Goal: Task Accomplishment & Management: Complete application form

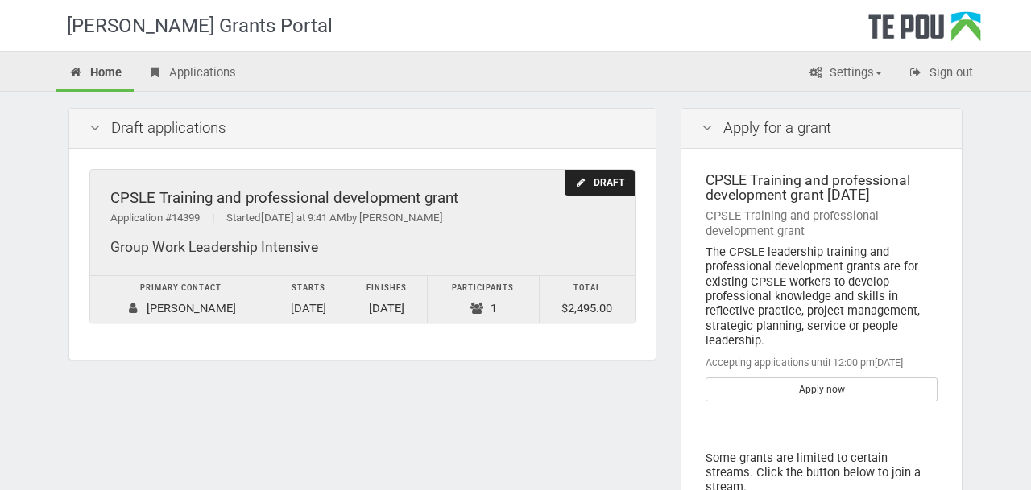
click at [581, 189] on div "Draft" at bounding box center [600, 183] width 70 height 27
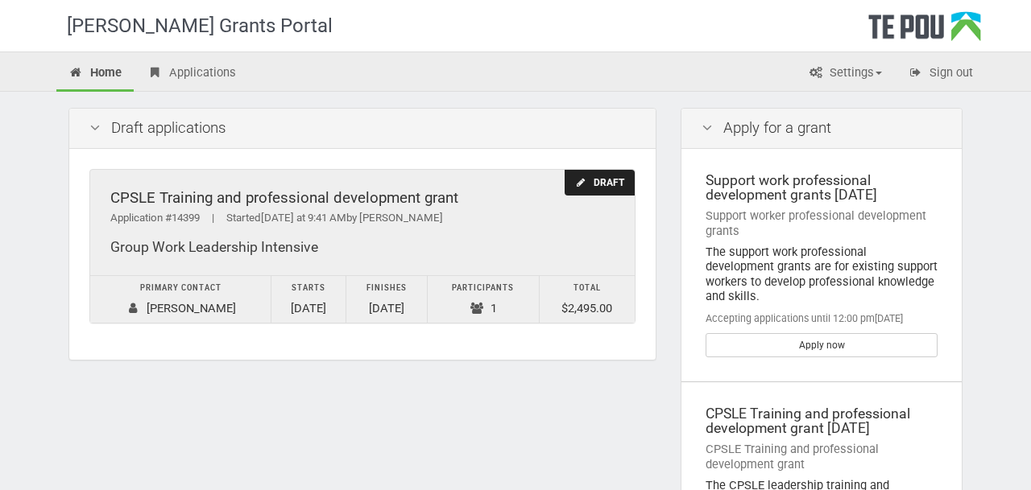
click at [593, 183] on div "Draft" at bounding box center [600, 183] width 70 height 27
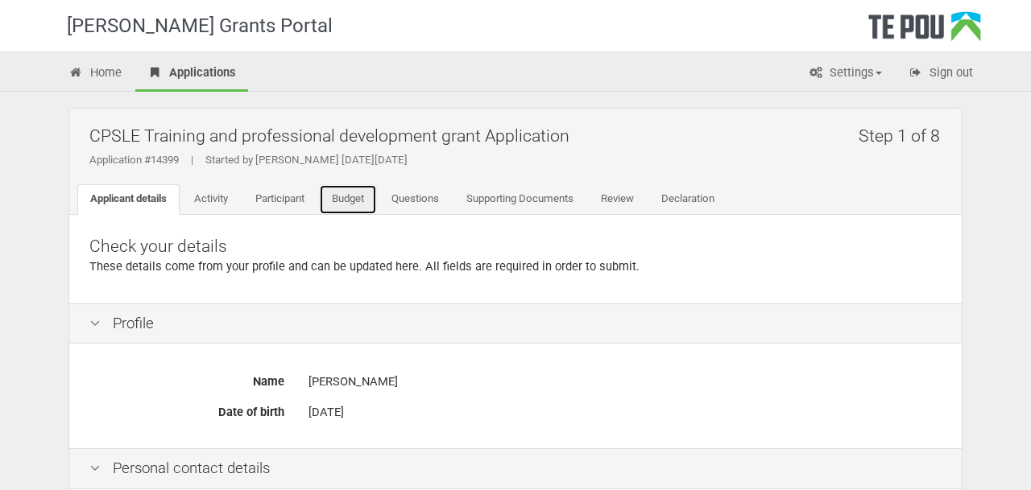
click at [351, 197] on link "Budget" at bounding box center [348, 199] width 58 height 31
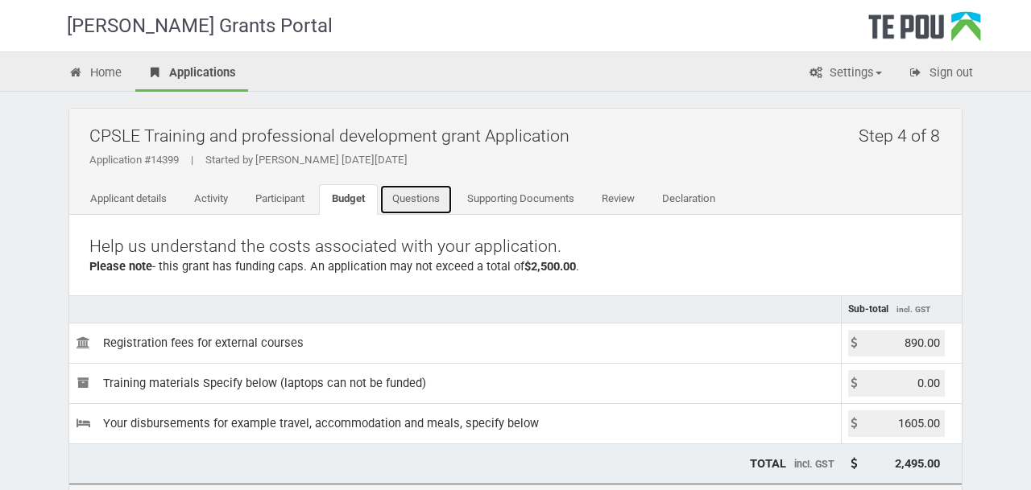
click at [420, 192] on link "Questions" at bounding box center [415, 199] width 73 height 31
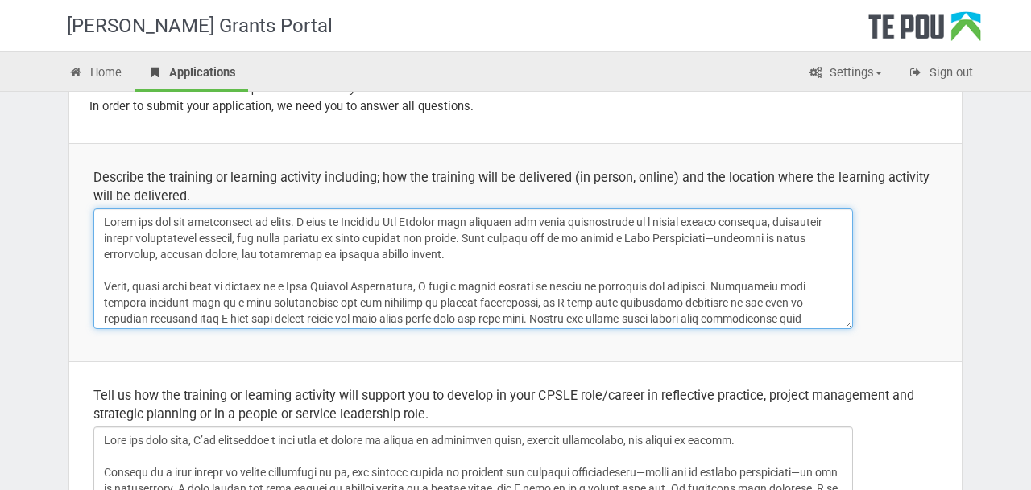
click at [619, 263] on textarea at bounding box center [472, 269] width 759 height 121
click at [600, 255] on textarea at bounding box center [472, 269] width 759 height 121
click at [148, 268] on textarea at bounding box center [472, 269] width 759 height 121
drag, startPoint x: 370, startPoint y: 233, endPoint x: 523, endPoint y: 255, distance: 155.5
click at [523, 255] on textarea at bounding box center [472, 269] width 759 height 121
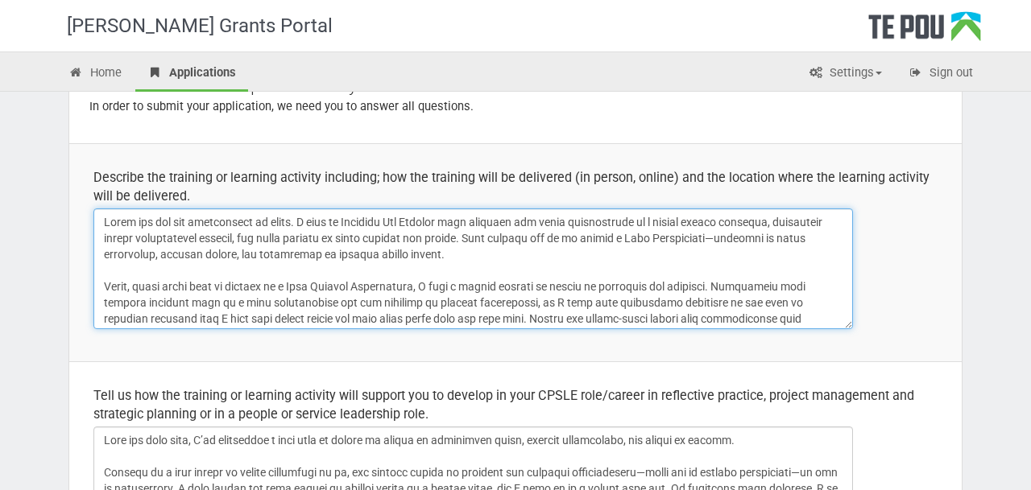
click at [523, 255] on textarea at bounding box center [472, 269] width 759 height 121
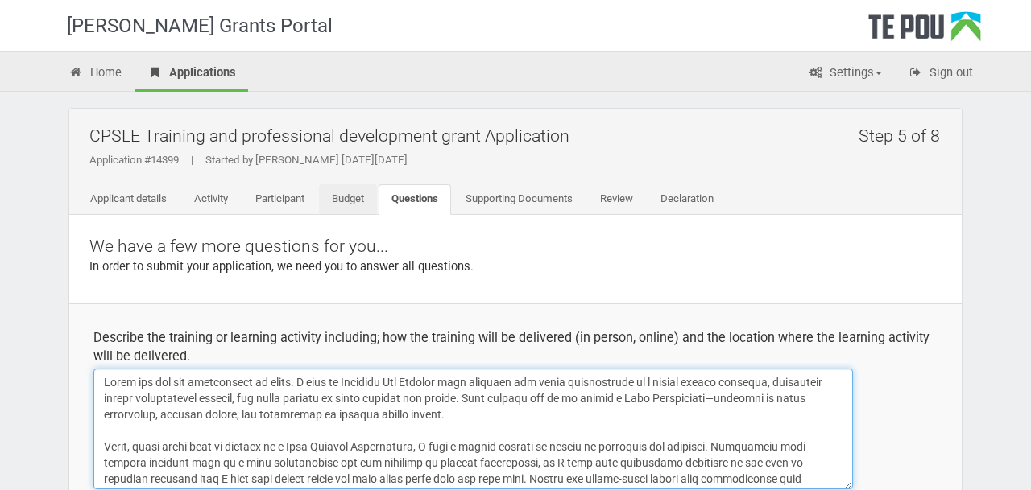
type textarea "Thank you for the opportunity to apply. I came to Aotearoa New Zealand from ove…"
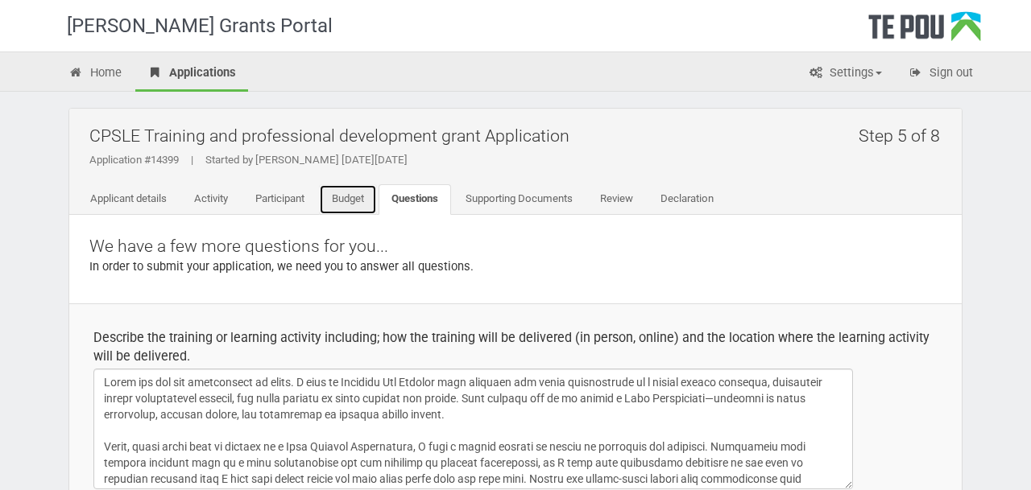
click at [361, 193] on link "Budget" at bounding box center [348, 199] width 58 height 31
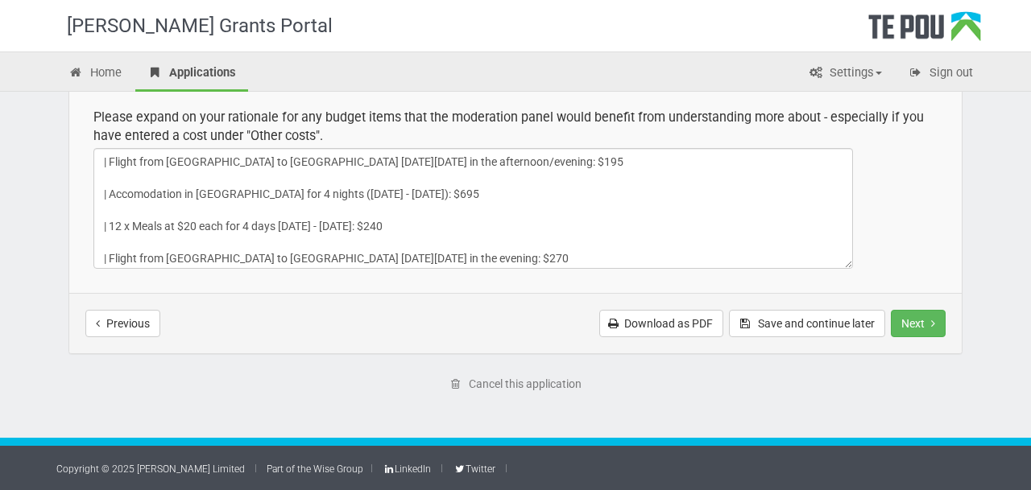
scroll to position [34, 0]
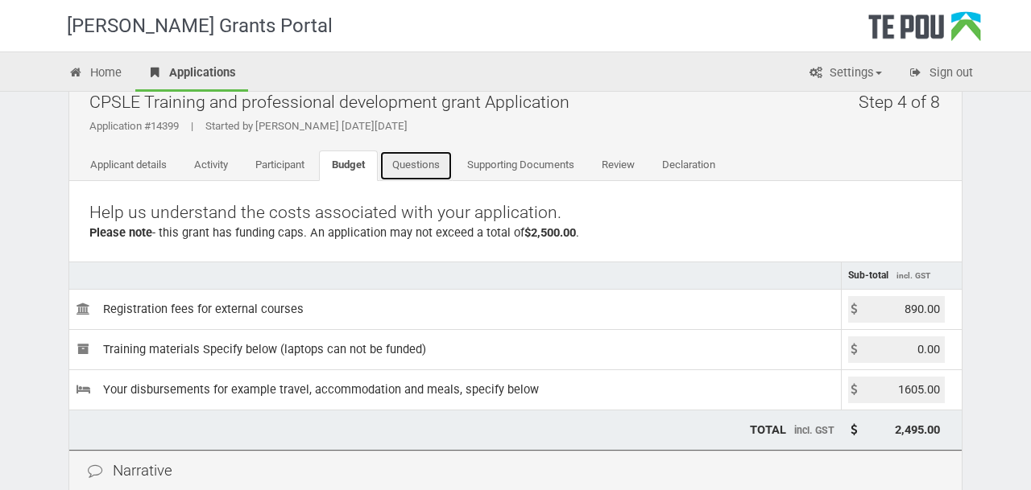
click at [424, 168] on link "Questions" at bounding box center [415, 166] width 73 height 31
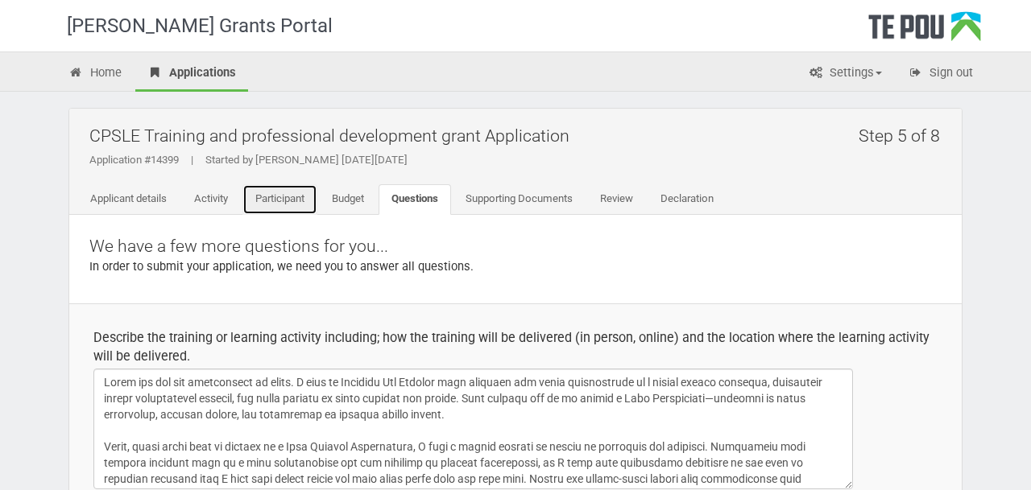
drag, startPoint x: 283, startPoint y: 205, endPoint x: 457, endPoint y: 267, distance: 184.7
click at [283, 205] on link "Participant" at bounding box center [279, 199] width 75 height 31
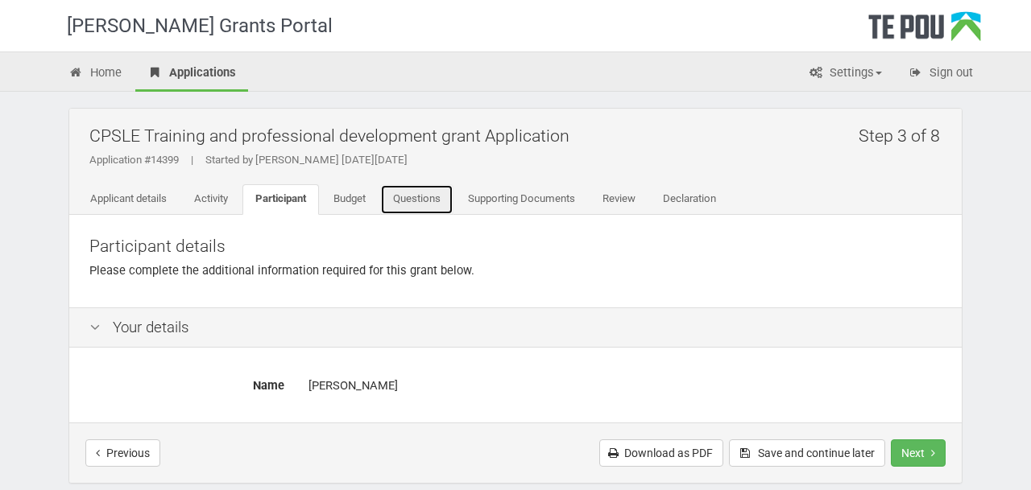
click at [418, 195] on link "Questions" at bounding box center [416, 199] width 73 height 31
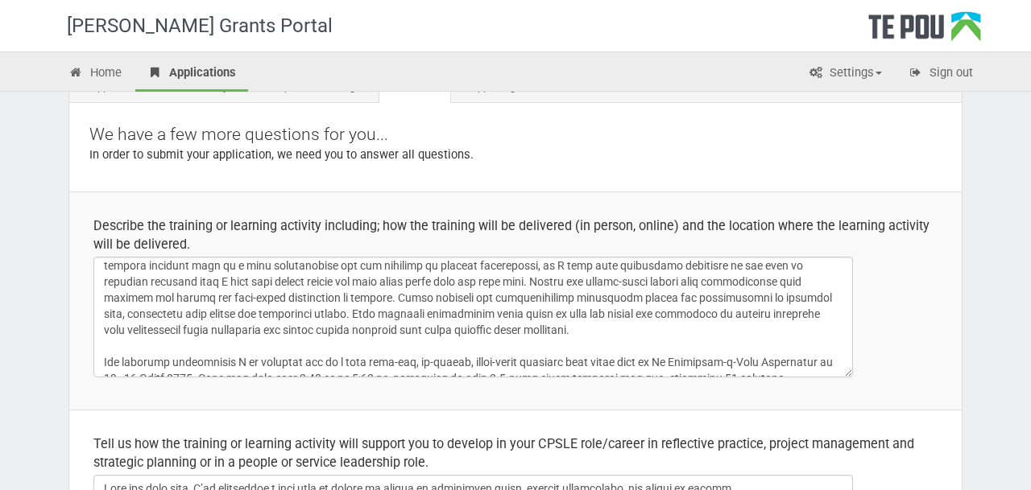
scroll to position [88, 0]
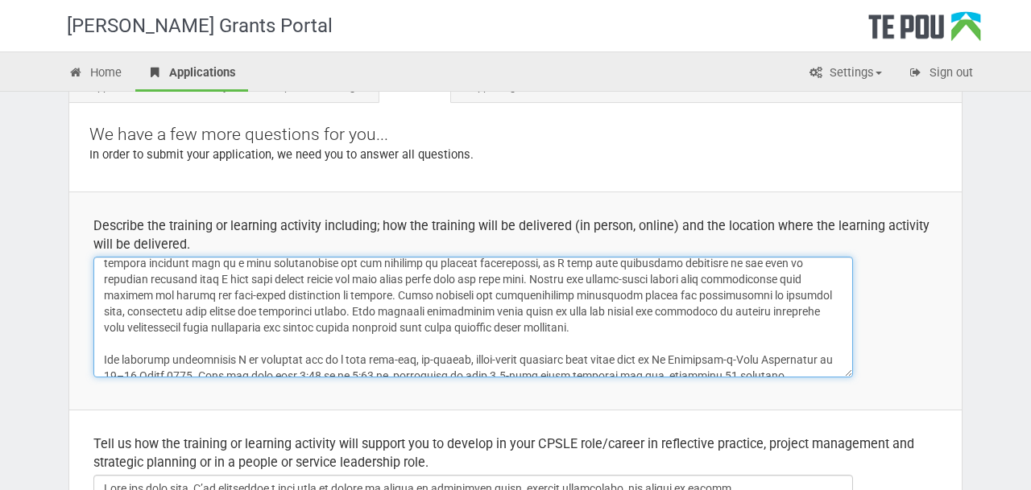
click at [697, 275] on textarea at bounding box center [472, 317] width 759 height 121
click at [721, 279] on textarea at bounding box center [472, 317] width 759 height 121
click at [498, 331] on textarea at bounding box center [472, 317] width 759 height 121
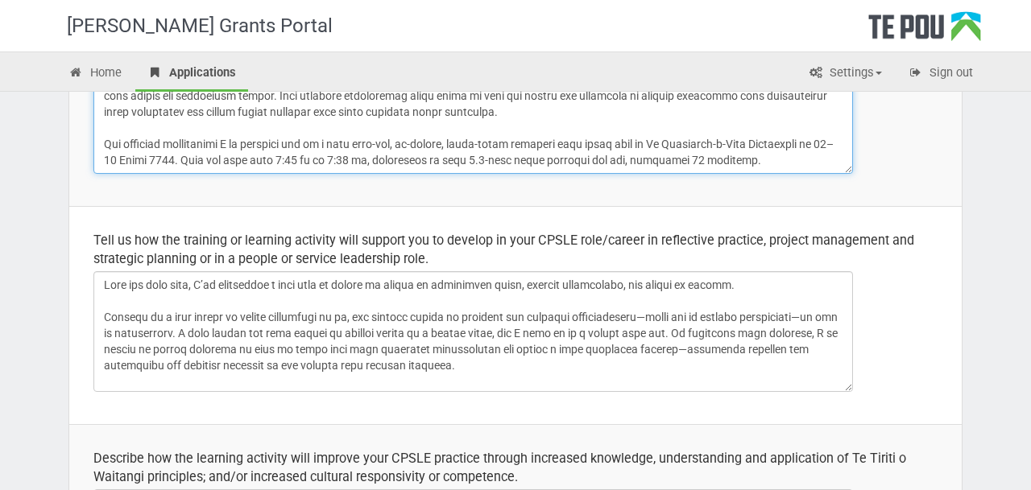
scroll to position [317, 0]
type textarea "Thank you for the opportunity to apply. I came to Aotearoa New Zealand from ove…"
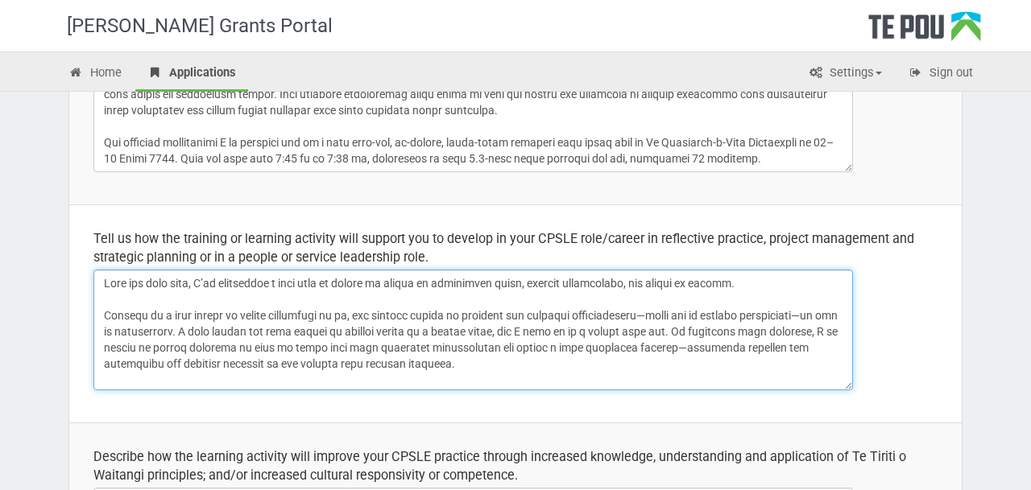
click at [814, 280] on textarea at bounding box center [472, 330] width 759 height 121
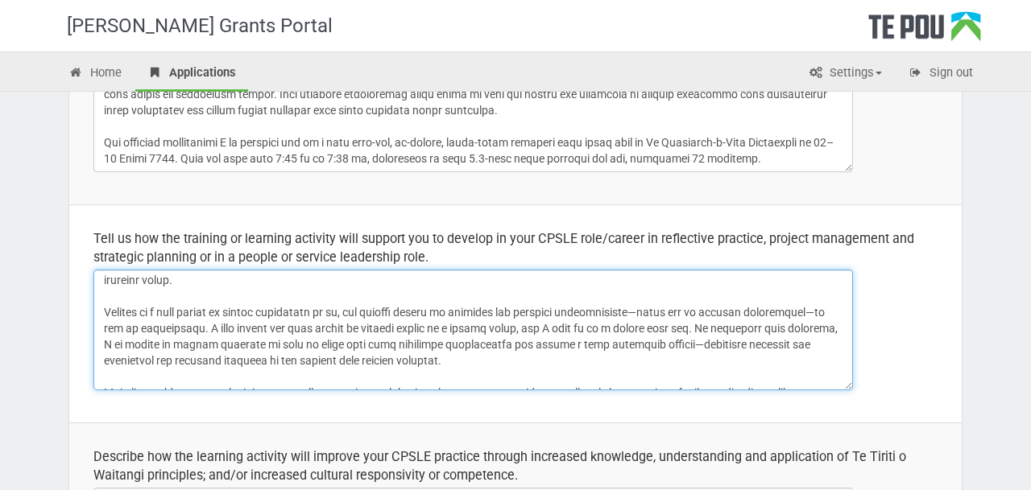
scroll to position [24, 0]
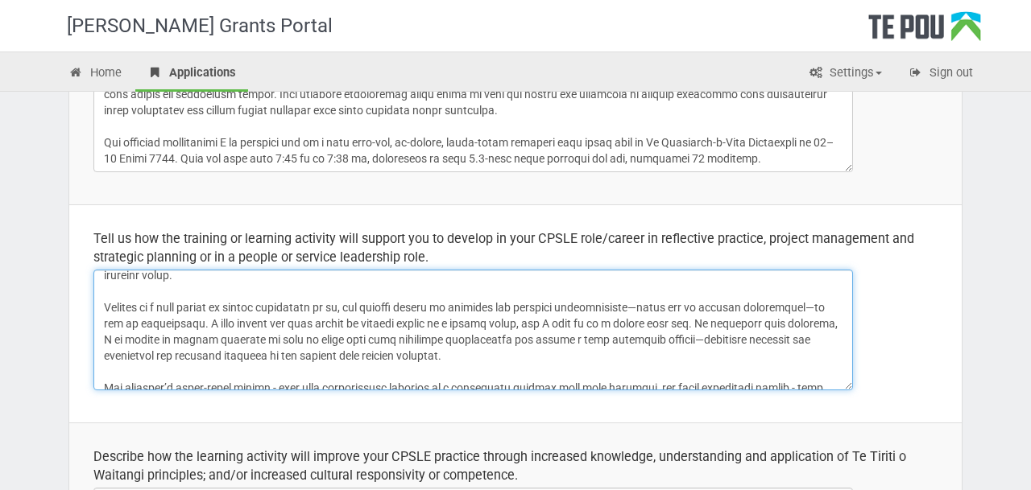
click at [622, 351] on textarea at bounding box center [472, 330] width 759 height 121
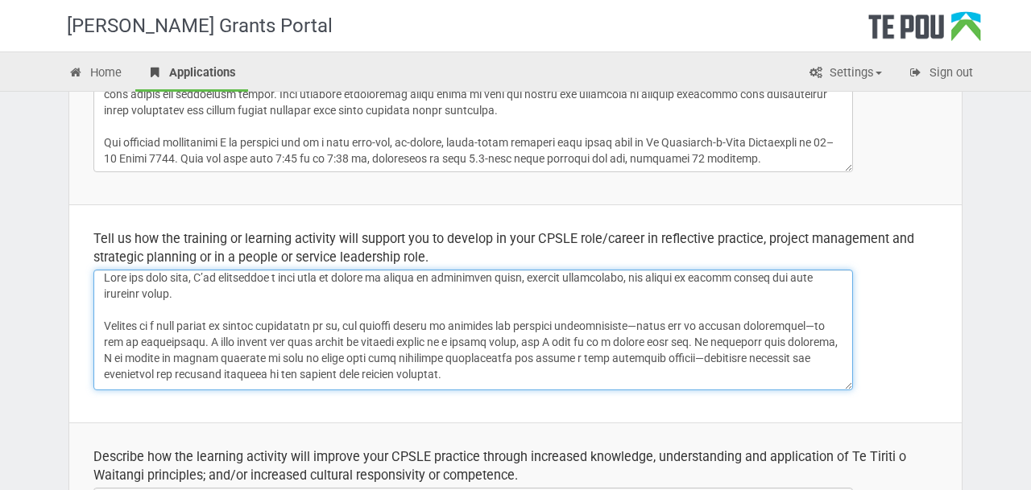
scroll to position [0, 0]
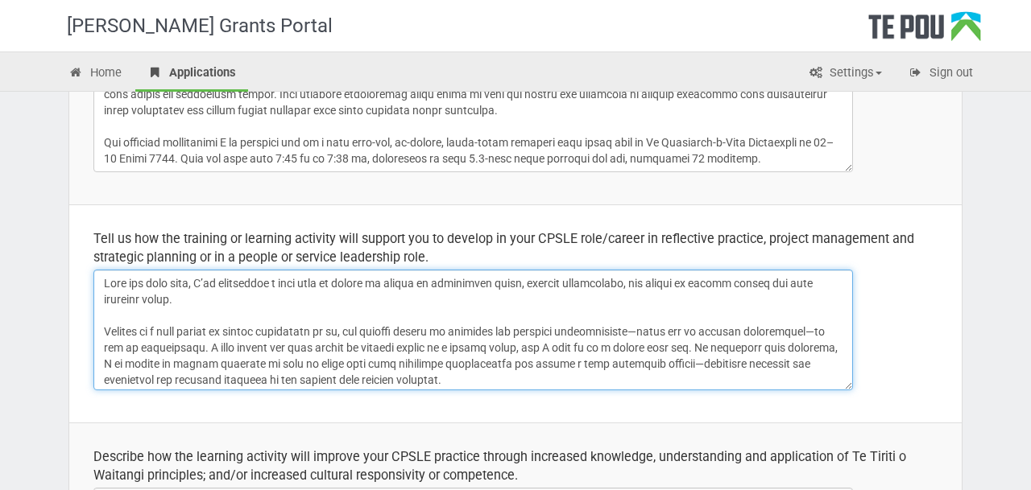
click at [121, 299] on textarea at bounding box center [472, 330] width 759 height 121
click at [172, 300] on textarea at bounding box center [472, 330] width 759 height 121
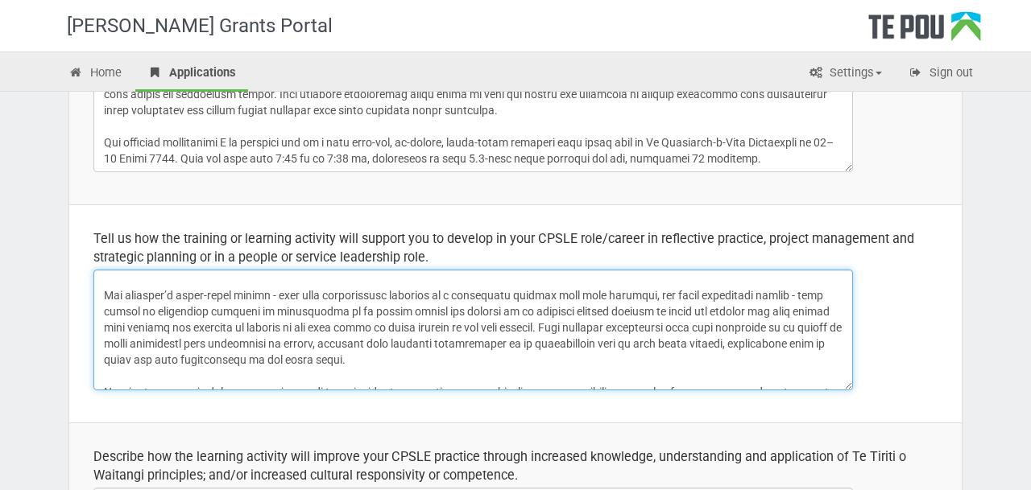
scroll to position [118, 0]
click at [526, 312] on textarea at bounding box center [472, 330] width 759 height 121
click at [162, 327] on textarea at bounding box center [472, 330] width 759 height 121
click at [523, 360] on textarea at bounding box center [472, 330] width 759 height 121
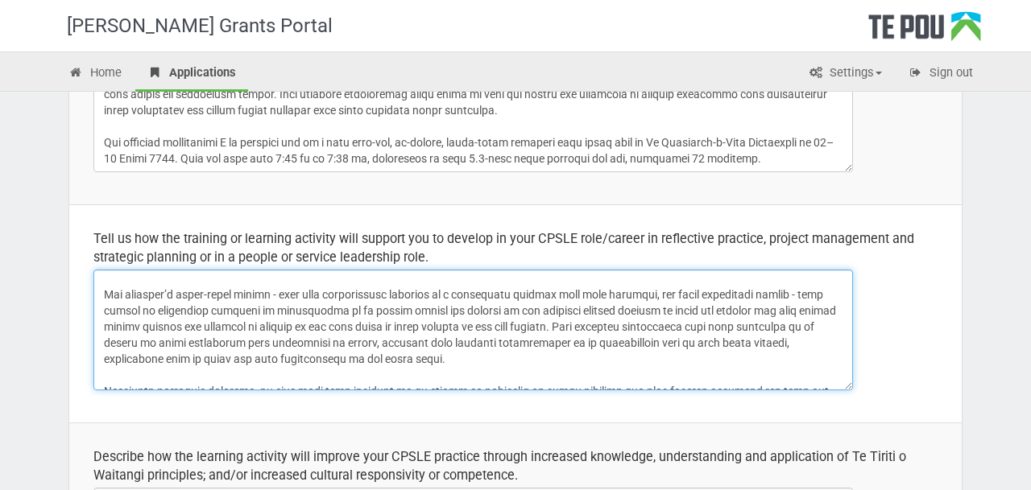
click at [384, 326] on textarea at bounding box center [472, 330] width 759 height 121
click at [434, 321] on textarea at bounding box center [472, 330] width 759 height 121
click at [540, 368] on textarea at bounding box center [472, 330] width 759 height 121
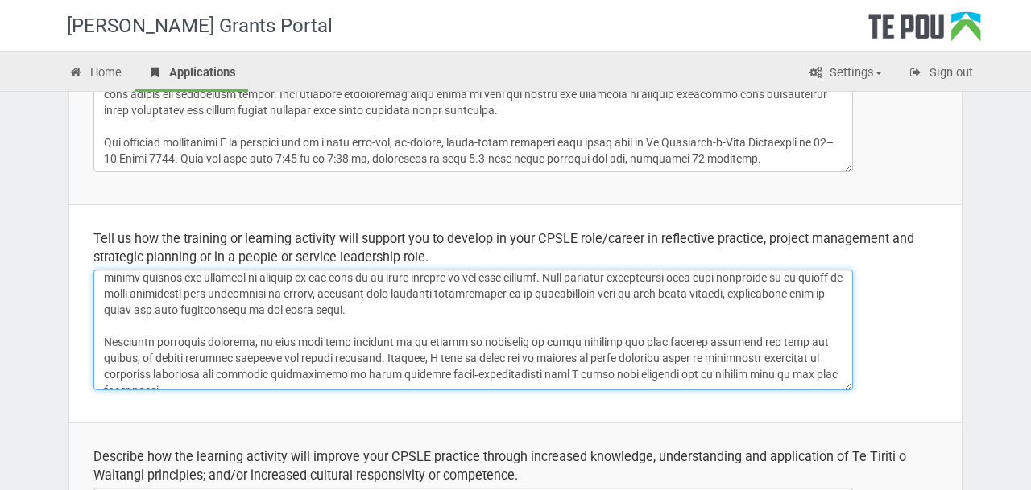
scroll to position [170, 0]
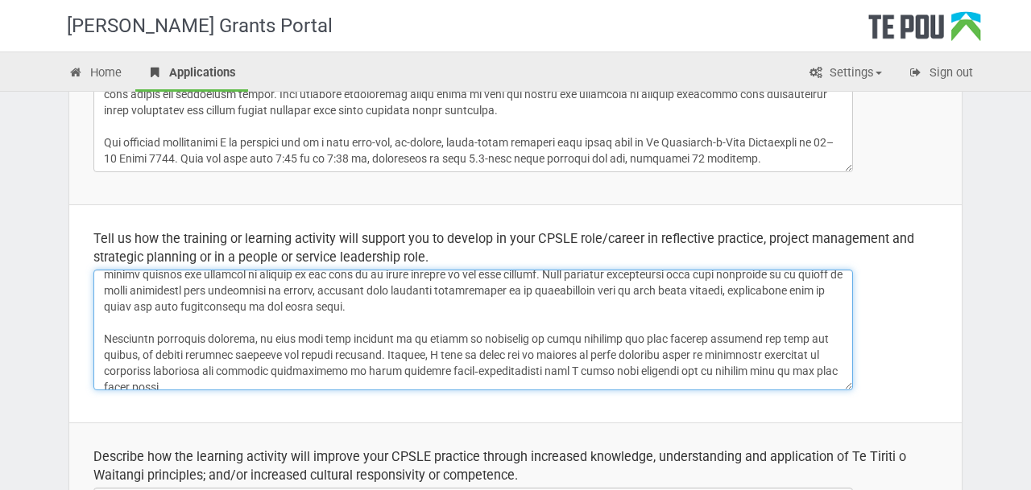
click at [598, 286] on textarea at bounding box center [472, 330] width 759 height 121
click at [627, 289] on textarea at bounding box center [472, 330] width 759 height 121
click at [682, 288] on textarea at bounding box center [472, 330] width 759 height 121
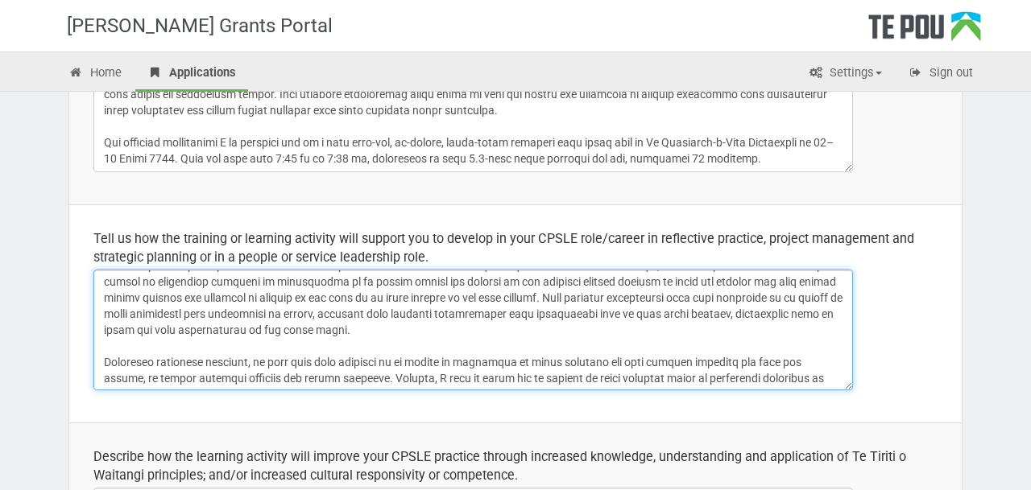
scroll to position [145, 0]
click at [710, 312] on textarea at bounding box center [472, 330] width 759 height 121
click at [607, 316] on textarea at bounding box center [472, 330] width 759 height 121
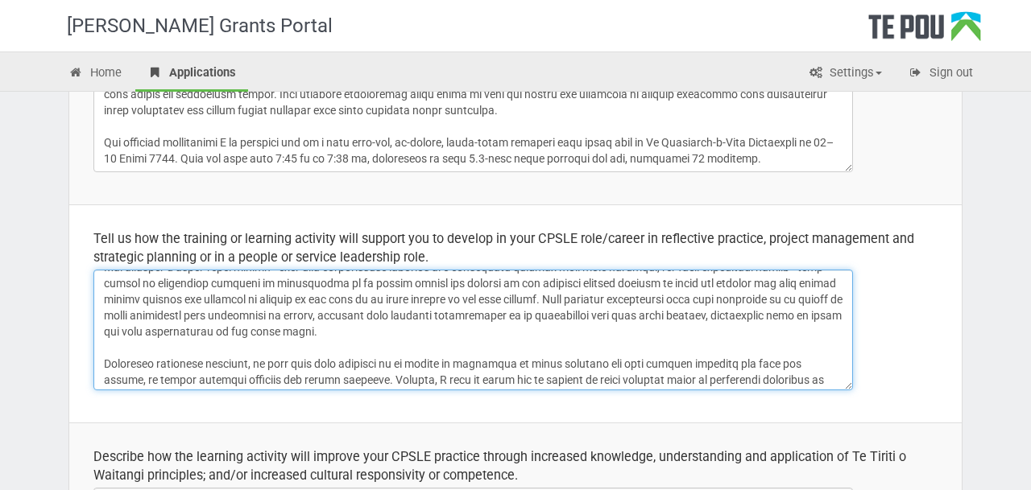
click at [676, 315] on textarea at bounding box center [472, 330] width 759 height 121
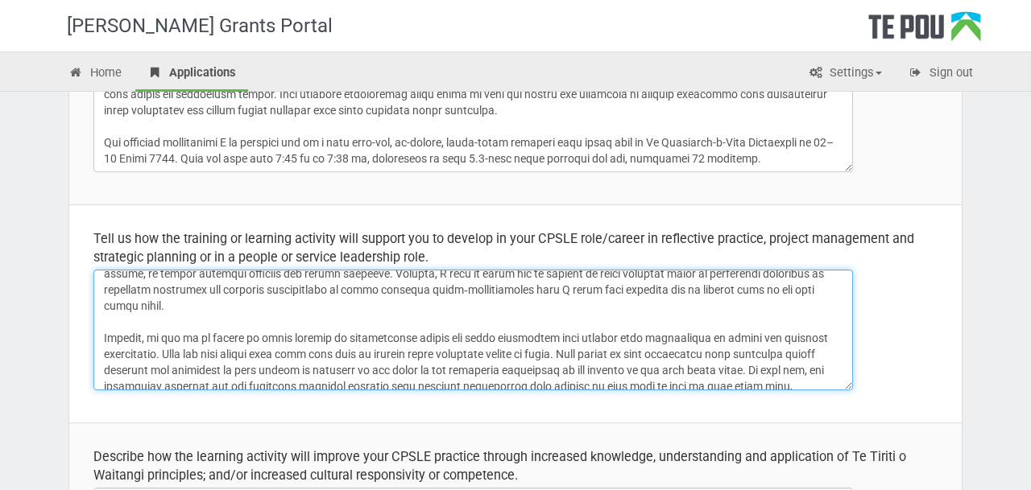
scroll to position [253, 0]
click at [614, 283] on textarea at bounding box center [472, 330] width 759 height 121
click at [652, 288] on textarea at bounding box center [472, 330] width 759 height 121
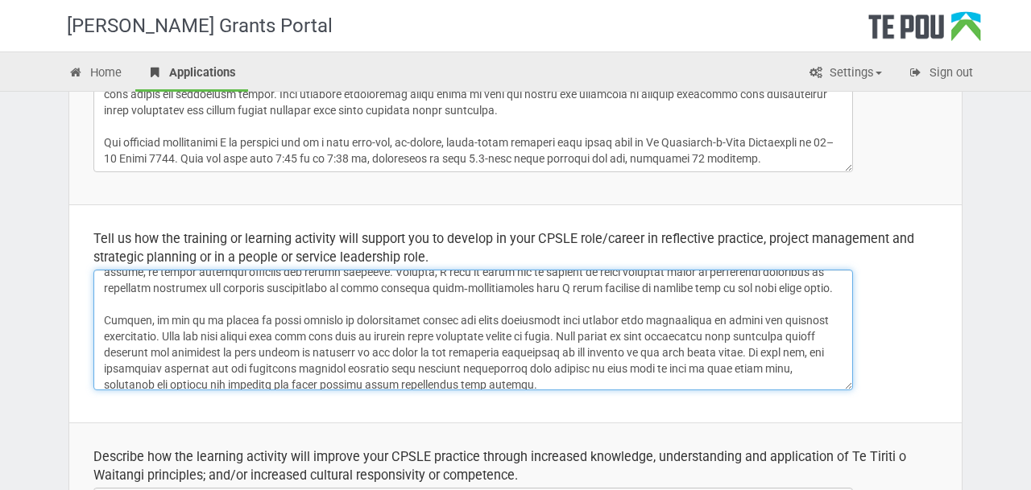
click at [646, 286] on textarea at bounding box center [472, 330] width 759 height 121
click at [692, 291] on textarea at bounding box center [472, 330] width 759 height 121
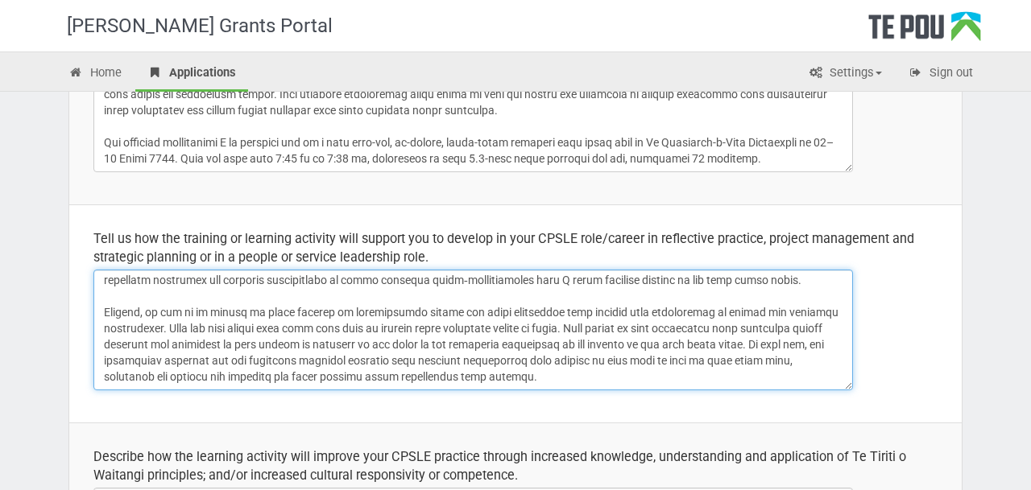
click at [570, 386] on textarea at bounding box center [472, 330] width 759 height 121
click at [187, 324] on textarea at bounding box center [472, 330] width 759 height 121
click at [303, 326] on textarea at bounding box center [472, 330] width 759 height 121
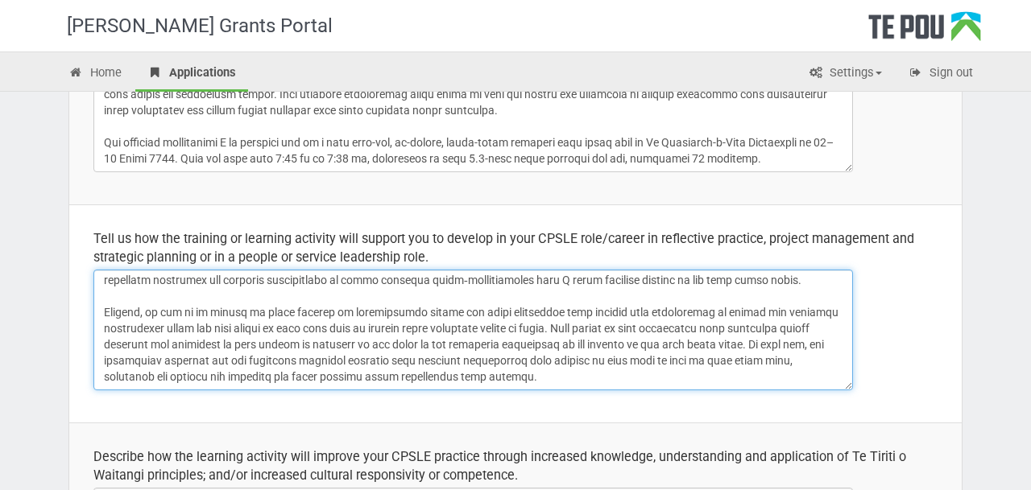
click at [491, 372] on textarea at bounding box center [472, 330] width 759 height 121
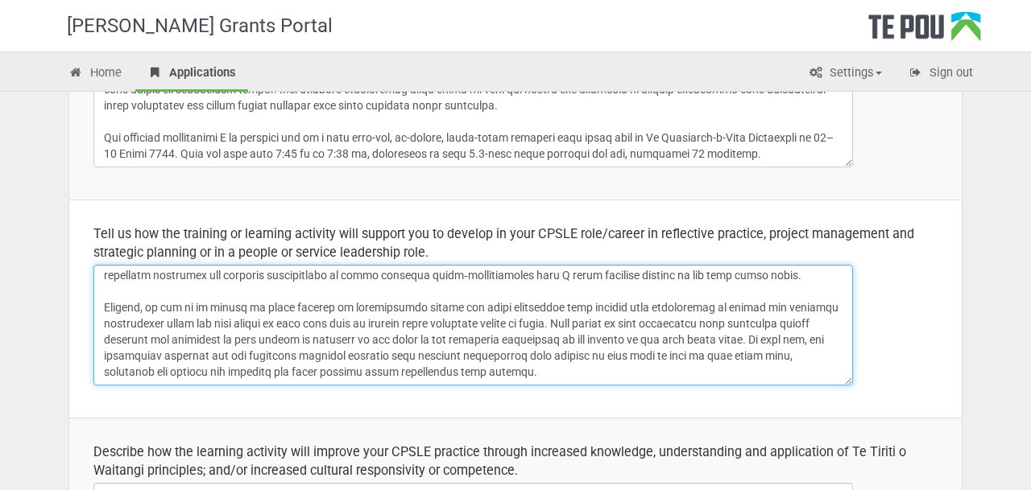
click at [647, 327] on textarea at bounding box center [472, 325] width 759 height 121
click at [666, 325] on textarea at bounding box center [472, 325] width 759 height 121
click at [394, 338] on textarea at bounding box center [472, 325] width 759 height 121
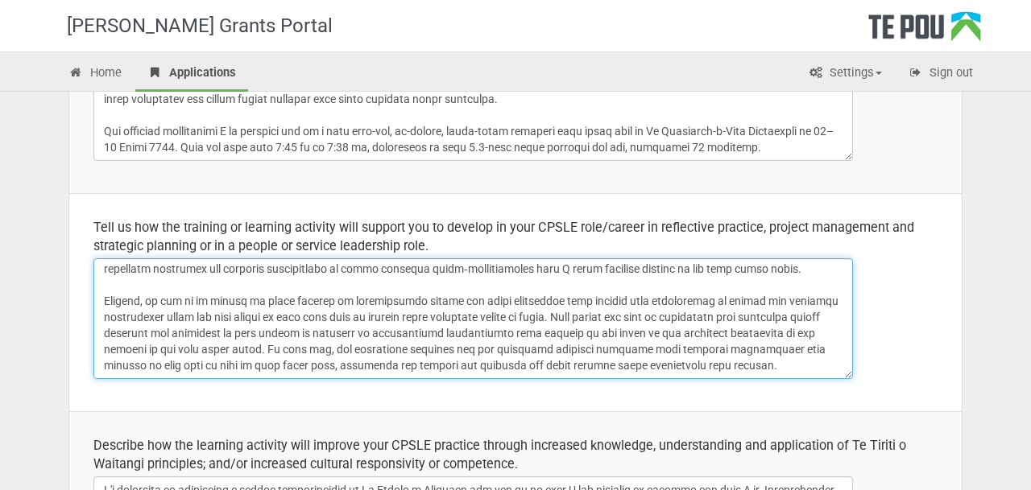
scroll to position [333, 0]
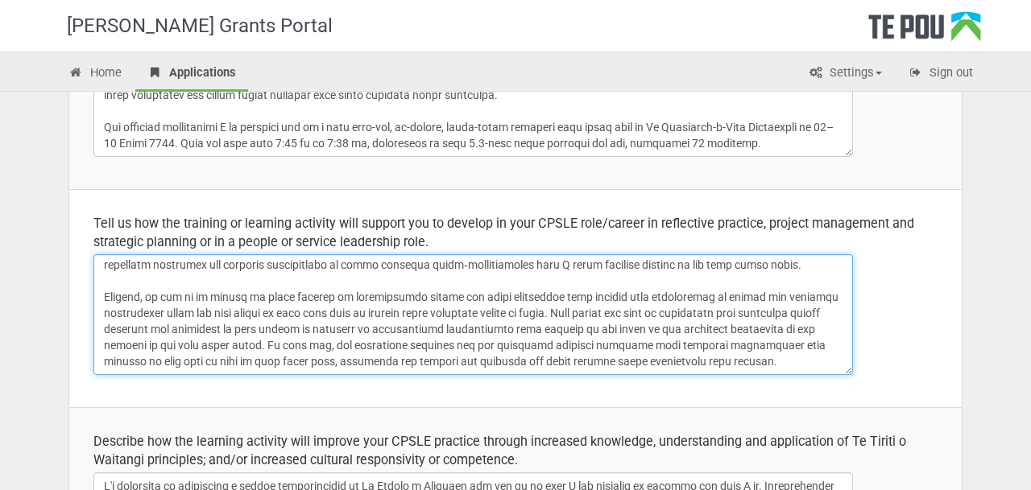
click at [714, 363] on textarea at bounding box center [472, 314] width 759 height 121
click at [764, 308] on textarea at bounding box center [472, 314] width 759 height 121
click at [130, 333] on textarea at bounding box center [472, 314] width 759 height 121
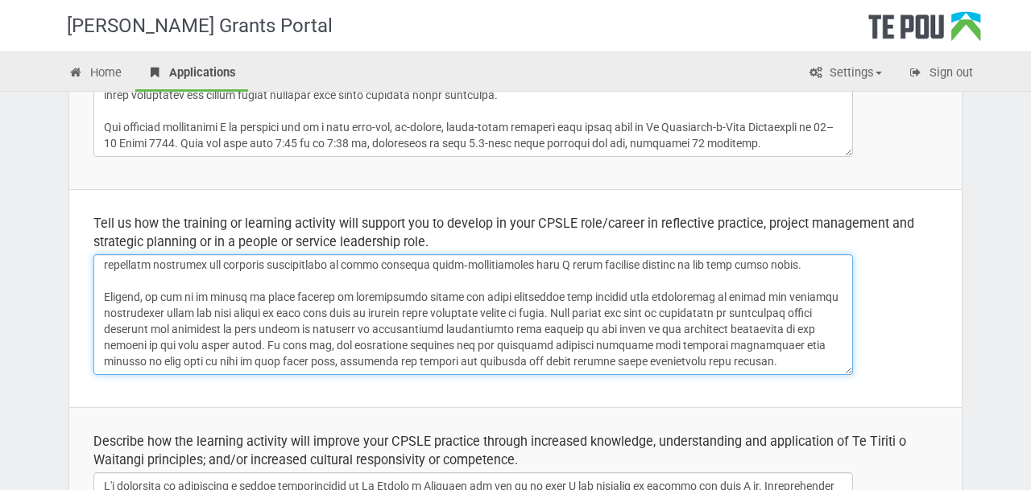
drag, startPoint x: 180, startPoint y: 329, endPoint x: 250, endPoint y: 328, distance: 70.1
click at [250, 328] on textarea at bounding box center [472, 314] width 759 height 121
click at [633, 360] on textarea at bounding box center [472, 314] width 759 height 121
click at [744, 329] on textarea at bounding box center [472, 314] width 759 height 121
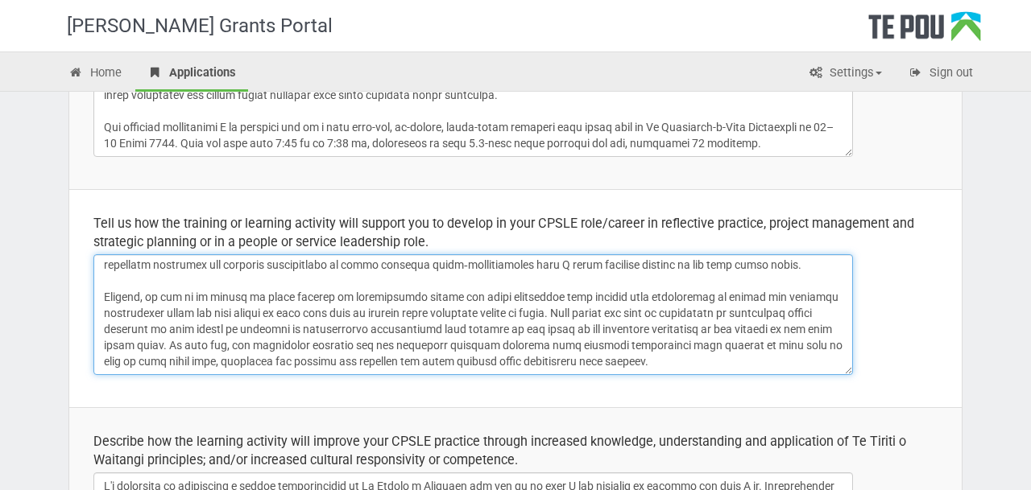
click at [809, 327] on textarea at bounding box center [472, 314] width 759 height 121
click at [654, 373] on textarea at bounding box center [472, 314] width 759 height 121
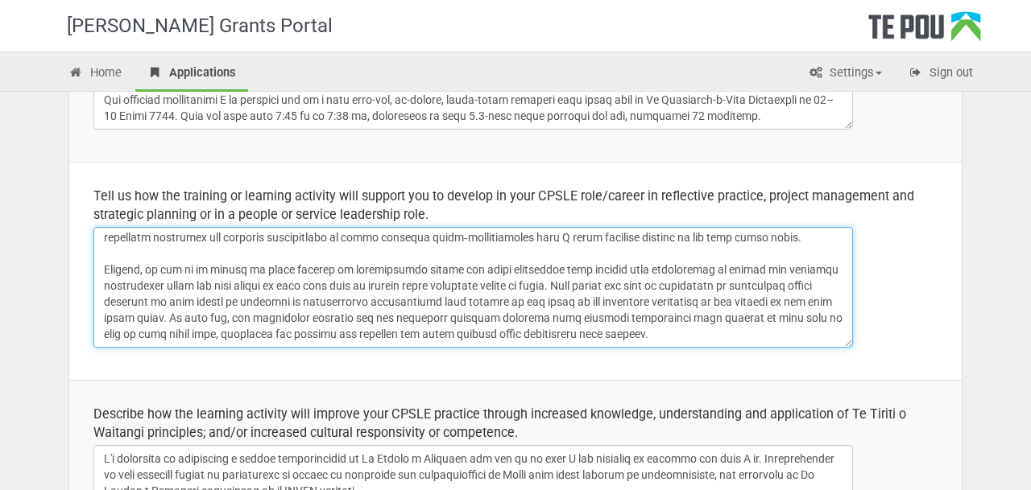
scroll to position [368, 0]
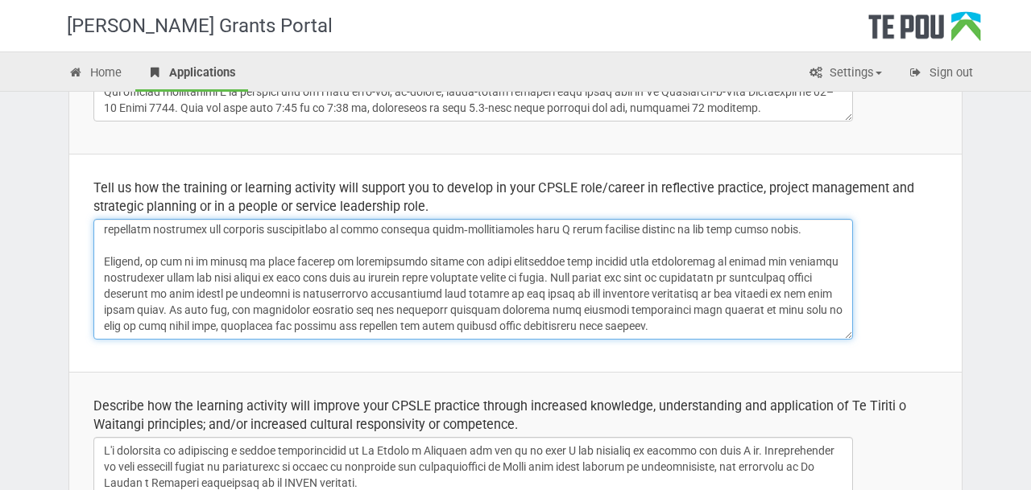
click at [428, 326] on textarea at bounding box center [472, 279] width 759 height 121
click at [548, 326] on textarea at bounding box center [472, 279] width 759 height 121
click at [401, 325] on textarea at bounding box center [472, 279] width 759 height 121
click at [647, 325] on textarea at bounding box center [472, 279] width 759 height 121
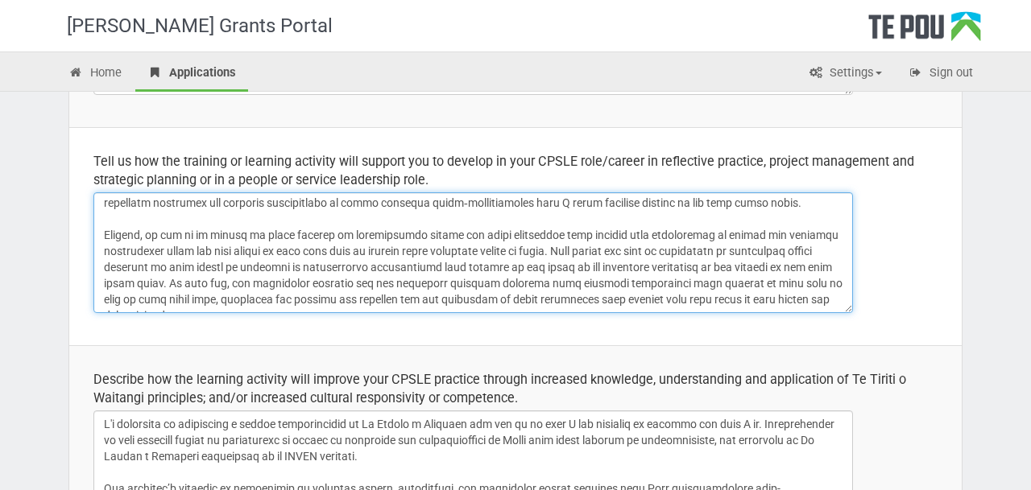
scroll to position [395, 0]
click at [180, 249] on textarea at bounding box center [472, 252] width 759 height 121
click at [200, 253] on textarea at bounding box center [472, 252] width 759 height 121
click at [354, 246] on textarea at bounding box center [472, 252] width 759 height 121
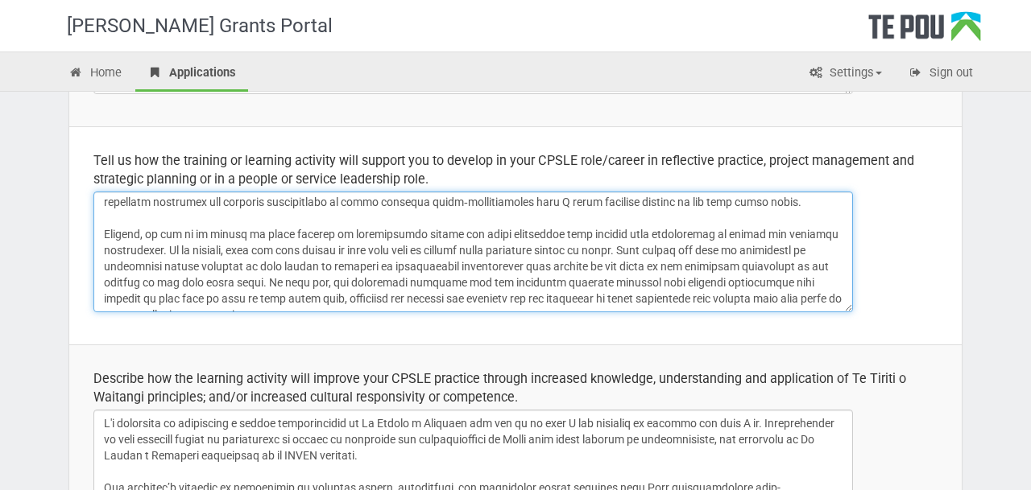
click at [354, 246] on textarea at bounding box center [472, 252] width 759 height 121
click at [504, 247] on textarea at bounding box center [472, 252] width 759 height 121
click at [536, 246] on textarea at bounding box center [472, 252] width 759 height 121
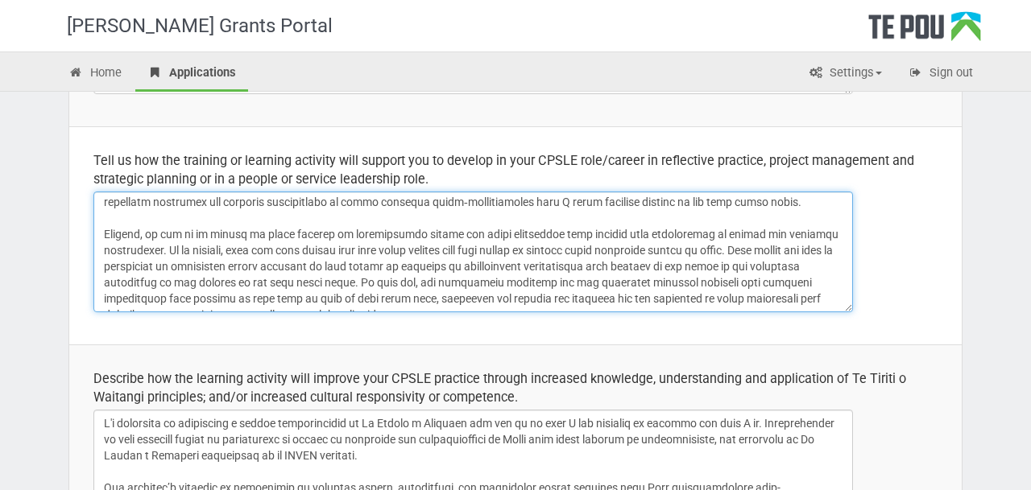
click at [706, 249] on textarea at bounding box center [472, 252] width 759 height 121
click at [586, 251] on textarea at bounding box center [472, 252] width 759 height 121
click at [648, 253] on textarea at bounding box center [472, 252] width 759 height 121
click at [756, 250] on textarea at bounding box center [472, 252] width 759 height 121
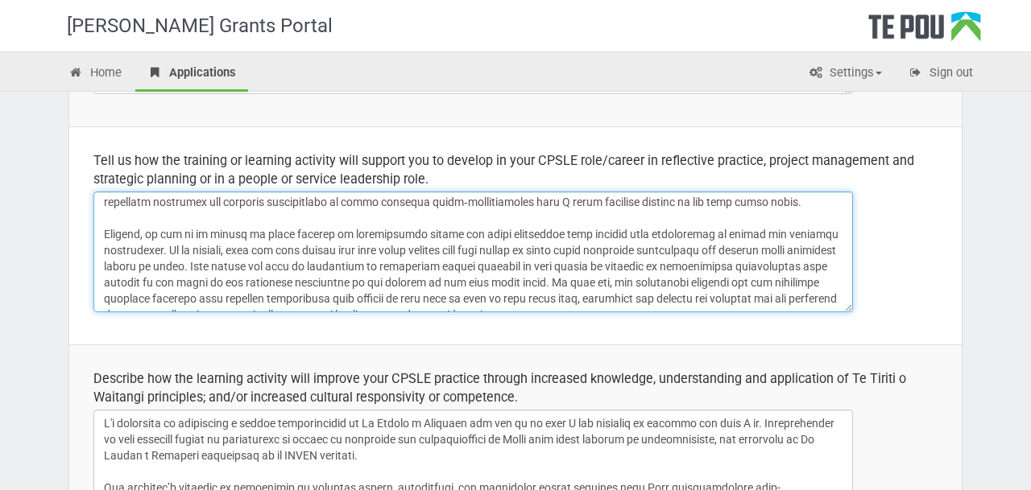
click at [158, 267] on textarea at bounding box center [472, 252] width 759 height 121
click at [283, 273] on textarea at bounding box center [472, 252] width 759 height 121
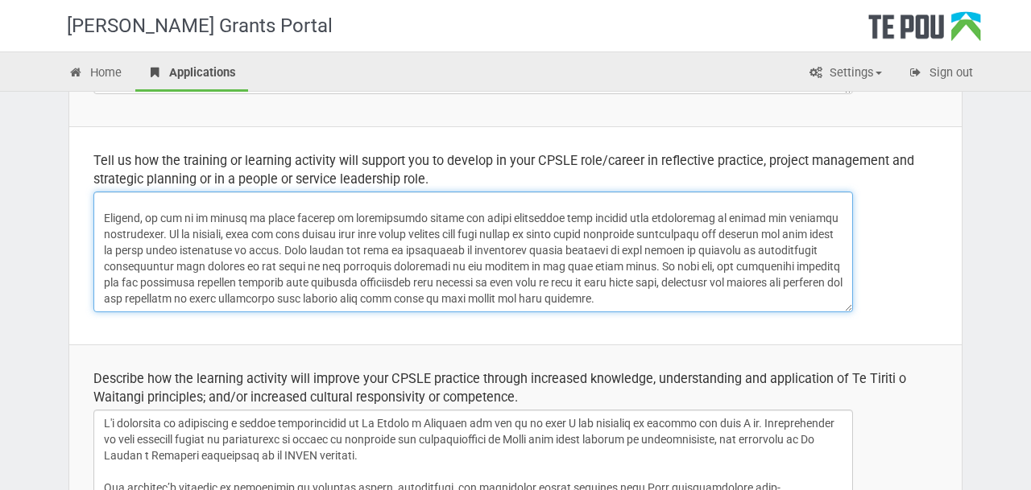
drag, startPoint x: 438, startPoint y: 250, endPoint x: 652, endPoint y: 300, distance: 219.0
click at [652, 300] on textarea at bounding box center [472, 252] width 759 height 121
click at [514, 250] on textarea at bounding box center [472, 252] width 759 height 121
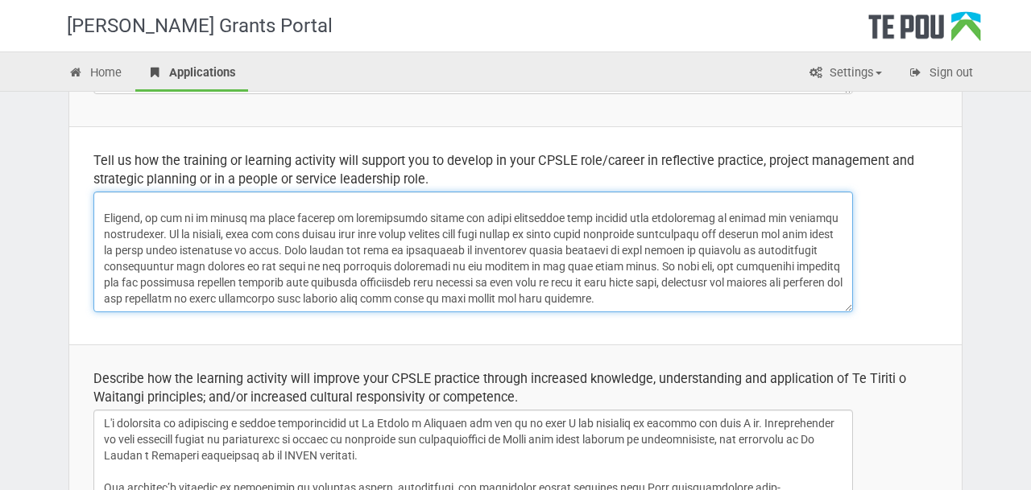
drag, startPoint x: 643, startPoint y: 250, endPoint x: 719, endPoint y: 253, distance: 75.7
click at [719, 253] on textarea at bounding box center [472, 252] width 759 height 121
click at [565, 250] on textarea at bounding box center [472, 252] width 759 height 121
click at [704, 250] on textarea at bounding box center [472, 252] width 759 height 121
click at [644, 250] on textarea at bounding box center [472, 252] width 759 height 121
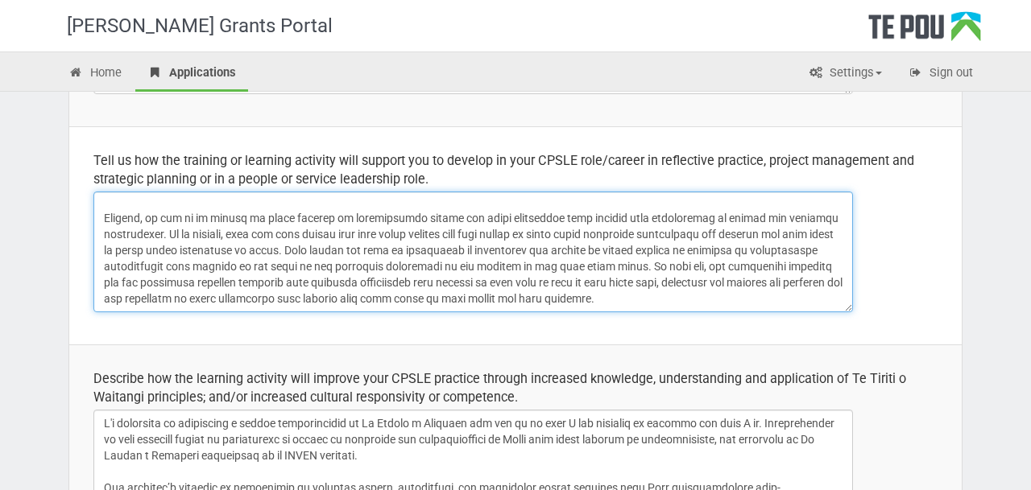
click at [644, 250] on textarea at bounding box center [472, 252] width 759 height 121
click at [631, 250] on textarea at bounding box center [472, 252] width 759 height 121
drag, startPoint x: 697, startPoint y: 249, endPoint x: 630, endPoint y: 248, distance: 66.9
click at [630, 248] on textarea at bounding box center [472, 252] width 759 height 121
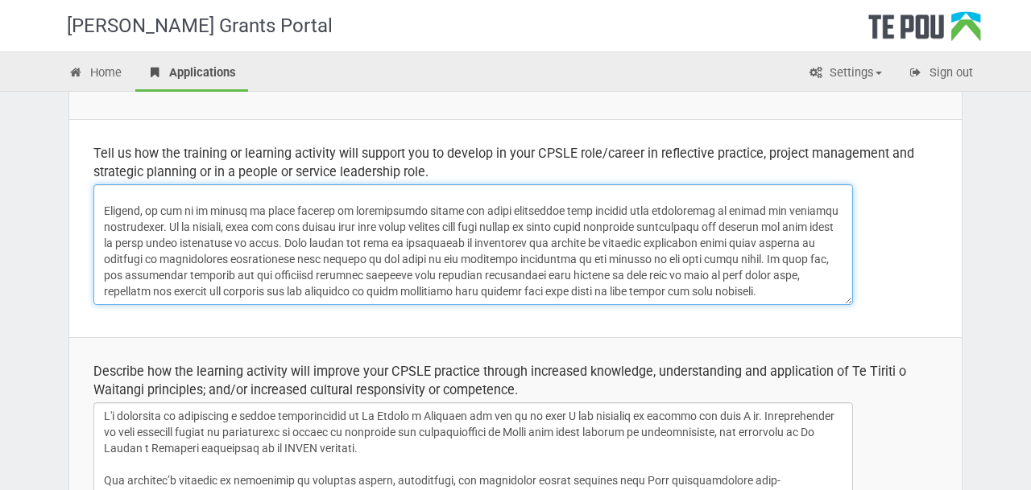
scroll to position [406, 0]
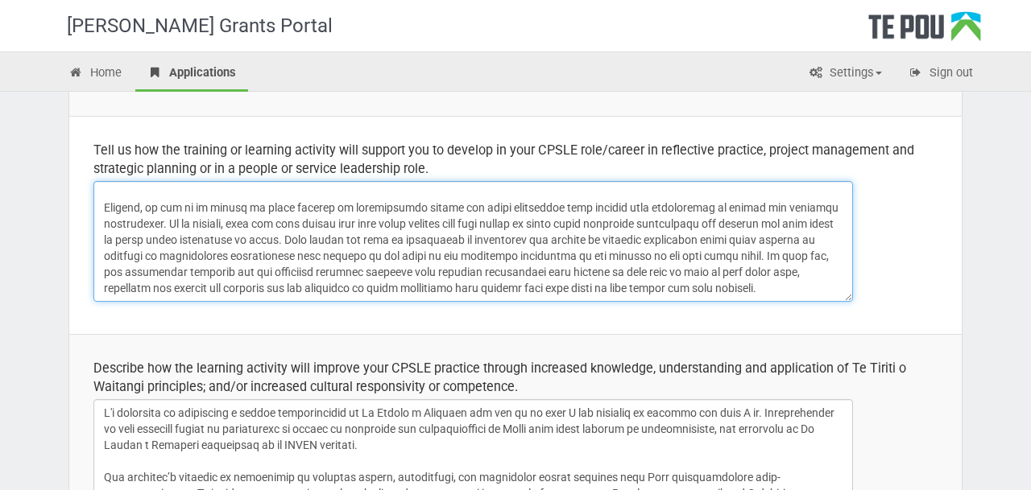
drag, startPoint x: 631, startPoint y: 240, endPoint x: 564, endPoint y: 242, distance: 66.9
click at [564, 242] on textarea at bounding box center [472, 241] width 759 height 121
click at [746, 244] on textarea at bounding box center [472, 241] width 759 height 121
click at [843, 237] on textarea at bounding box center [472, 241] width 759 height 121
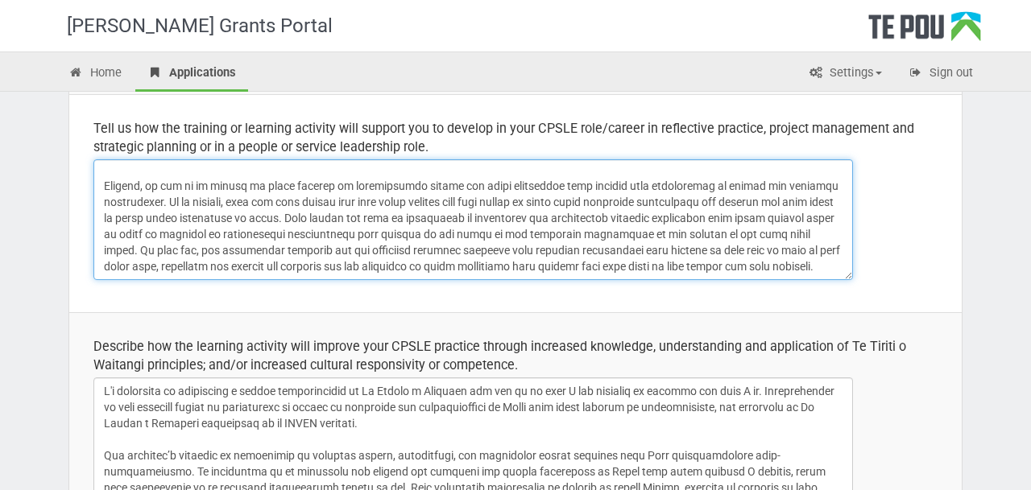
scroll to position [429, 0]
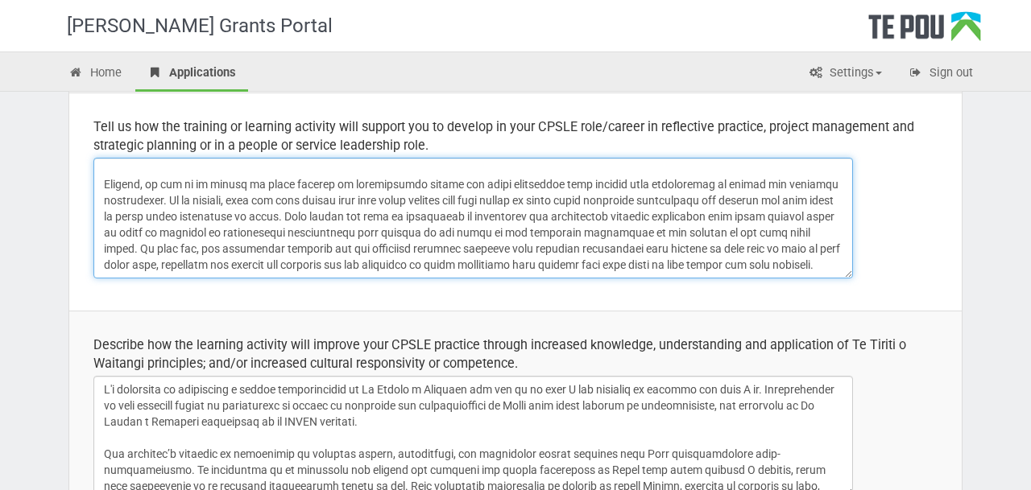
click at [800, 260] on textarea at bounding box center [472, 218] width 759 height 121
click at [639, 213] on textarea at bounding box center [472, 218] width 759 height 121
drag, startPoint x: 639, startPoint y: 213, endPoint x: 583, endPoint y: 212, distance: 56.4
click at [583, 212] on textarea at bounding box center [472, 218] width 759 height 121
click at [499, 217] on textarea at bounding box center [472, 218] width 759 height 121
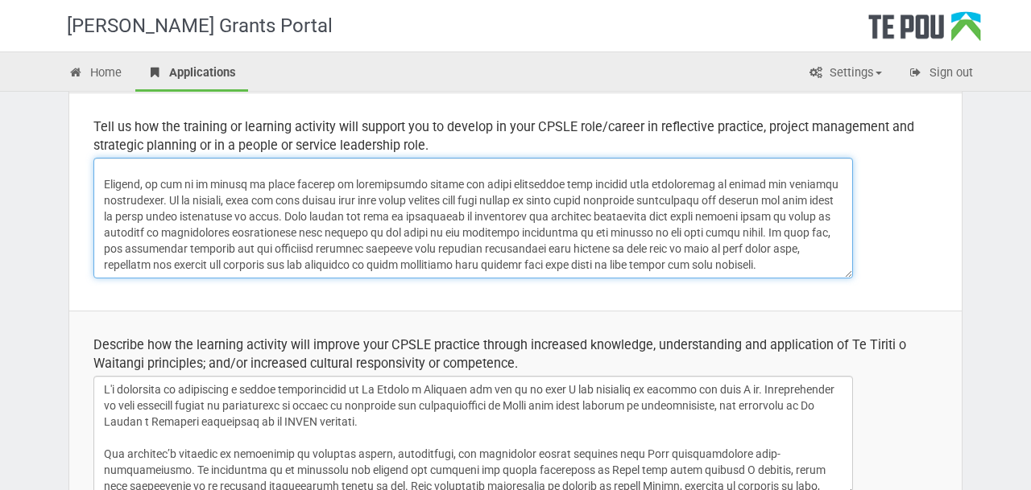
click at [499, 217] on textarea at bounding box center [472, 218] width 759 height 121
click at [509, 215] on textarea at bounding box center [472, 218] width 759 height 121
click at [621, 221] on textarea at bounding box center [472, 218] width 759 height 121
click at [610, 217] on textarea at bounding box center [472, 218] width 759 height 121
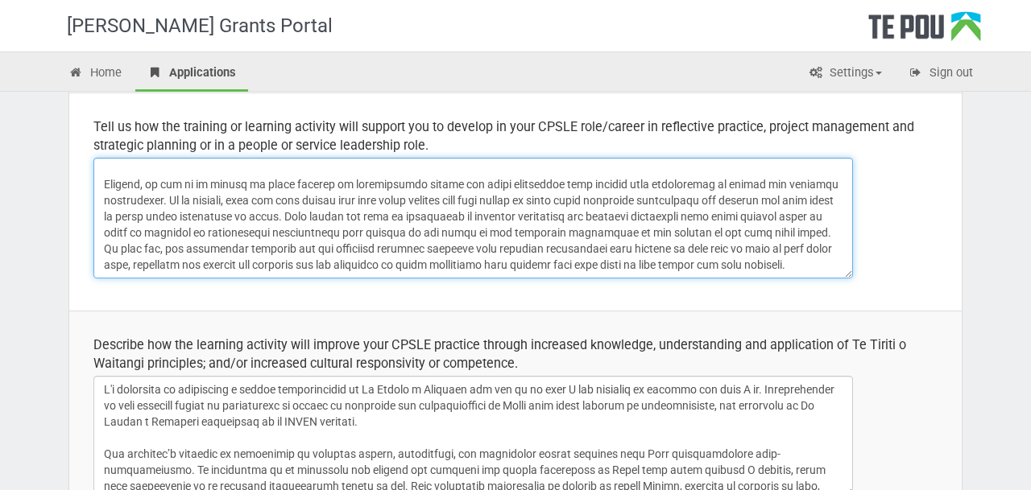
click at [610, 217] on textarea at bounding box center [472, 218] width 759 height 121
click at [624, 219] on textarea at bounding box center [472, 218] width 759 height 121
click at [379, 234] on textarea at bounding box center [472, 218] width 759 height 121
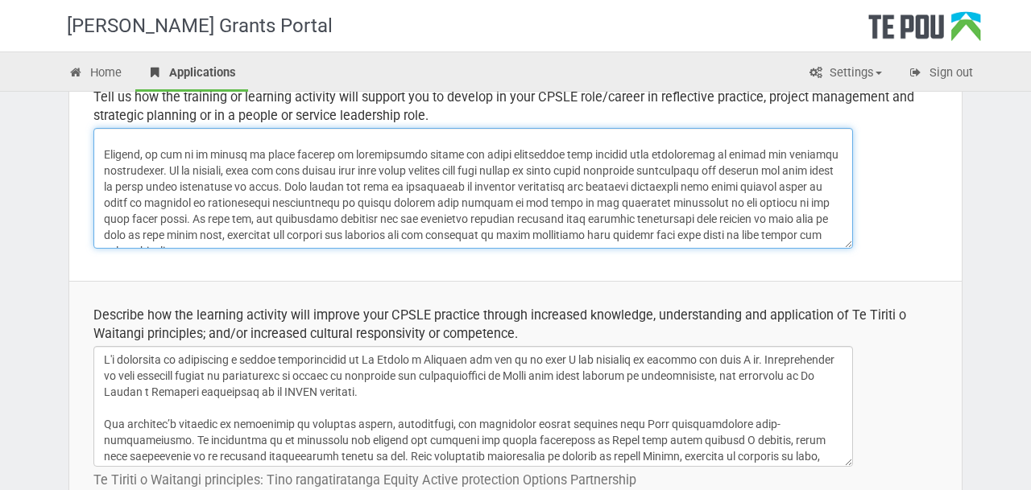
scroll to position [460, 0]
click at [615, 187] on textarea at bounding box center [472, 187] width 759 height 121
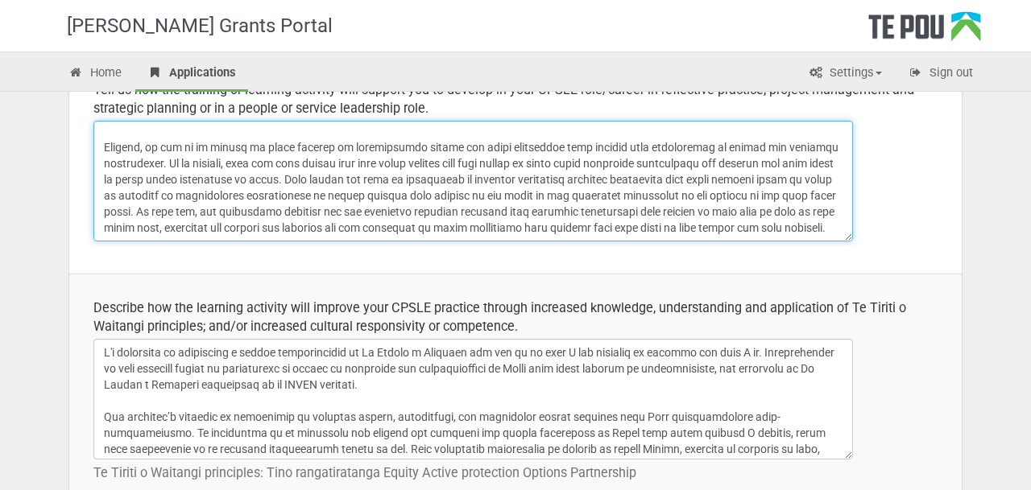
click at [120, 195] on textarea at bounding box center [472, 181] width 759 height 121
click at [745, 178] on textarea at bounding box center [472, 181] width 759 height 121
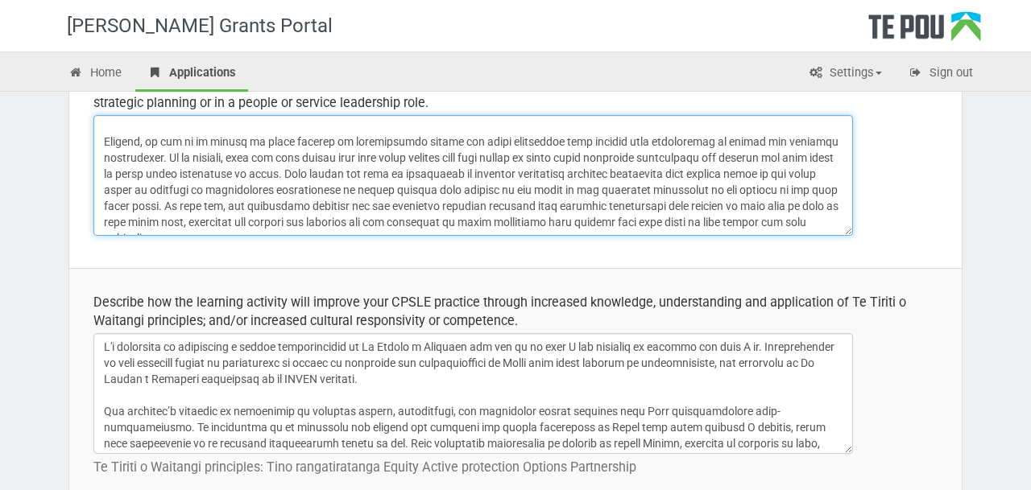
scroll to position [474, 0]
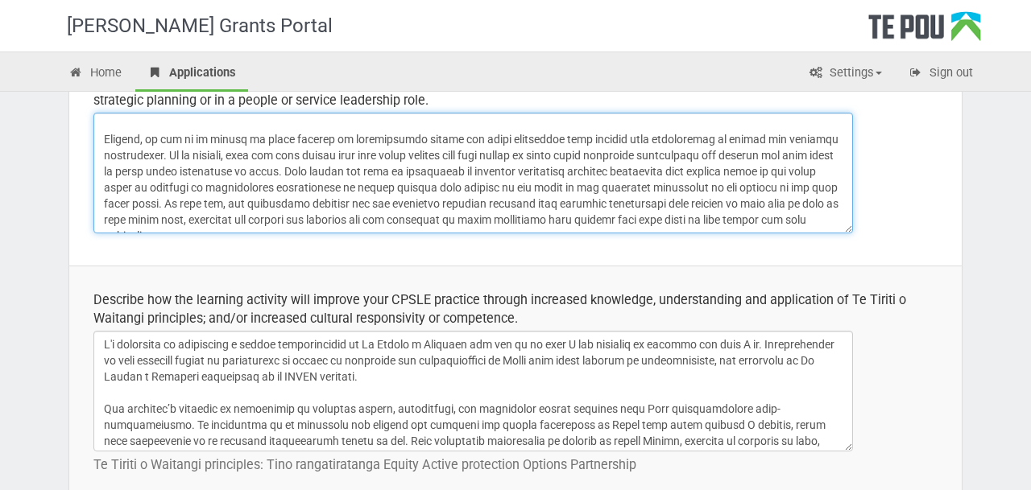
click at [451, 185] on textarea at bounding box center [472, 173] width 759 height 121
click at [473, 187] on textarea at bounding box center [472, 173] width 759 height 121
click at [519, 190] on textarea at bounding box center [472, 173] width 759 height 121
click at [523, 186] on textarea at bounding box center [472, 173] width 759 height 121
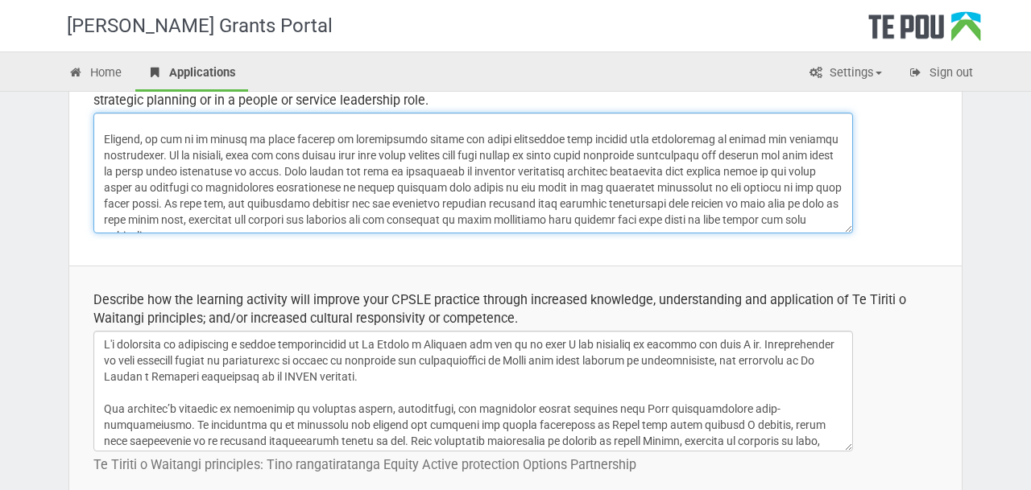
click at [523, 186] on textarea at bounding box center [472, 173] width 759 height 121
drag, startPoint x: 785, startPoint y: 187, endPoint x: 137, endPoint y: 206, distance: 648.6
click at [137, 206] on textarea at bounding box center [472, 173] width 759 height 121
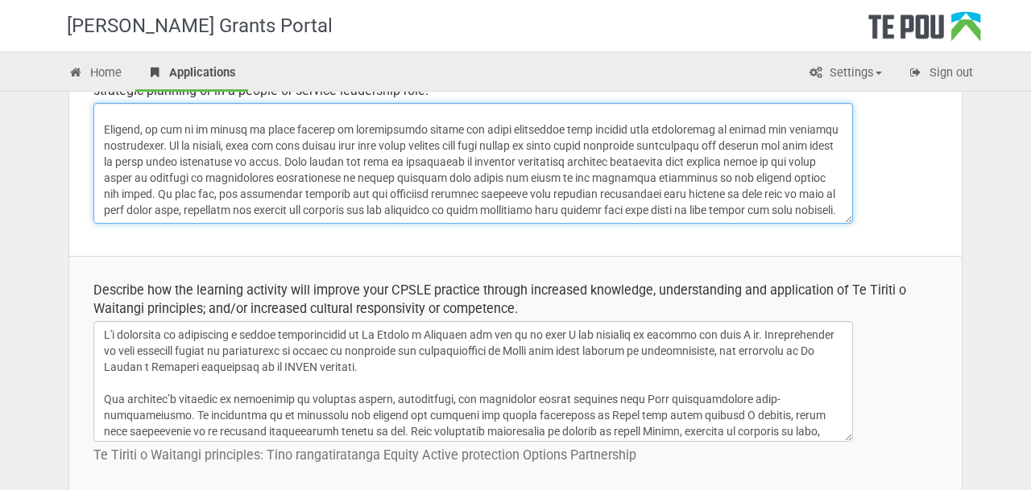
scroll to position [486, 0]
click at [797, 208] on textarea at bounding box center [472, 161] width 759 height 121
click at [457, 172] on textarea at bounding box center [472, 161] width 759 height 121
drag, startPoint x: 384, startPoint y: 180, endPoint x: 416, endPoint y: 178, distance: 31.5
click at [416, 179] on textarea at bounding box center [472, 161] width 759 height 121
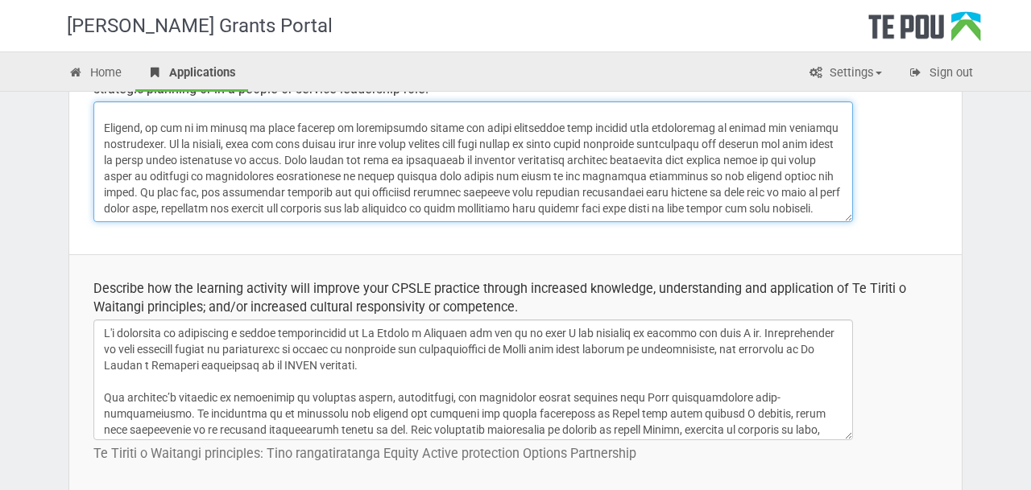
click at [312, 153] on textarea at bounding box center [472, 161] width 759 height 121
click at [466, 178] on textarea at bounding box center [472, 161] width 759 height 121
click at [481, 178] on textarea at bounding box center [472, 161] width 759 height 121
click at [456, 176] on textarea at bounding box center [472, 161] width 759 height 121
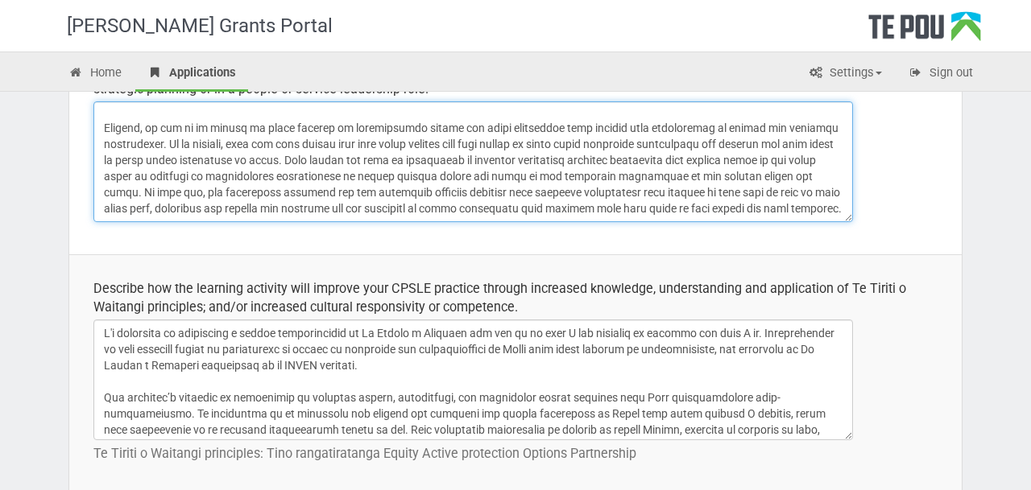
click at [370, 179] on textarea at bounding box center [472, 161] width 759 height 121
click at [451, 177] on textarea at bounding box center [472, 161] width 759 height 121
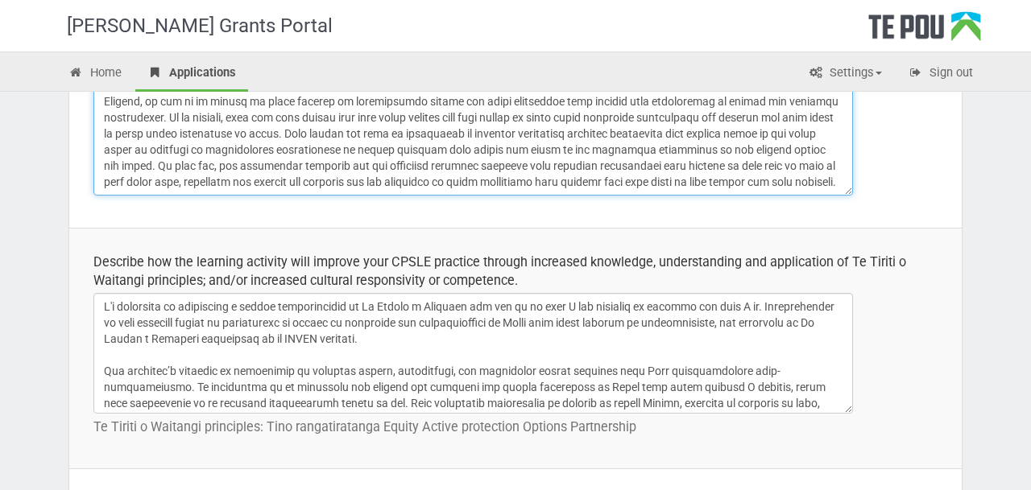
scroll to position [514, 0]
click at [106, 184] on textarea at bounding box center [472, 133] width 759 height 121
click at [239, 180] on textarea at bounding box center [472, 133] width 759 height 121
click at [366, 180] on textarea at bounding box center [472, 133] width 759 height 121
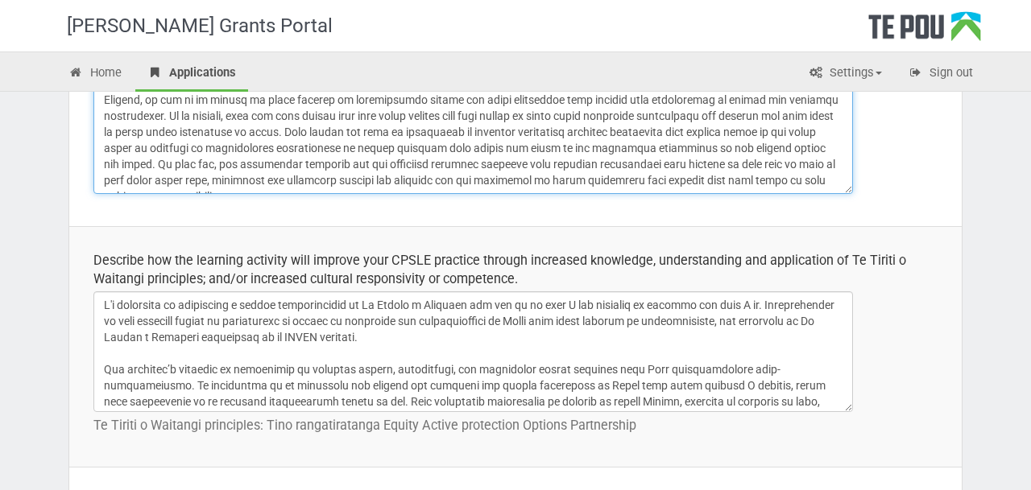
drag, startPoint x: 428, startPoint y: 178, endPoint x: 341, endPoint y: 179, distance: 87.8
click at [341, 179] on textarea at bounding box center [472, 133] width 759 height 121
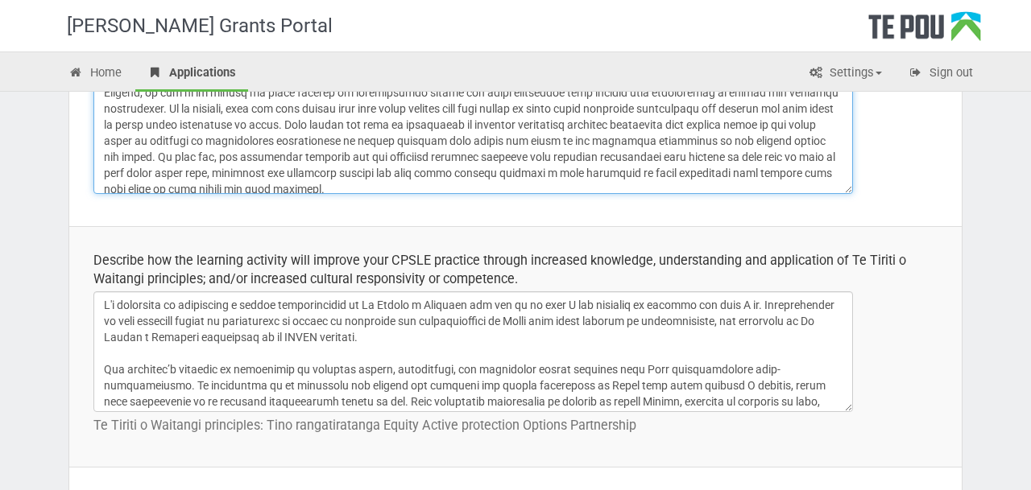
scroll to position [286, 0]
drag, startPoint x: 728, startPoint y: 172, endPoint x: 848, endPoint y: 172, distance: 120.0
click at [848, 172] on textarea at bounding box center [472, 133] width 759 height 121
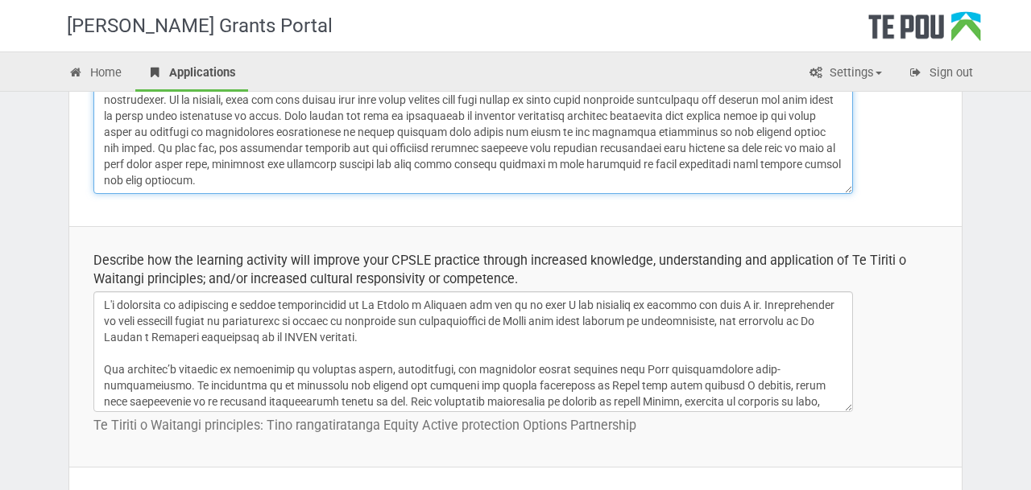
click at [523, 176] on textarea at bounding box center [472, 133] width 759 height 121
click at [741, 163] on textarea at bounding box center [472, 133] width 759 height 121
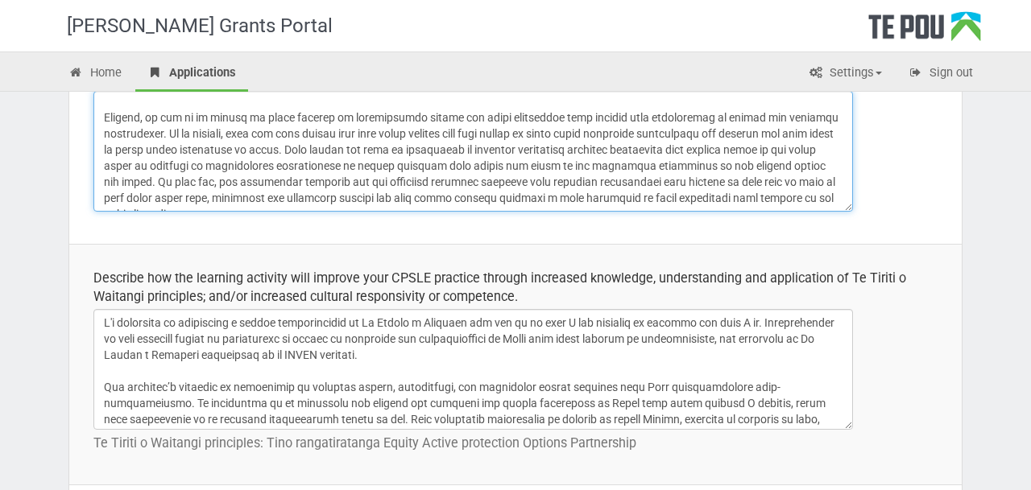
scroll to position [508, 0]
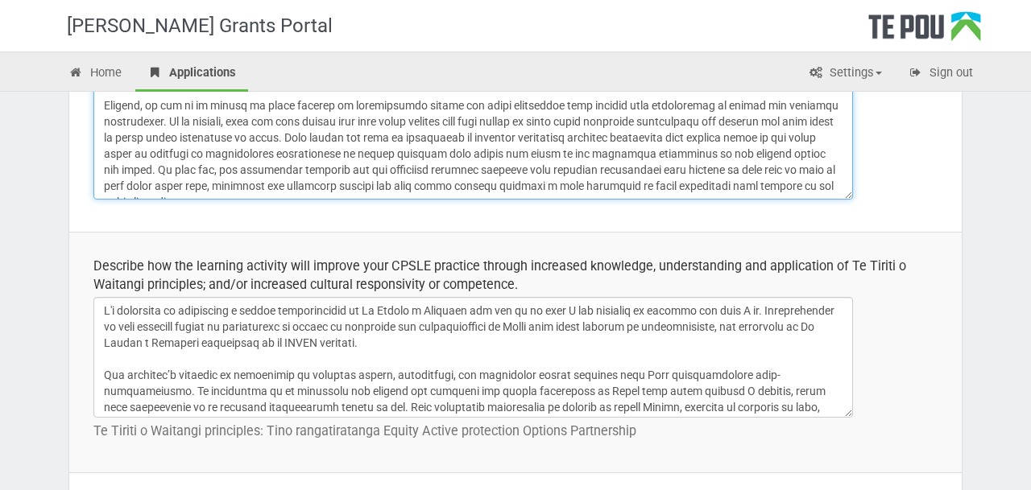
click at [115, 153] on textarea at bounding box center [472, 139] width 759 height 121
click at [282, 176] on textarea at bounding box center [472, 139] width 759 height 121
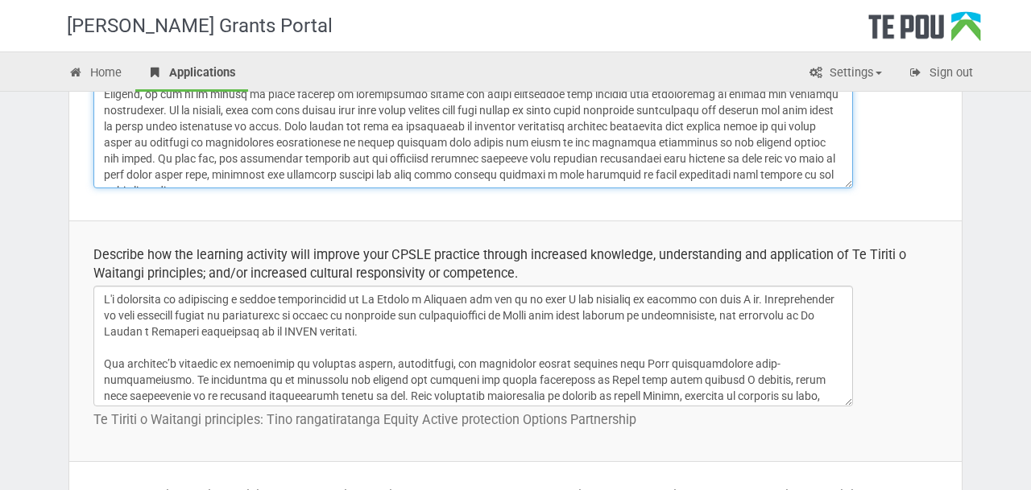
scroll to position [520, 0]
drag, startPoint x: 399, startPoint y: 176, endPoint x: 341, endPoint y: 173, distance: 57.2
click at [341, 173] on textarea at bounding box center [472, 127] width 759 height 121
click at [393, 172] on textarea at bounding box center [472, 127] width 759 height 121
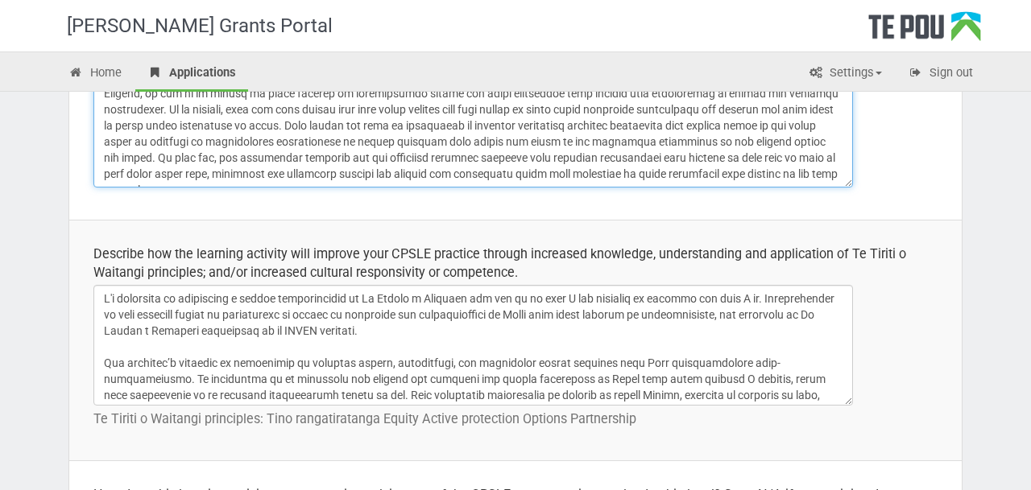
click at [503, 176] on textarea at bounding box center [472, 127] width 759 height 121
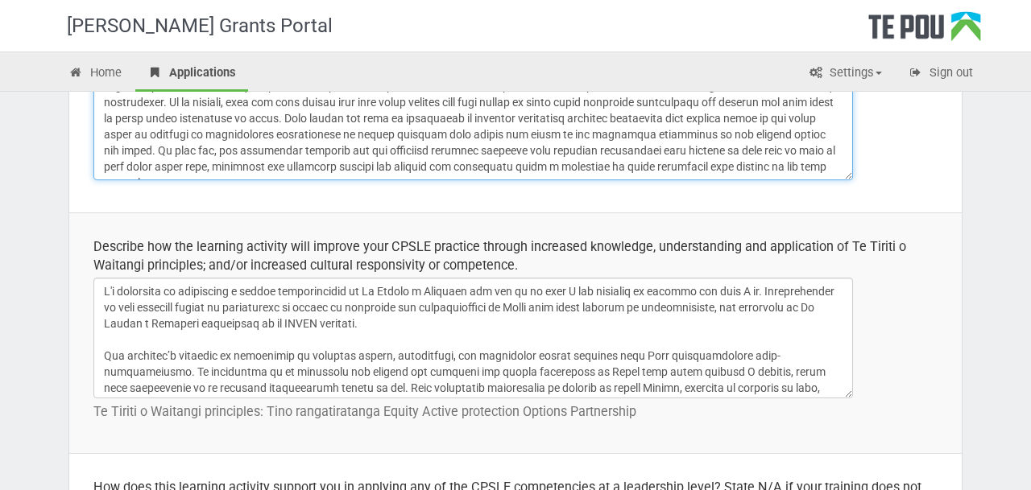
scroll to position [528, 0]
click at [743, 166] on textarea at bounding box center [472, 119] width 759 height 121
click at [790, 164] on textarea at bounding box center [472, 119] width 759 height 121
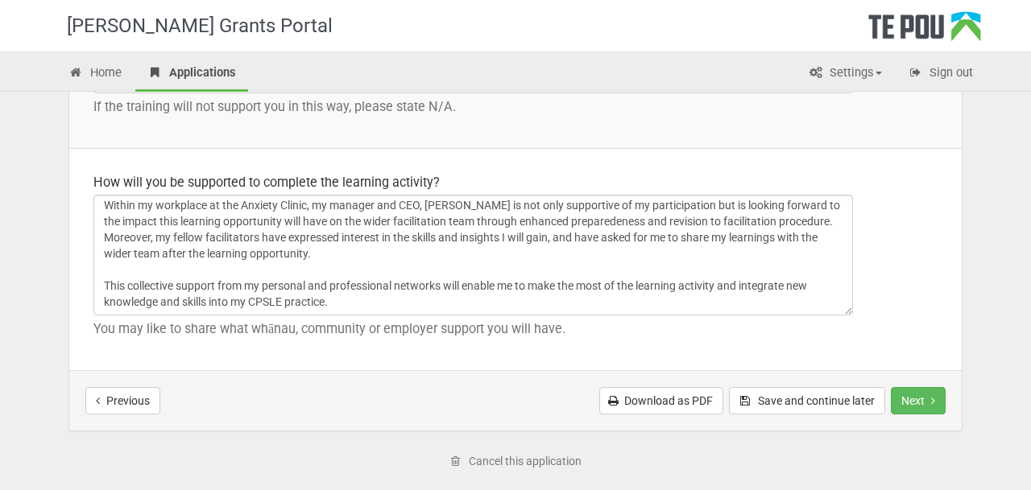
scroll to position [2507, 0]
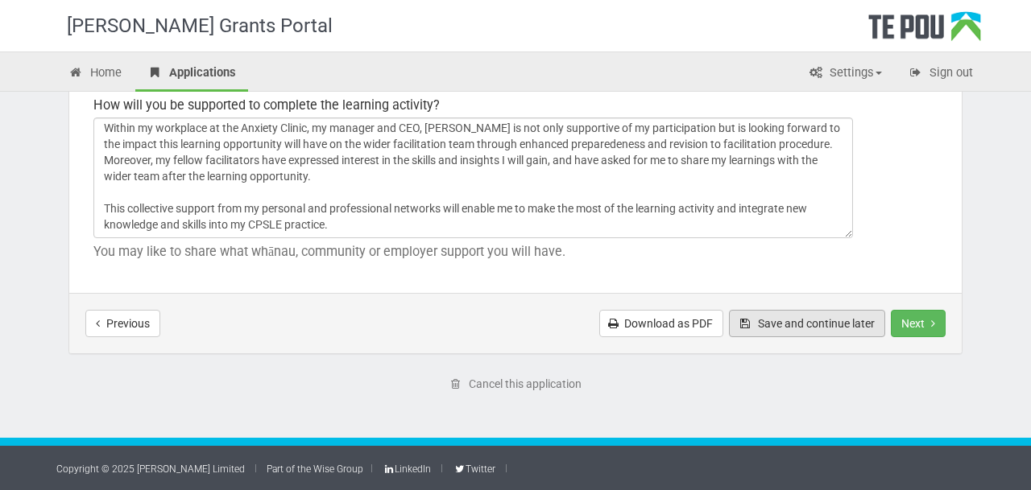
type textarea "Over the past year, I’ve recognised a real need to deepen my skills in supporti…"
click at [805, 327] on button "Save and continue later" at bounding box center [807, 323] width 156 height 27
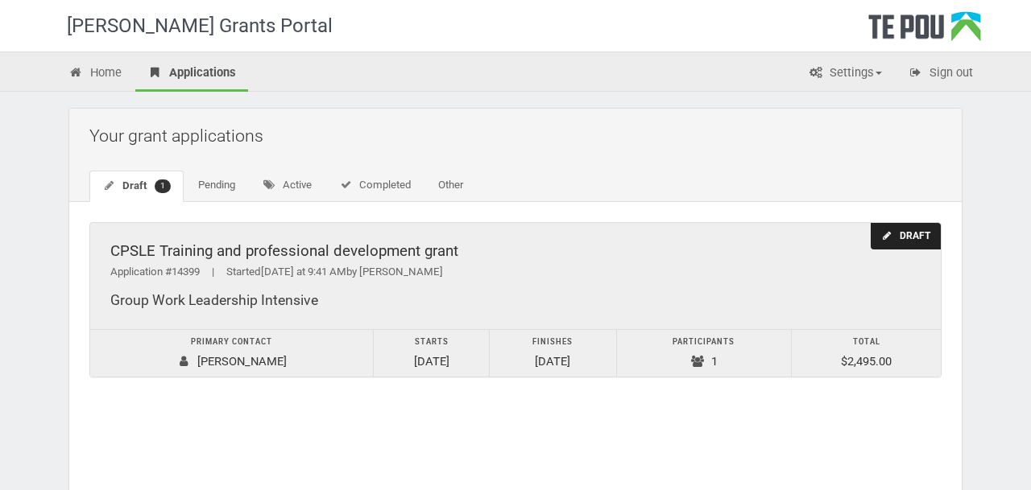
click at [908, 230] on div "Draft" at bounding box center [906, 236] width 70 height 27
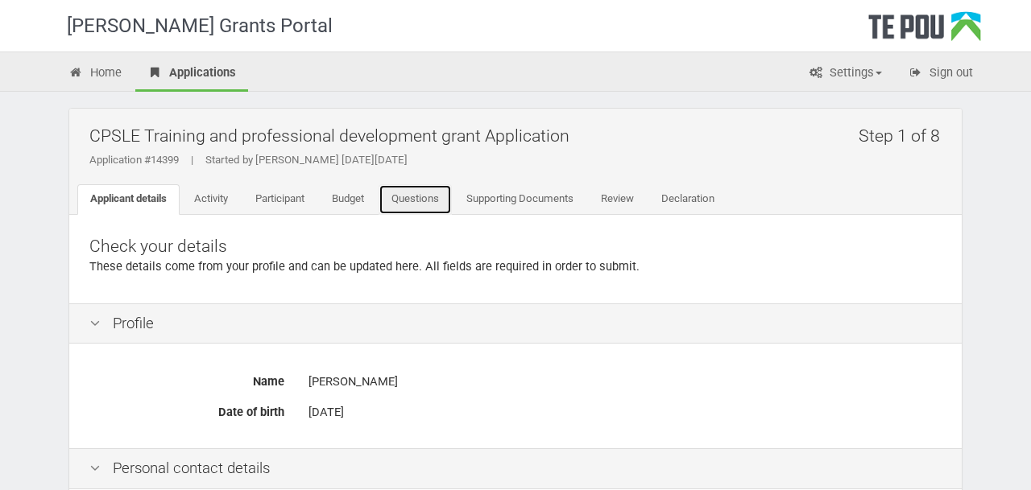
click at [425, 188] on link "Questions" at bounding box center [415, 199] width 73 height 31
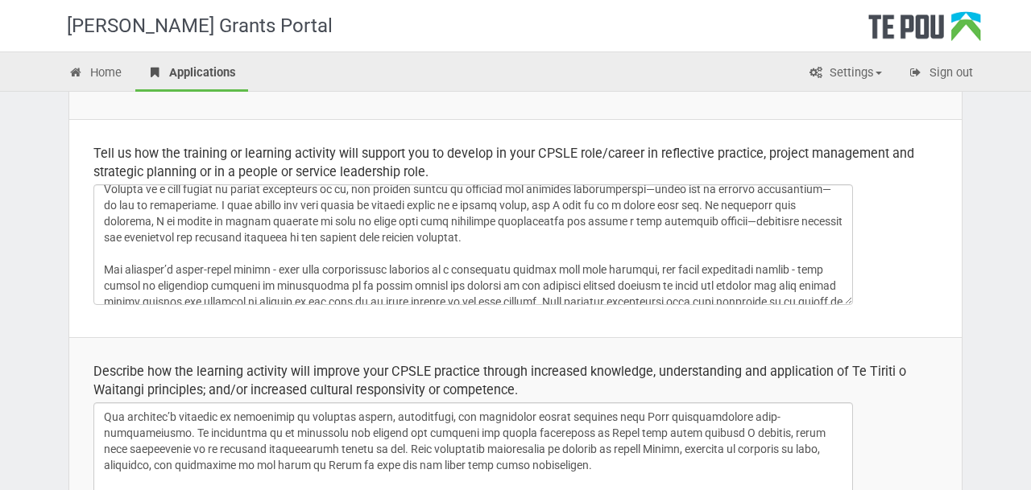
scroll to position [64, 0]
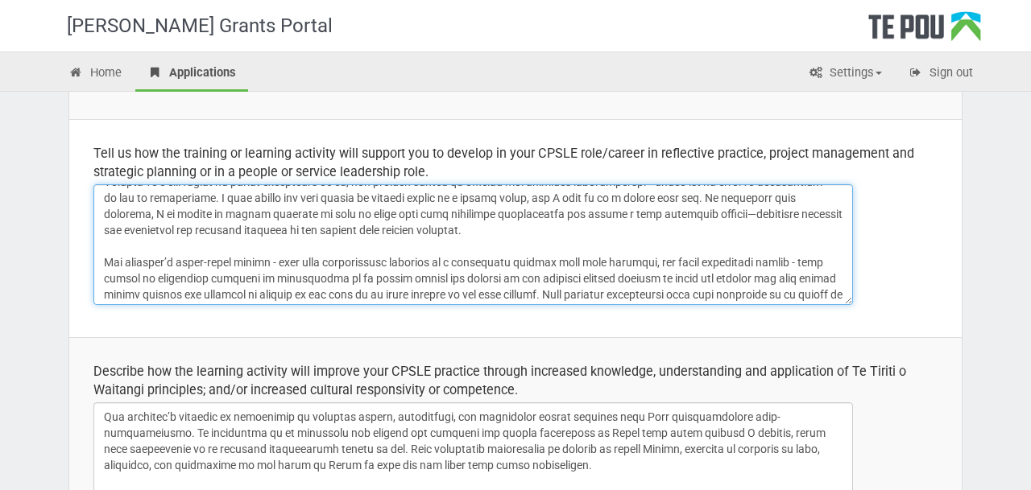
click at [213, 231] on textarea at bounding box center [472, 244] width 759 height 121
type textarea "Over the past year, I’ve recognised a real need to deepen my skills in supporti…"
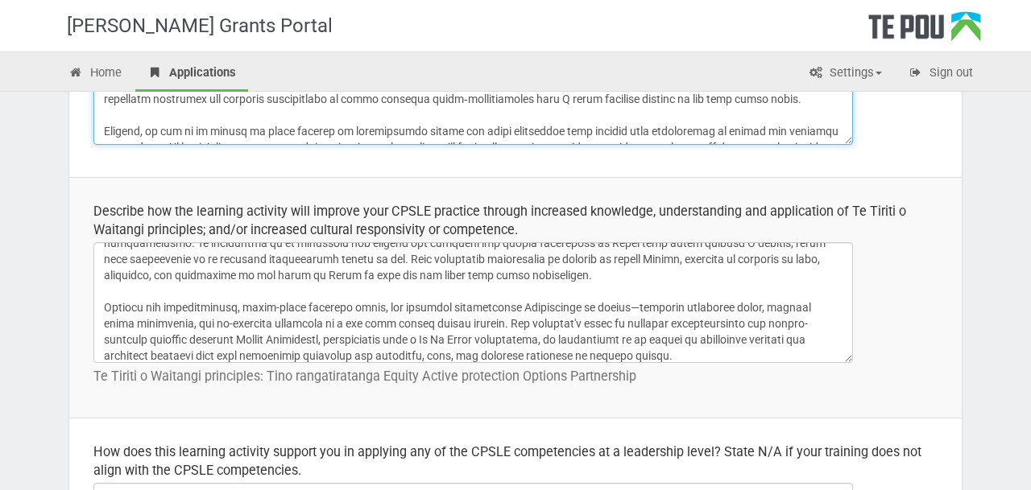
scroll to position [96, 0]
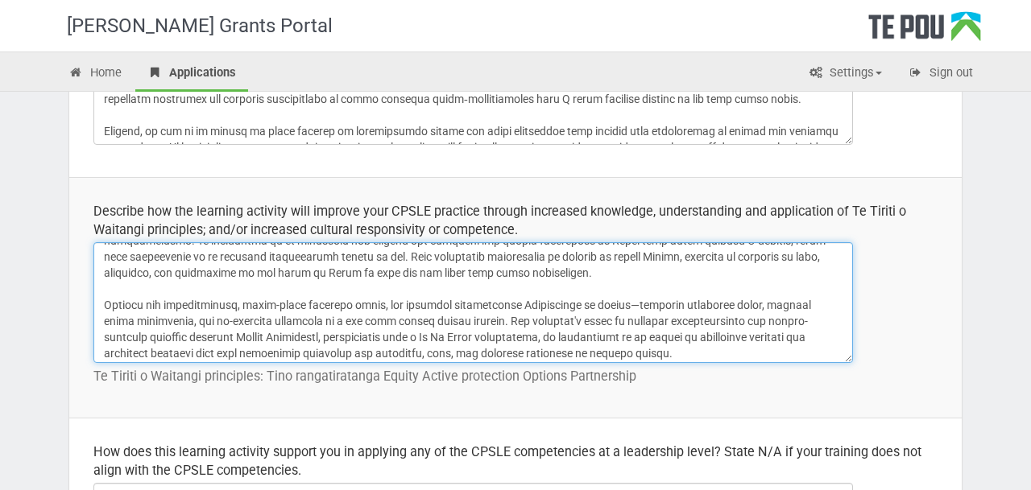
click at [421, 259] on textarea at bounding box center [472, 302] width 759 height 121
click at [525, 259] on textarea at bounding box center [472, 302] width 759 height 121
click at [607, 258] on textarea at bounding box center [472, 302] width 759 height 121
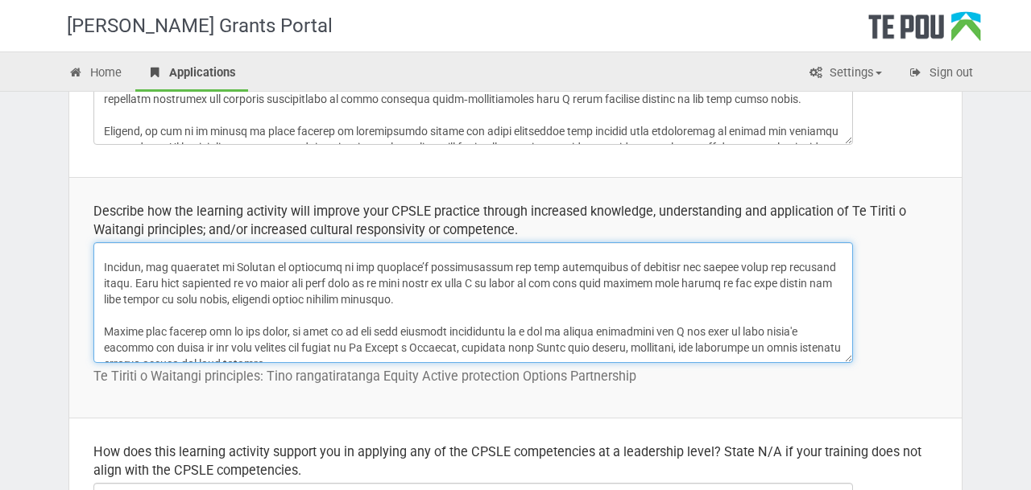
scroll to position [220, 0]
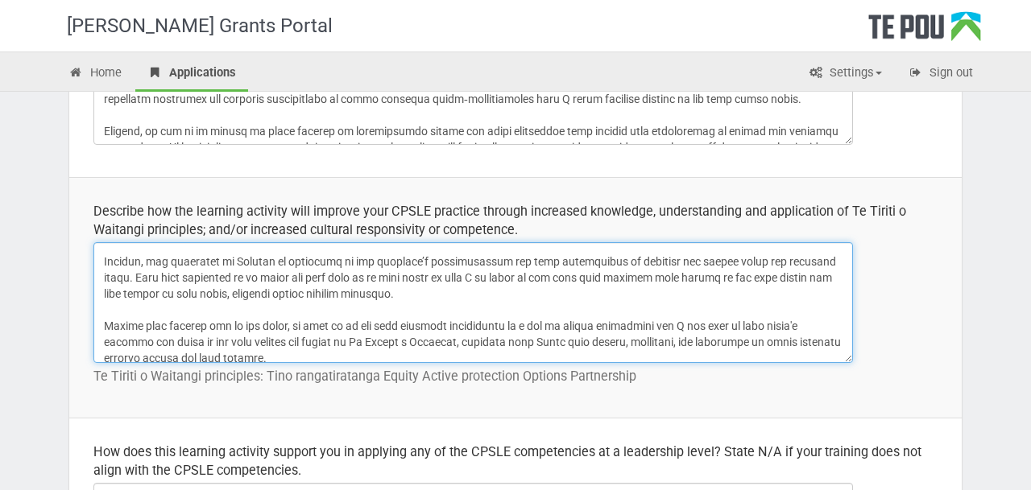
drag, startPoint x: 235, startPoint y: 277, endPoint x: 337, endPoint y: 271, distance: 102.5
click at [337, 271] on textarea at bounding box center [472, 302] width 759 height 121
click at [439, 297] on textarea at bounding box center [472, 302] width 759 height 121
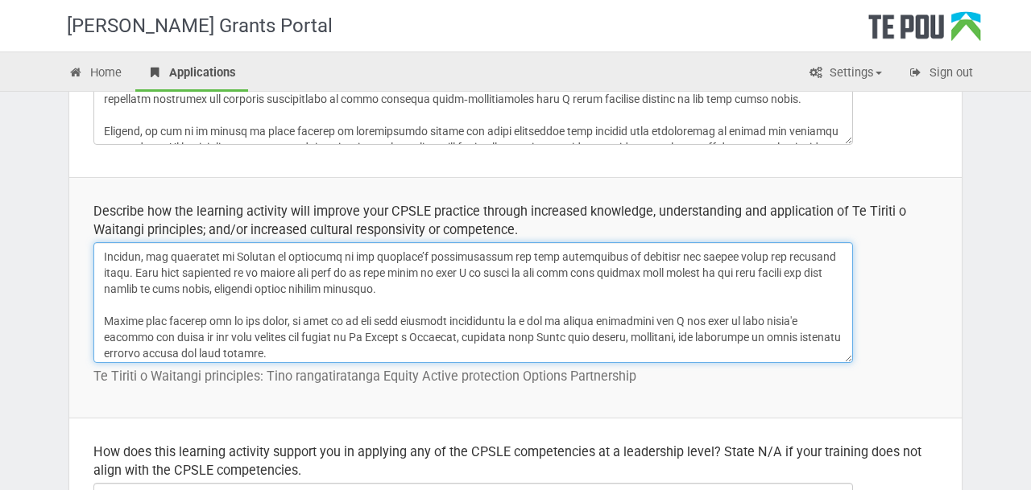
scroll to position [229, 0]
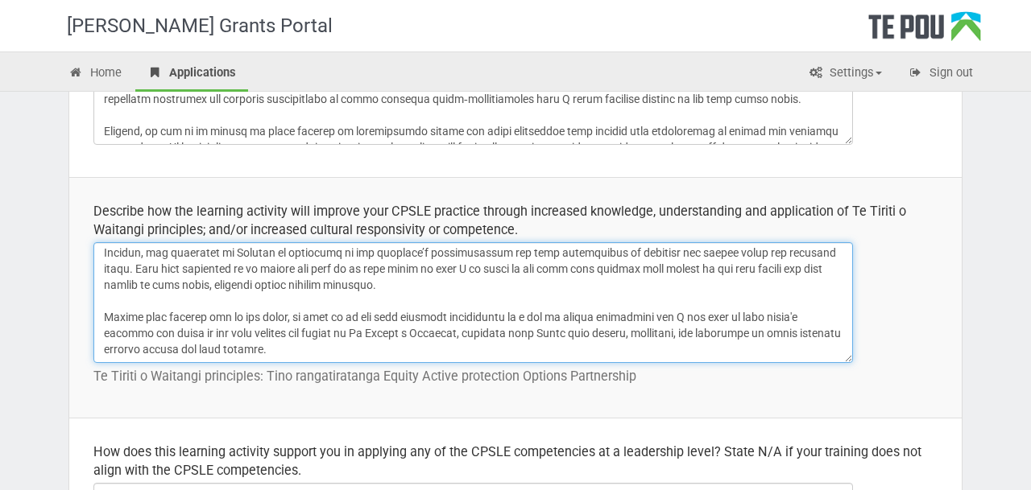
click at [564, 263] on textarea at bounding box center [472, 302] width 759 height 121
click at [544, 264] on textarea at bounding box center [472, 302] width 759 height 121
click at [548, 288] on textarea at bounding box center [472, 302] width 759 height 121
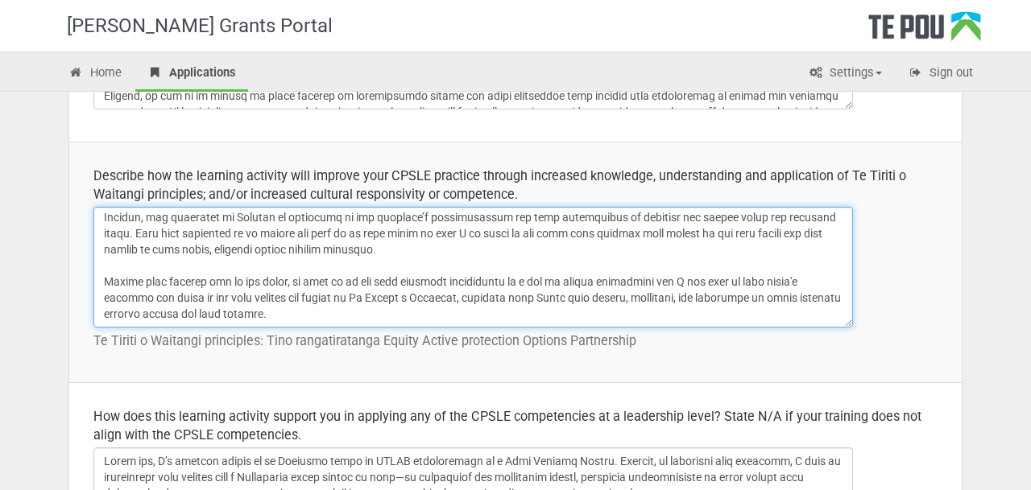
scroll to position [600, 0]
click at [332, 317] on textarea at bounding box center [472, 265] width 759 height 121
click at [271, 250] on textarea at bounding box center [472, 265] width 759 height 121
click at [344, 242] on textarea at bounding box center [472, 265] width 759 height 121
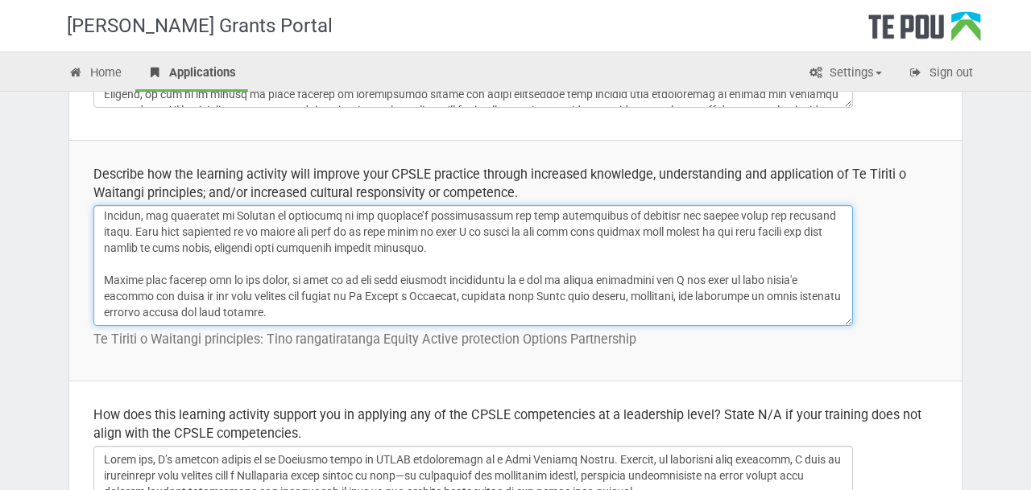
click at [344, 242] on textarea at bounding box center [472, 265] width 759 height 121
click at [312, 253] on textarea at bounding box center [472, 265] width 759 height 121
click at [311, 248] on textarea at bounding box center [472, 265] width 759 height 121
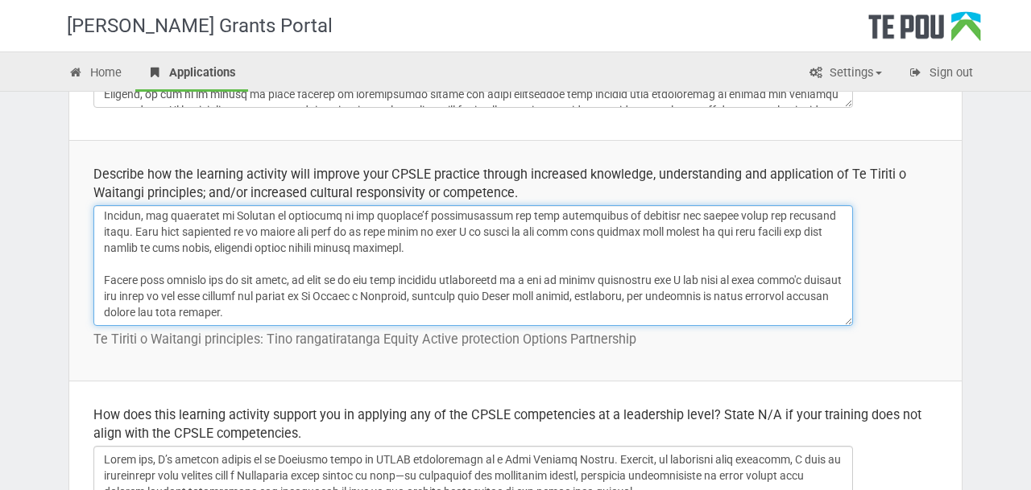
scroll to position [622, 0]
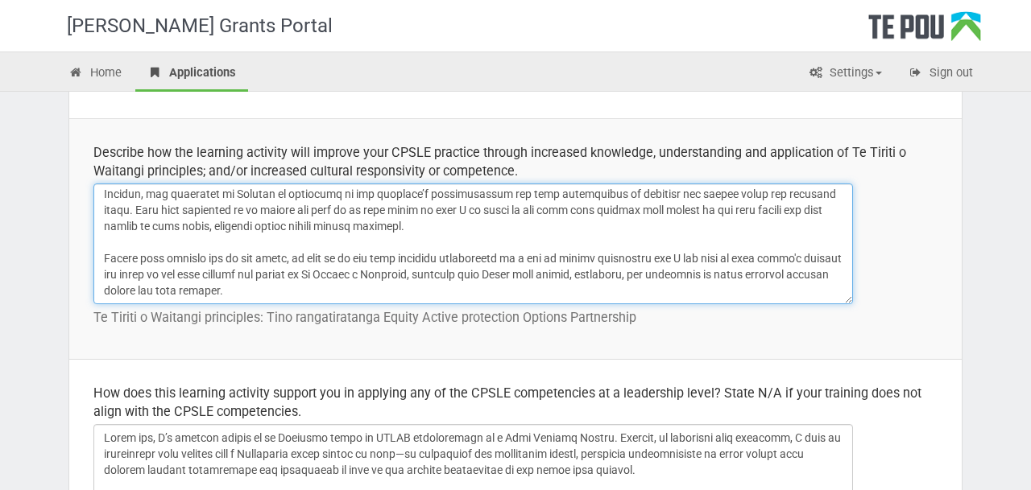
click at [352, 295] on textarea at bounding box center [472, 244] width 759 height 121
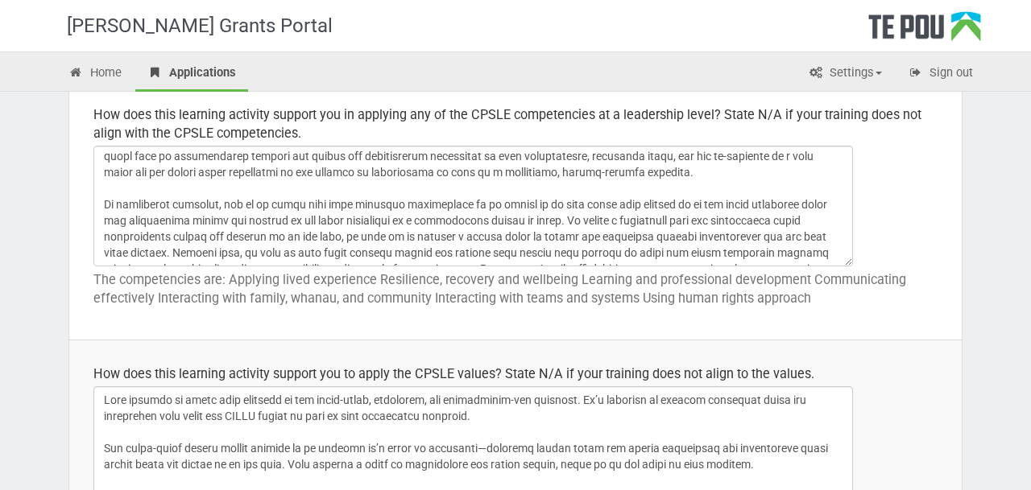
scroll to position [86, 0]
type textarea "I'm committed to developing a deeper understanding of Te Tiriti o Waitangi and …"
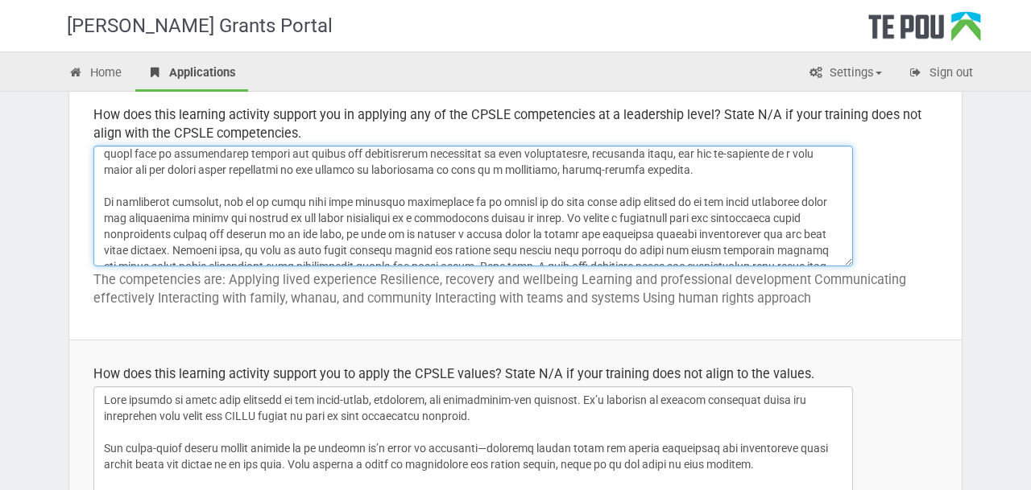
click at [267, 169] on textarea at bounding box center [472, 206] width 759 height 121
click at [344, 170] on textarea at bounding box center [472, 206] width 759 height 121
click at [285, 168] on textarea at bounding box center [472, 206] width 759 height 121
click at [389, 169] on textarea at bounding box center [472, 206] width 759 height 121
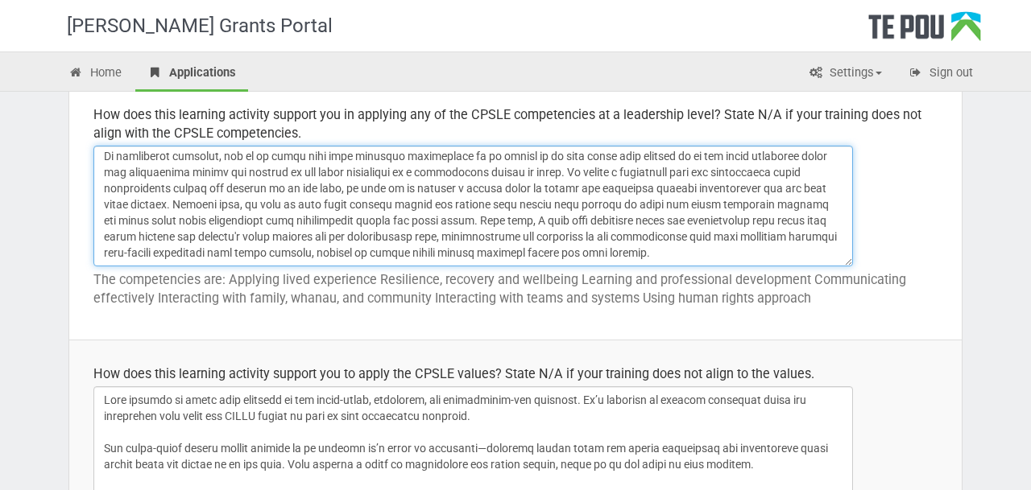
scroll to position [135, 0]
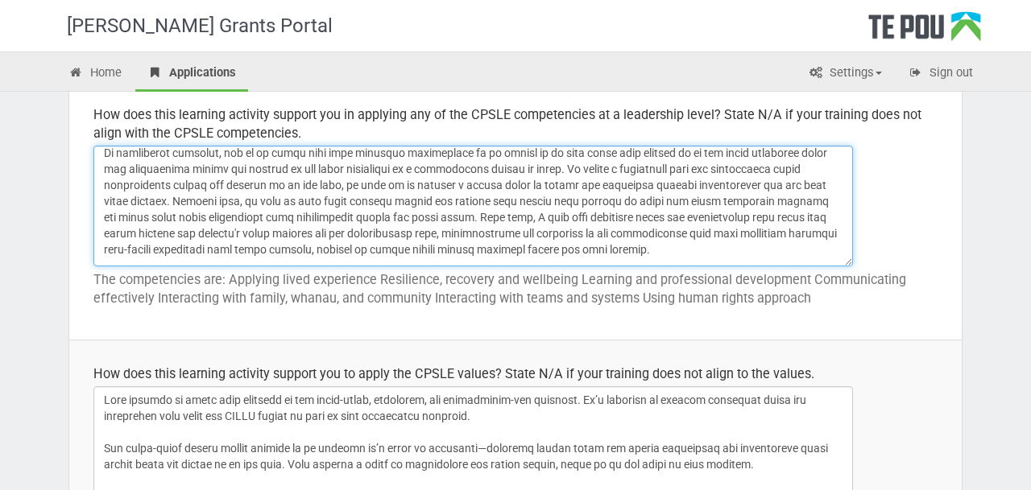
drag, startPoint x: 569, startPoint y: 170, endPoint x: 623, endPoint y: 249, distance: 96.1
click at [623, 249] on textarea at bounding box center [472, 206] width 759 height 121
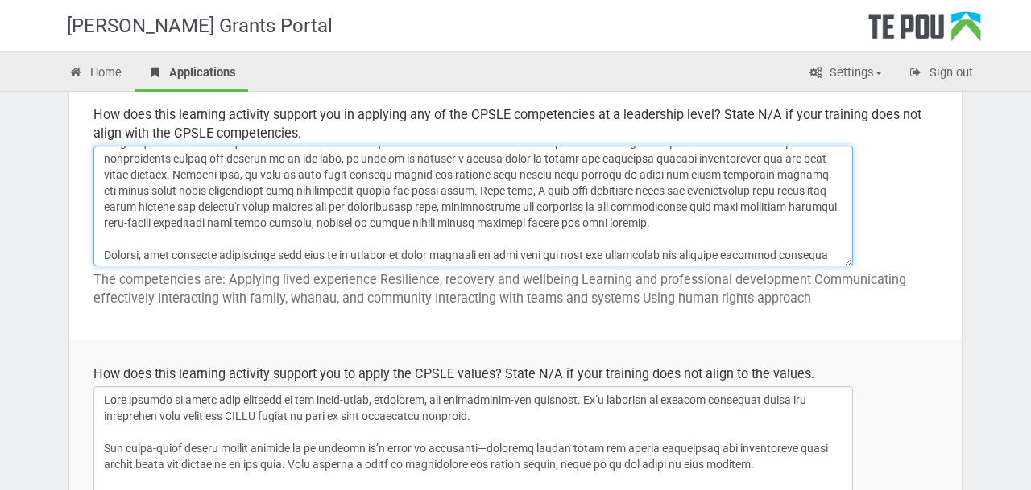
scroll to position [163, 0]
drag, startPoint x: 300, startPoint y: 174, endPoint x: 155, endPoint y: 171, distance: 145.0
click at [155, 171] on textarea at bounding box center [472, 206] width 759 height 121
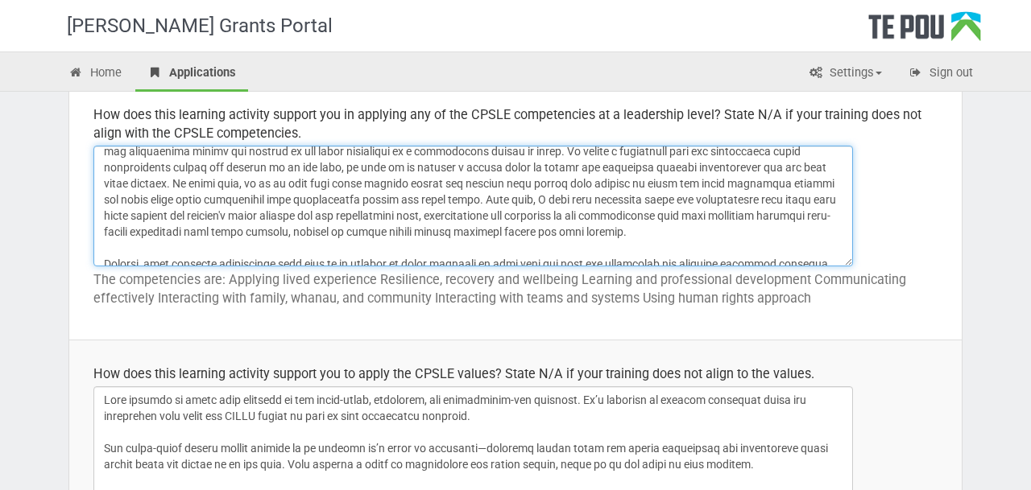
scroll to position [157, 0]
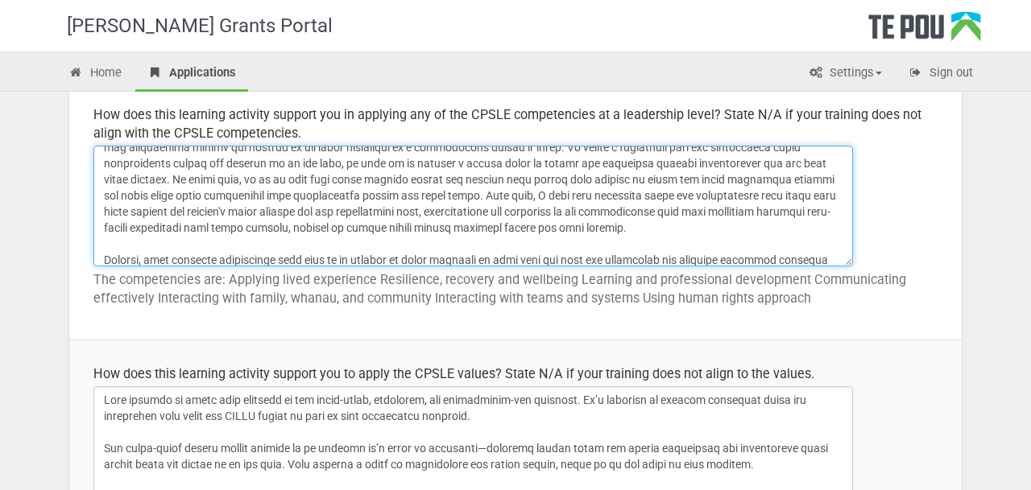
click at [650, 231] on textarea at bounding box center [472, 206] width 759 height 121
click at [184, 195] on textarea at bounding box center [472, 206] width 759 height 121
click at [155, 195] on textarea at bounding box center [472, 206] width 759 height 121
drag, startPoint x: 721, startPoint y: 223, endPoint x: 711, endPoint y: 194, distance: 30.6
click at [711, 194] on textarea at bounding box center [472, 206] width 759 height 121
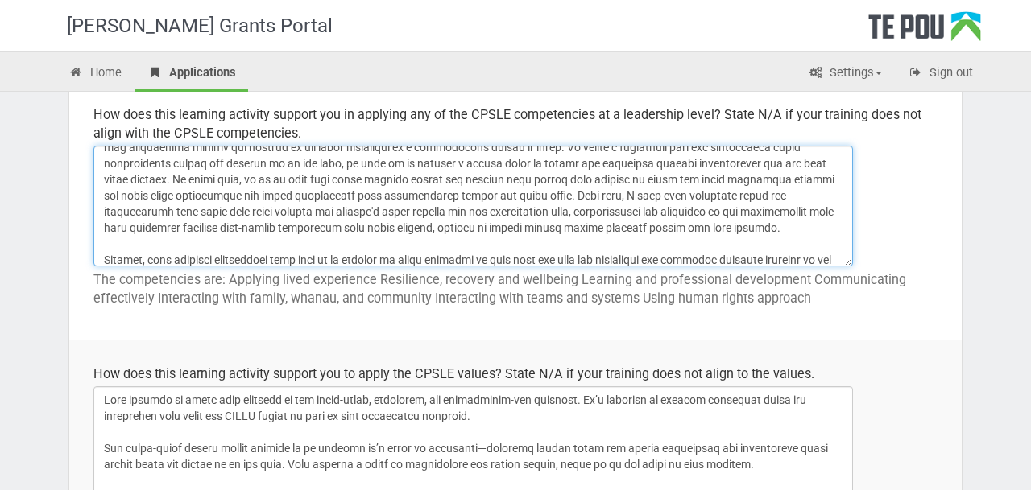
click at [711, 194] on textarea at bounding box center [472, 206] width 759 height 121
drag, startPoint x: 660, startPoint y: 197, endPoint x: 818, endPoint y: 197, distance: 157.9
click at [818, 197] on textarea at bounding box center [472, 206] width 759 height 121
click at [647, 194] on textarea at bounding box center [472, 206] width 759 height 121
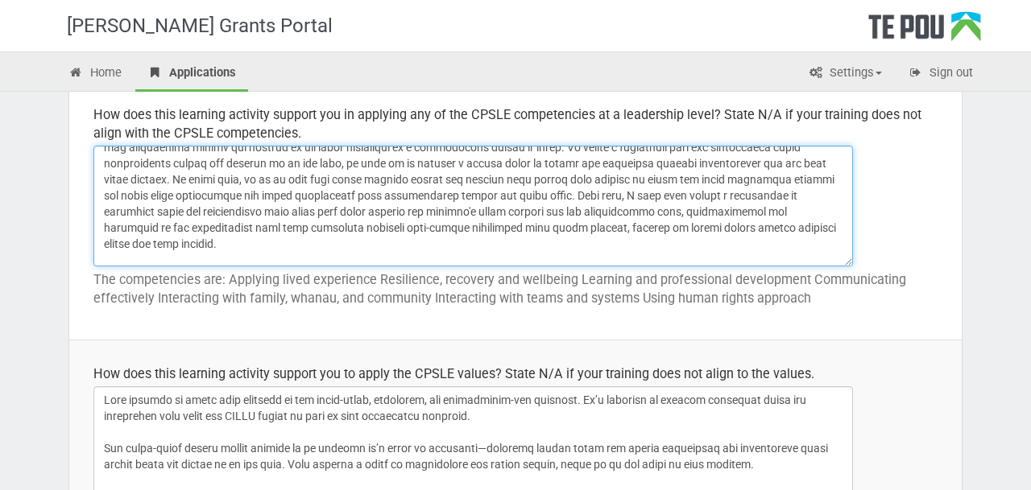
drag, startPoint x: 216, startPoint y: 213, endPoint x: 282, endPoint y: 213, distance: 66.0
click at [282, 213] on textarea at bounding box center [472, 206] width 759 height 121
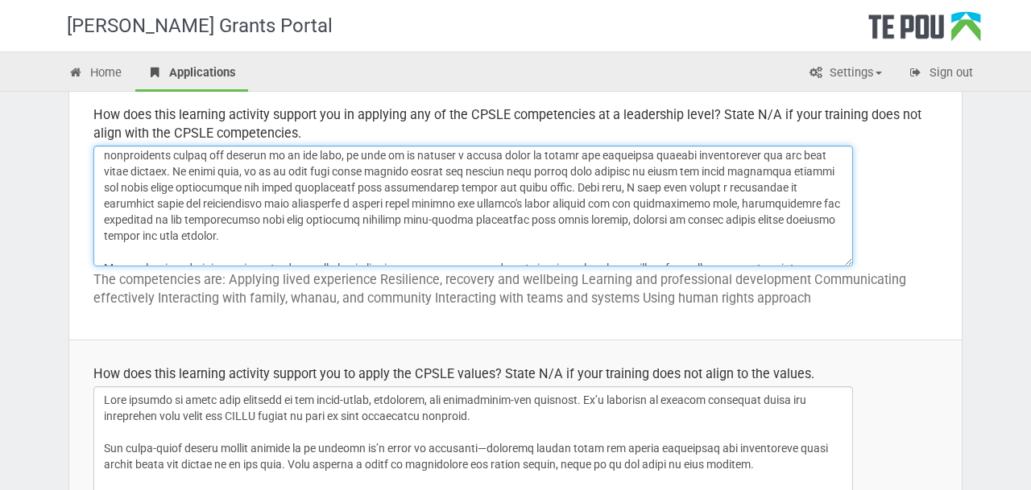
scroll to position [173, 0]
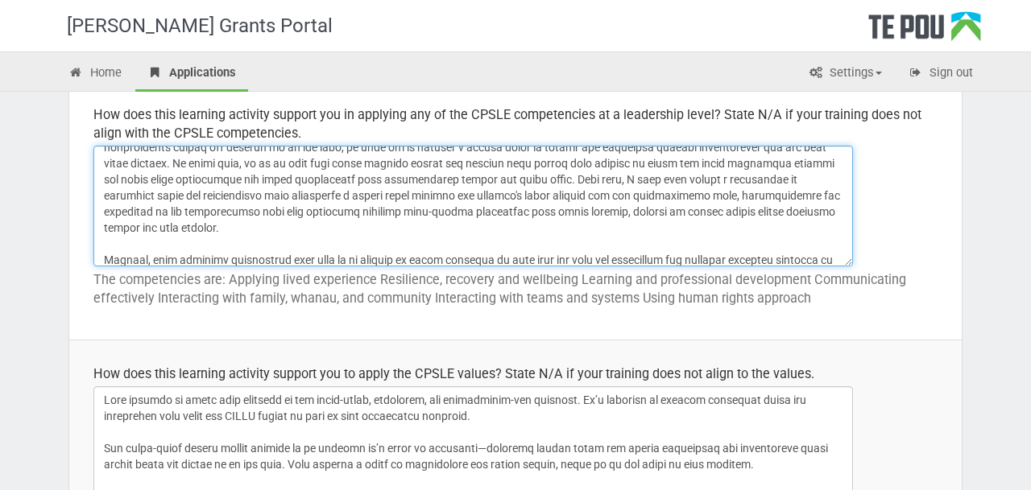
click at [581, 197] on textarea at bounding box center [472, 206] width 759 height 121
click at [823, 193] on textarea at bounding box center [472, 206] width 759 height 121
click at [176, 214] on textarea at bounding box center [472, 206] width 759 height 121
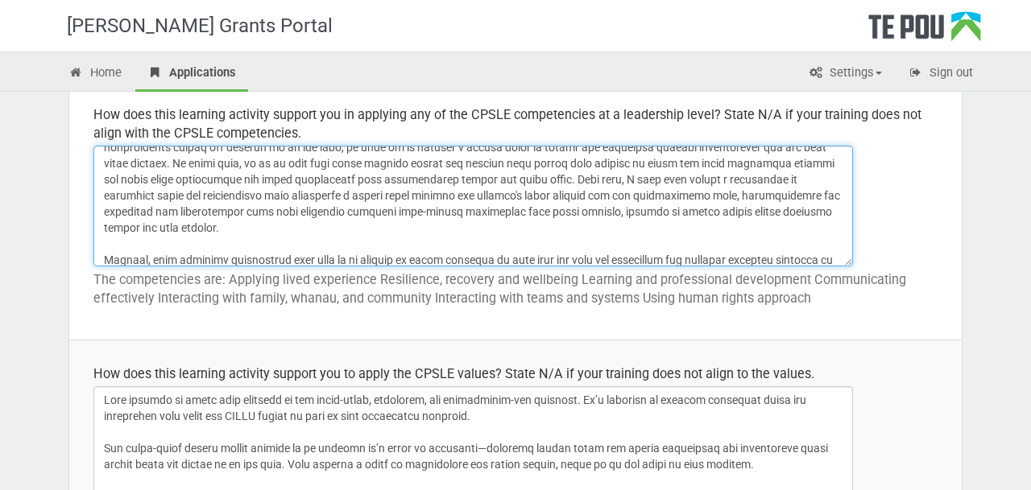
click at [176, 214] on textarea at bounding box center [472, 206] width 759 height 121
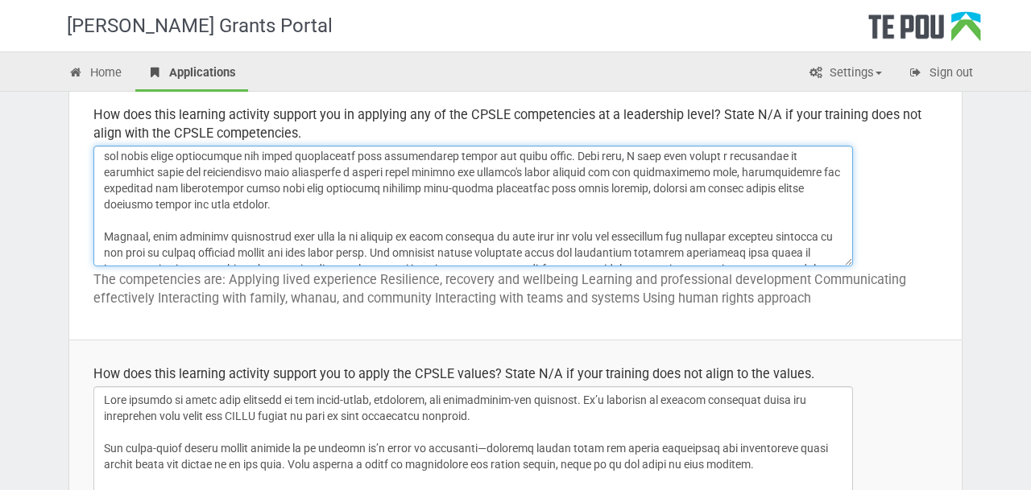
scroll to position [197, 0]
click at [476, 188] on textarea at bounding box center [472, 206] width 759 height 121
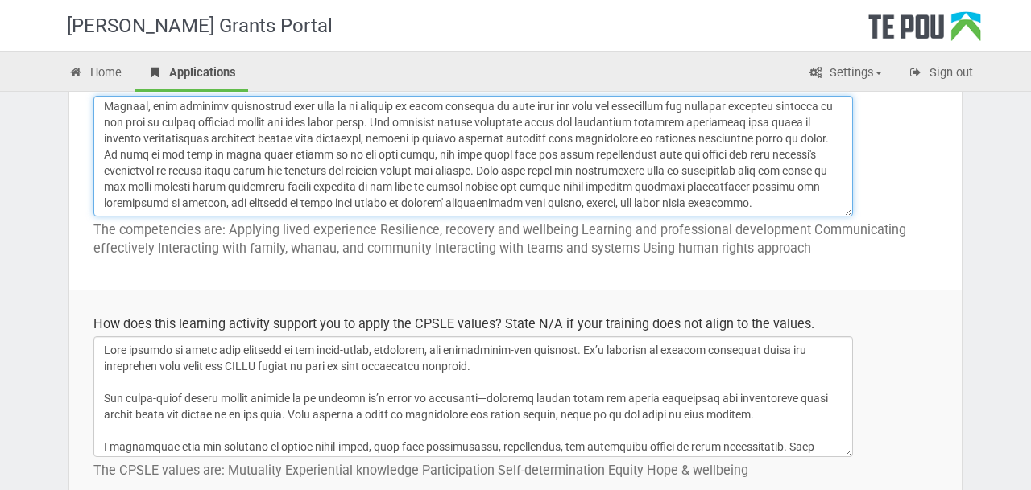
scroll to position [955, 0]
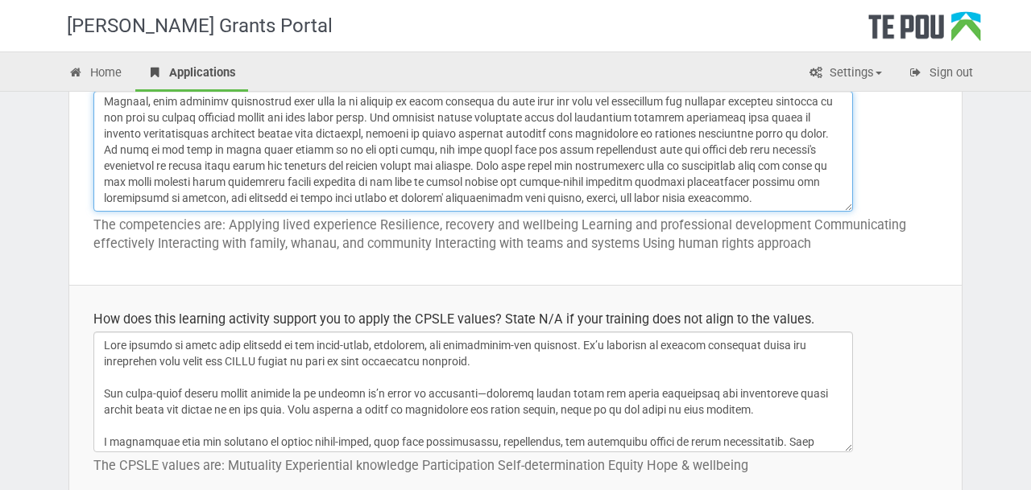
click at [495, 165] on textarea at bounding box center [472, 151] width 759 height 121
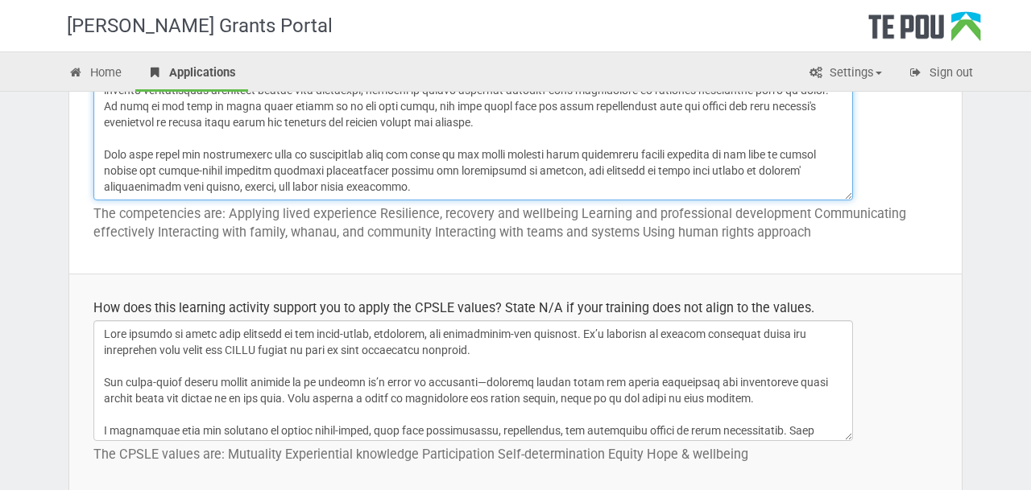
scroll to position [967, 0]
click at [488, 183] on textarea at bounding box center [472, 139] width 759 height 121
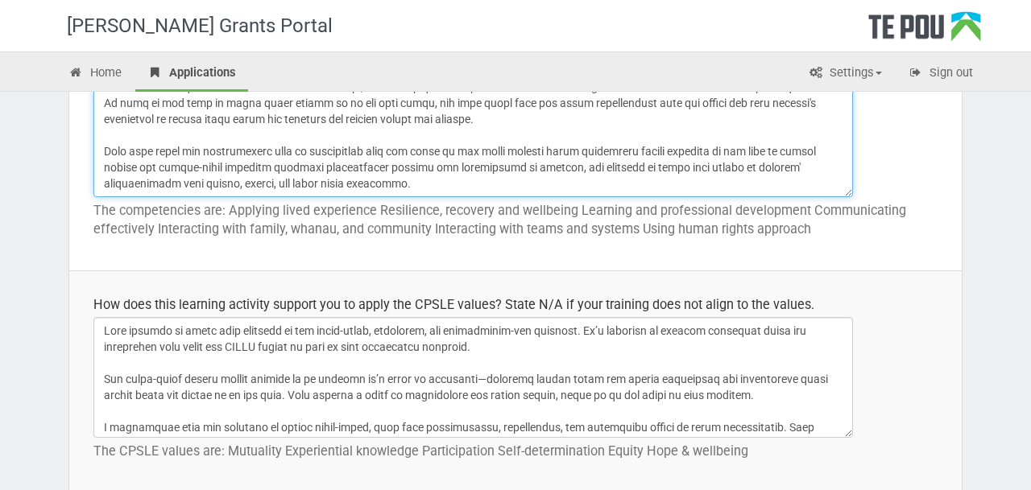
click at [617, 168] on textarea at bounding box center [472, 137] width 759 height 121
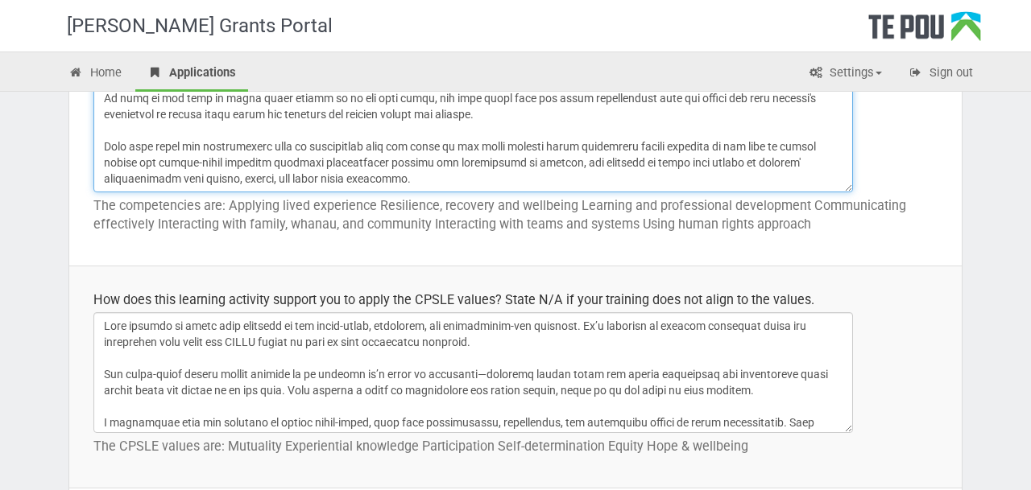
scroll to position [978, 0]
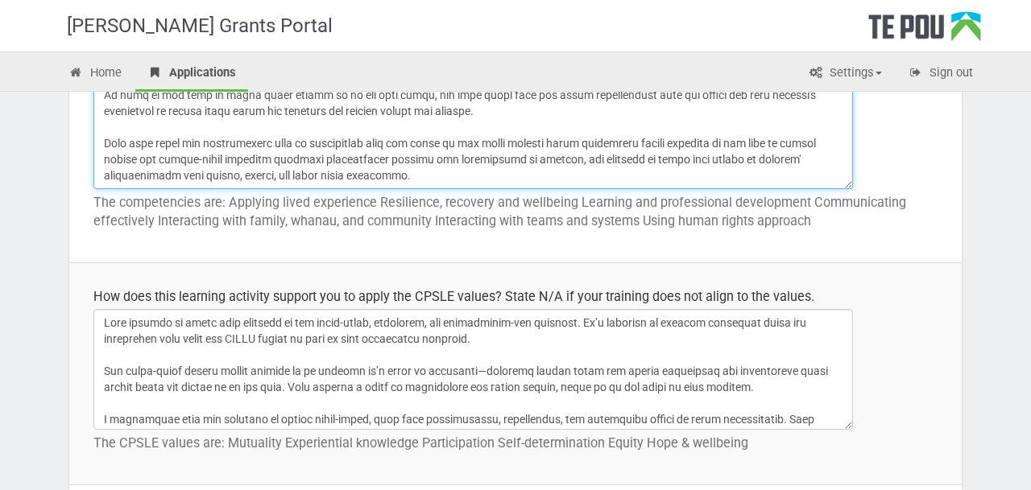
click at [686, 163] on textarea at bounding box center [472, 128] width 759 height 121
click at [636, 157] on textarea at bounding box center [472, 128] width 759 height 121
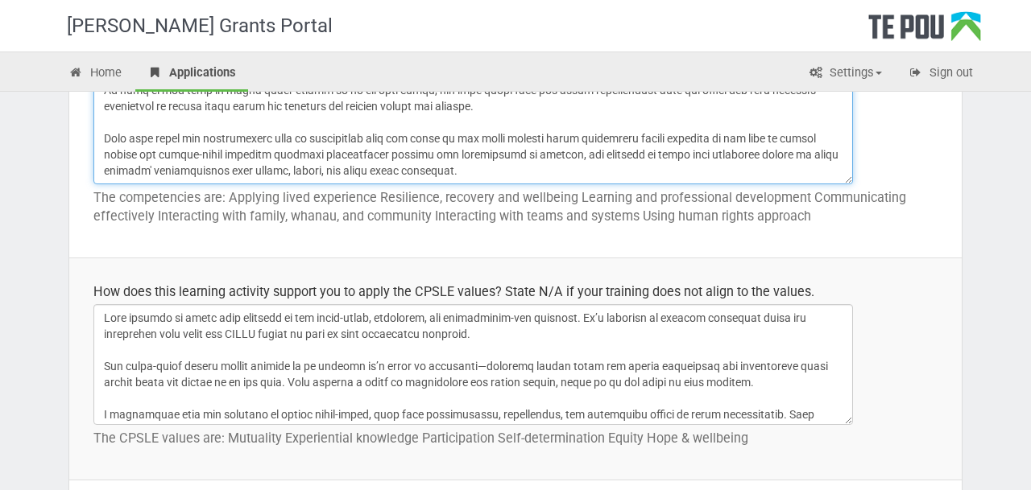
scroll to position [988, 0]
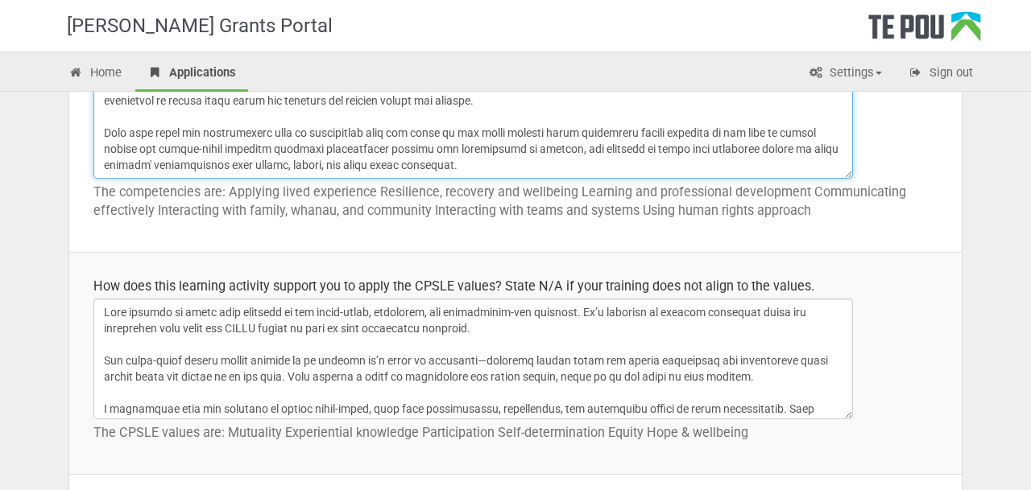
click at [579, 162] on textarea at bounding box center [472, 118] width 759 height 121
click at [739, 143] on textarea at bounding box center [472, 118] width 759 height 121
click at [422, 164] on textarea at bounding box center [472, 118] width 759 height 121
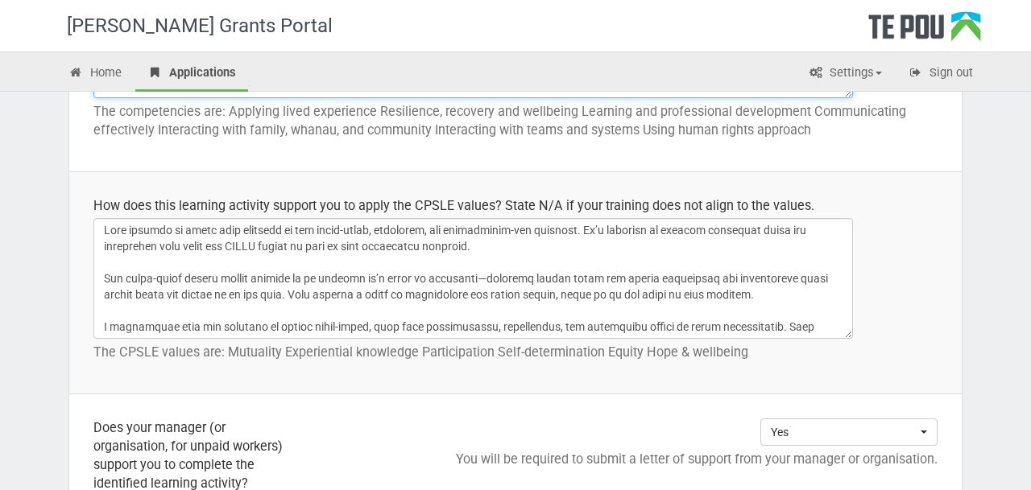
scroll to position [1074, 0]
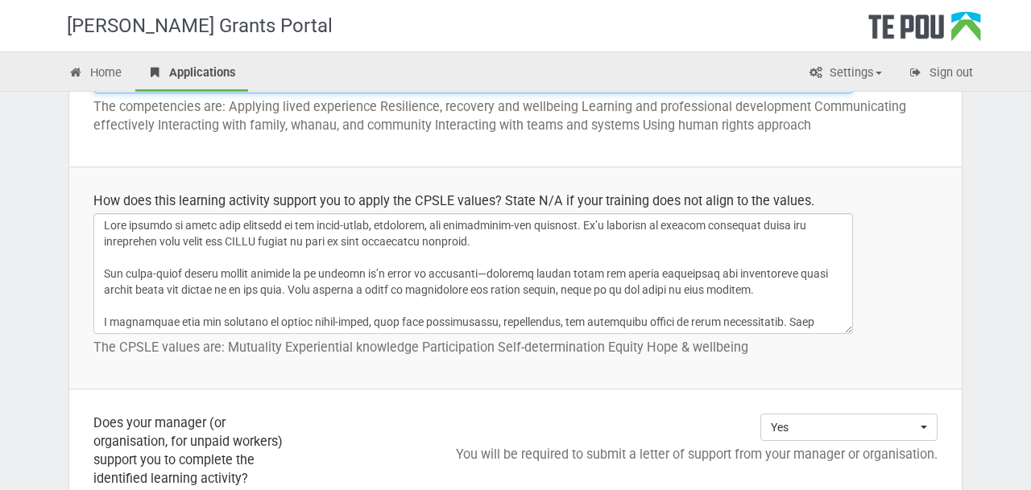
type textarea "Right now, I’m working mostly at an Enhanced level of CPLSE competencies as a P…"
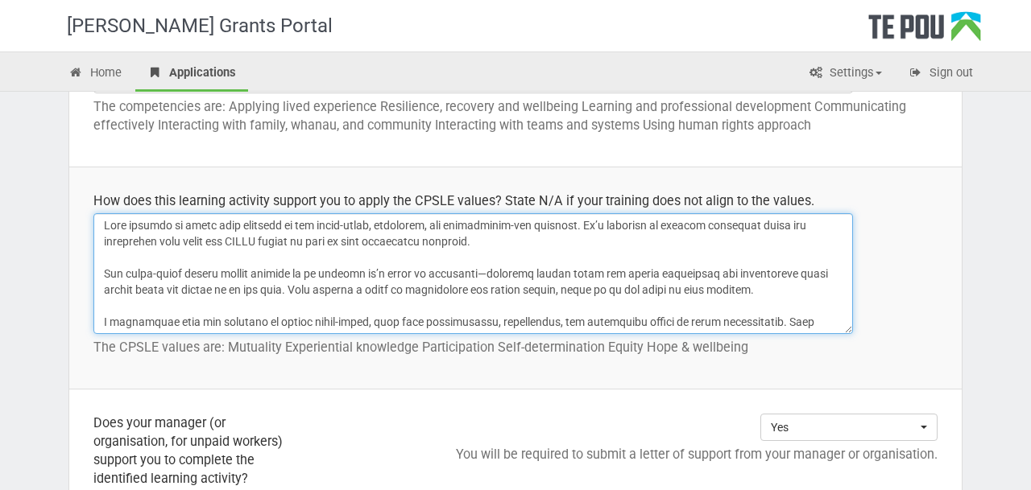
click at [320, 226] on textarea at bounding box center [472, 273] width 759 height 121
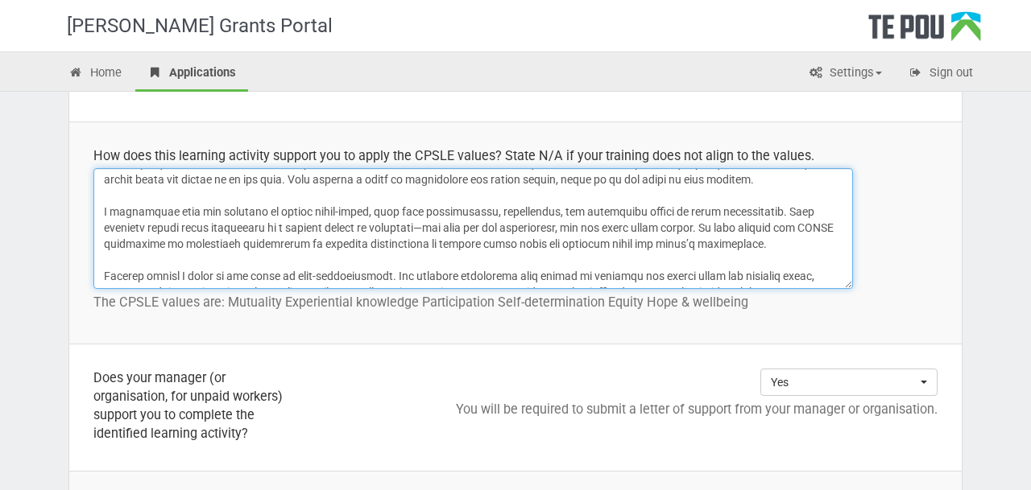
scroll to position [60, 0]
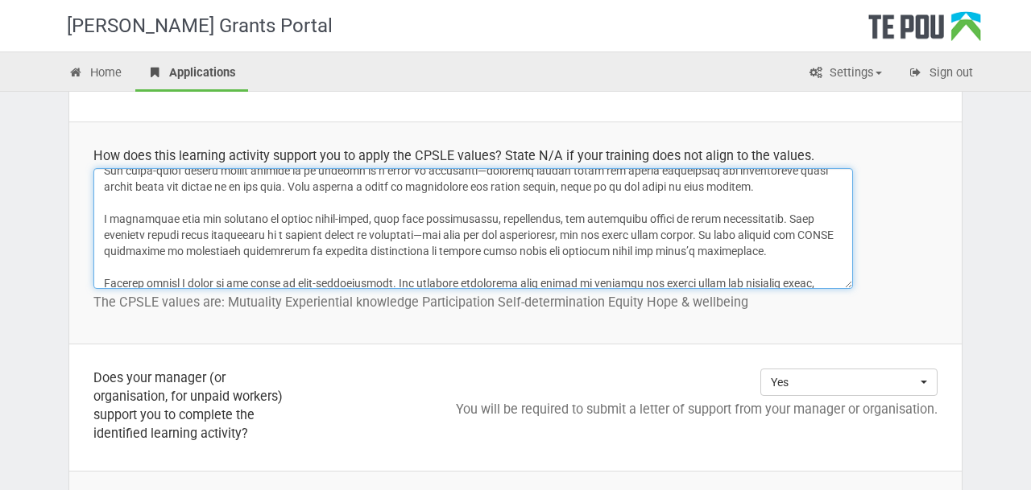
click at [776, 185] on textarea at bounding box center [472, 228] width 759 height 121
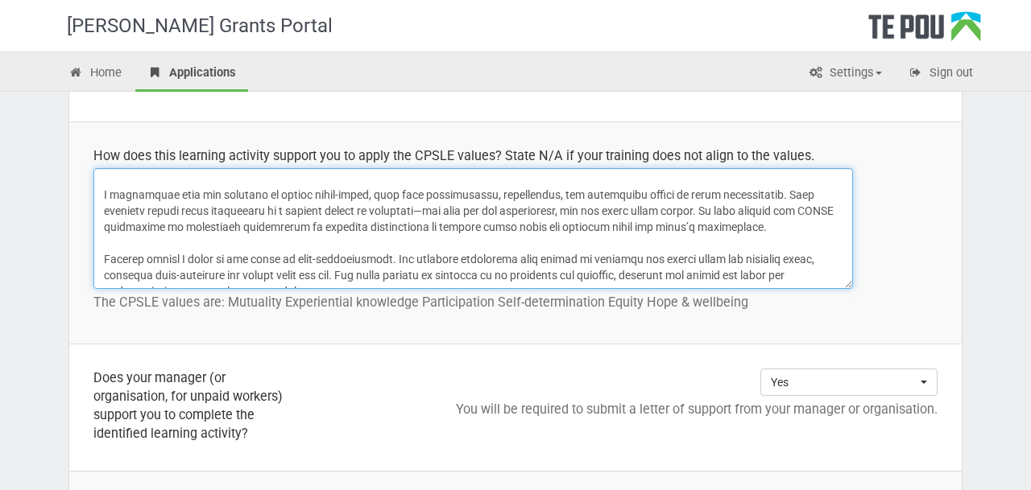
scroll to position [91, 0]
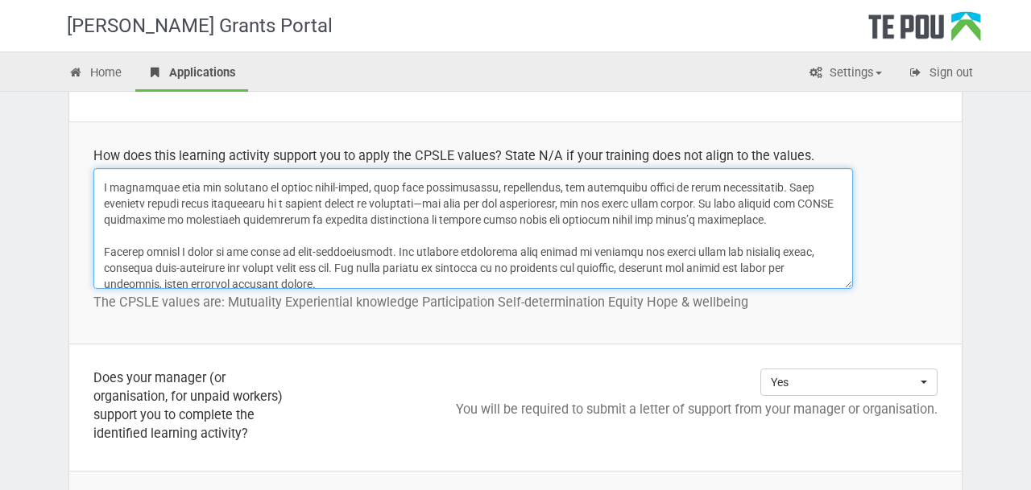
click at [777, 222] on textarea at bounding box center [472, 228] width 759 height 121
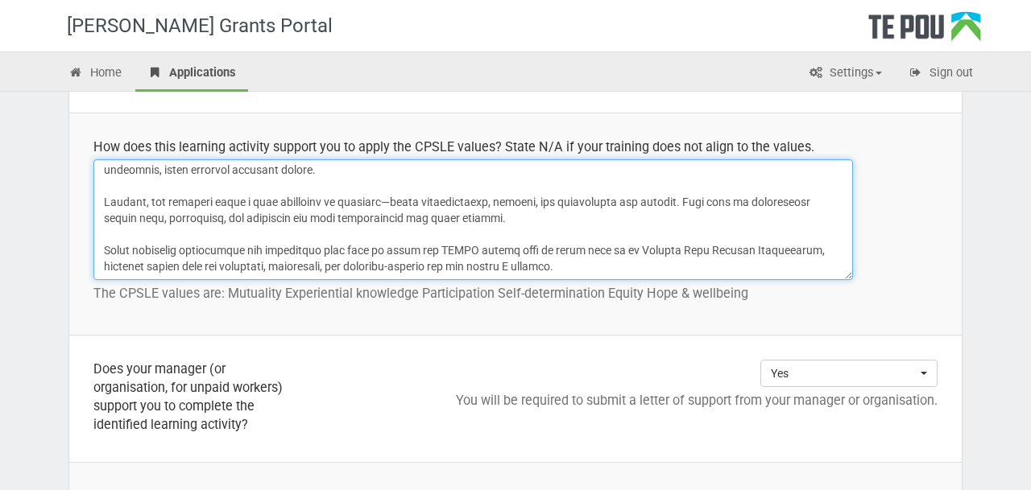
scroll to position [1134, 0]
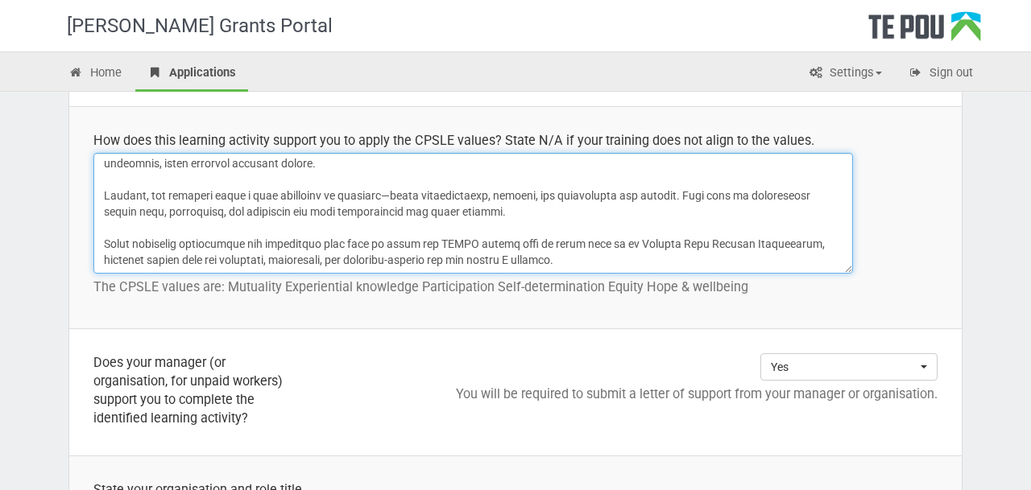
click at [561, 259] on textarea at bounding box center [472, 213] width 759 height 121
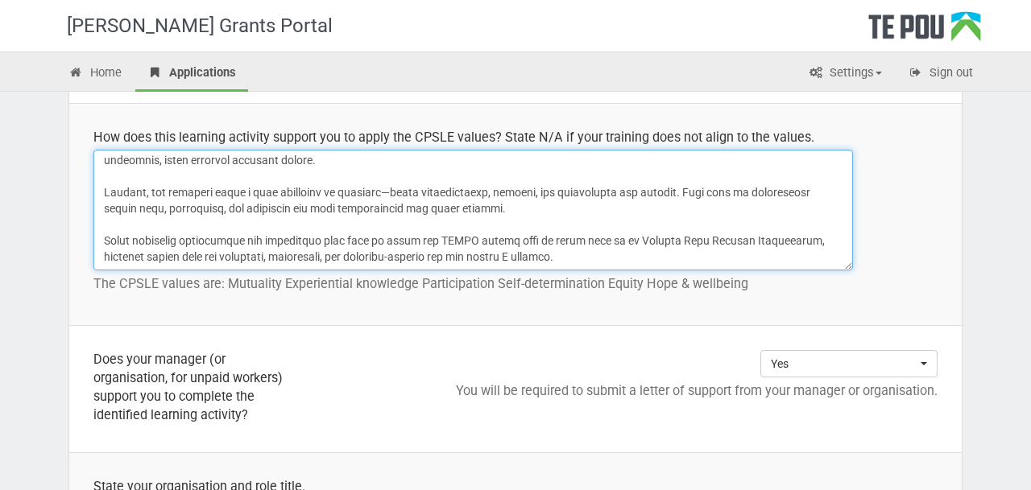
click at [412, 209] on textarea at bounding box center [472, 210] width 759 height 121
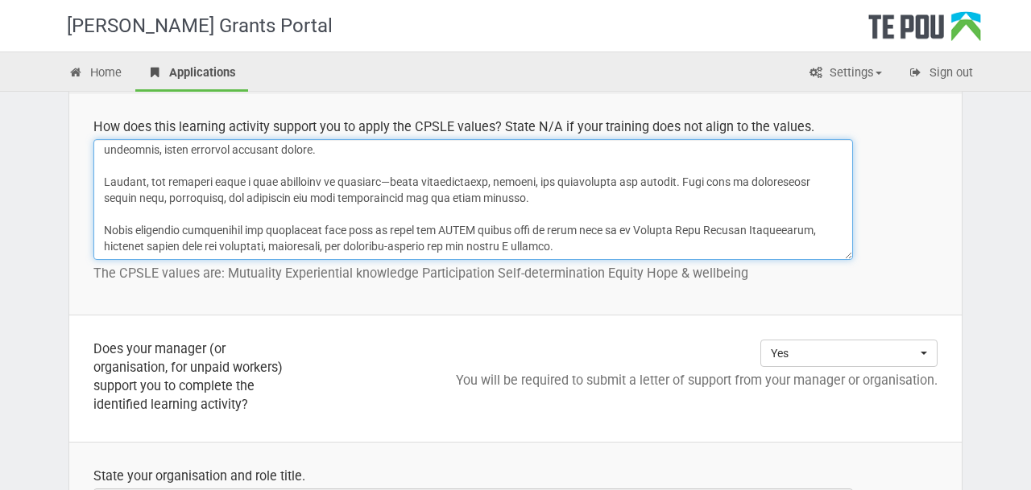
click at [569, 254] on textarea at bounding box center [472, 199] width 759 height 121
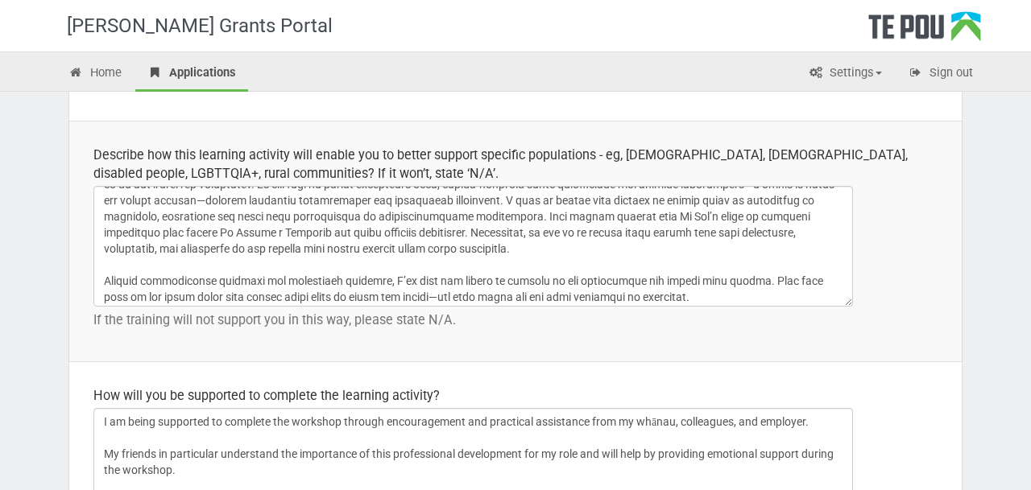
scroll to position [24, 0]
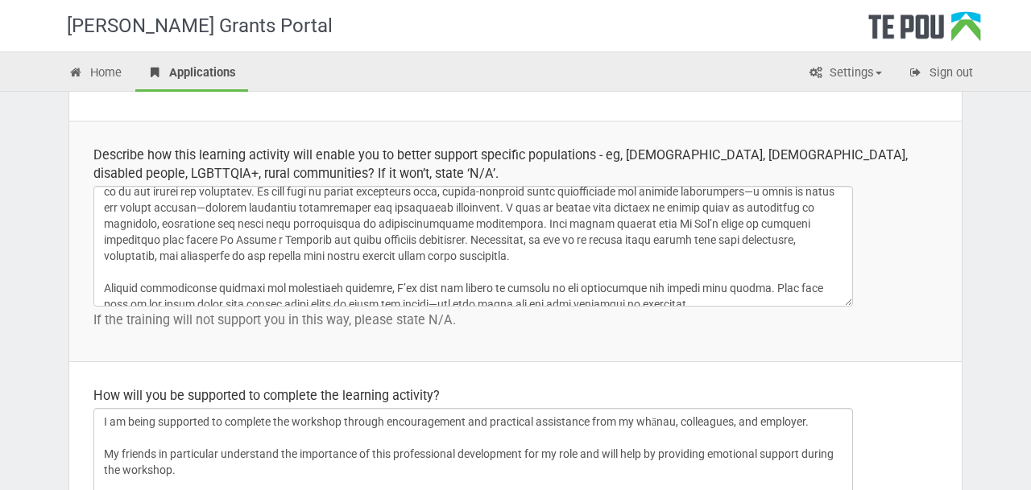
type textarea "What excites me about this workshop is that it is group-based, inclusive, and p…"
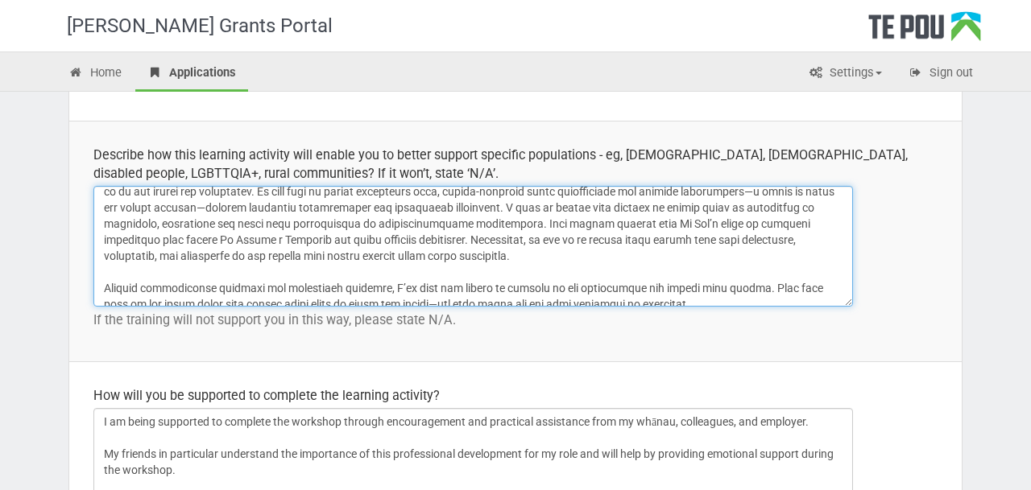
click at [514, 208] on textarea at bounding box center [472, 246] width 759 height 121
click at [514, 211] on textarea at bounding box center [472, 246] width 759 height 121
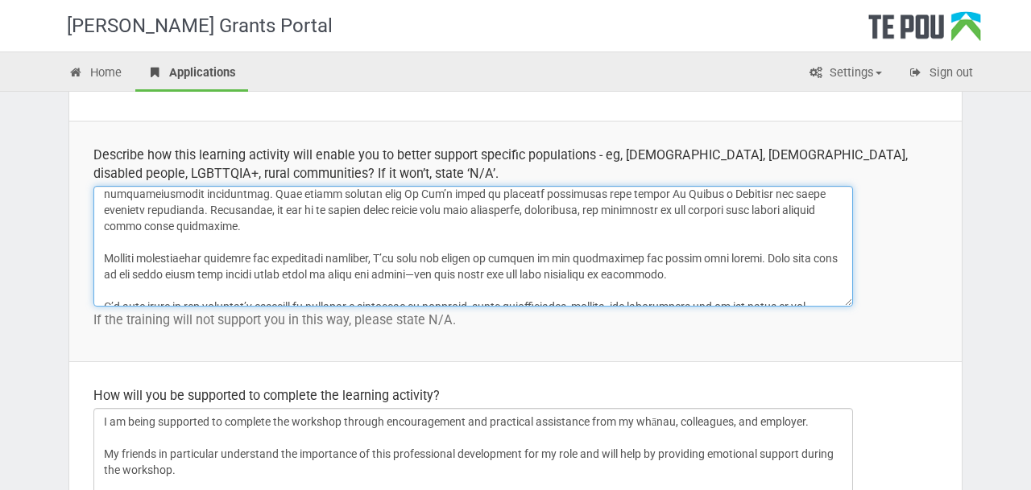
scroll to position [87, 0]
click at [820, 204] on textarea at bounding box center [472, 246] width 759 height 121
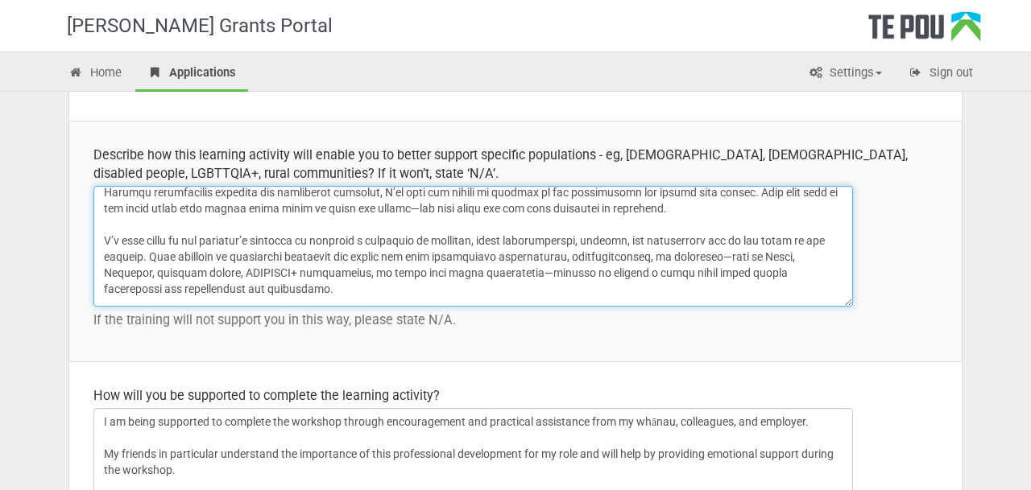
scroll to position [141, 0]
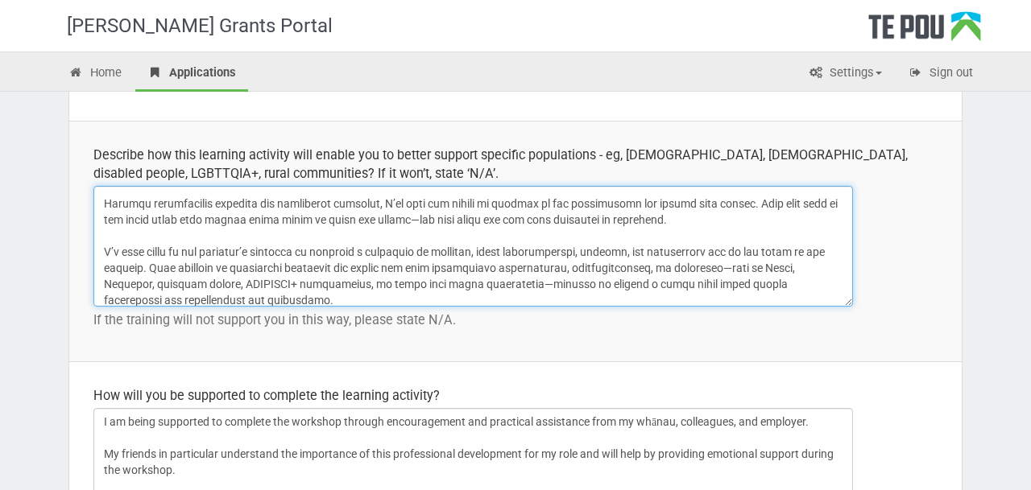
click at [718, 217] on textarea at bounding box center [472, 246] width 759 height 121
click at [453, 217] on textarea at bounding box center [472, 246] width 759 height 121
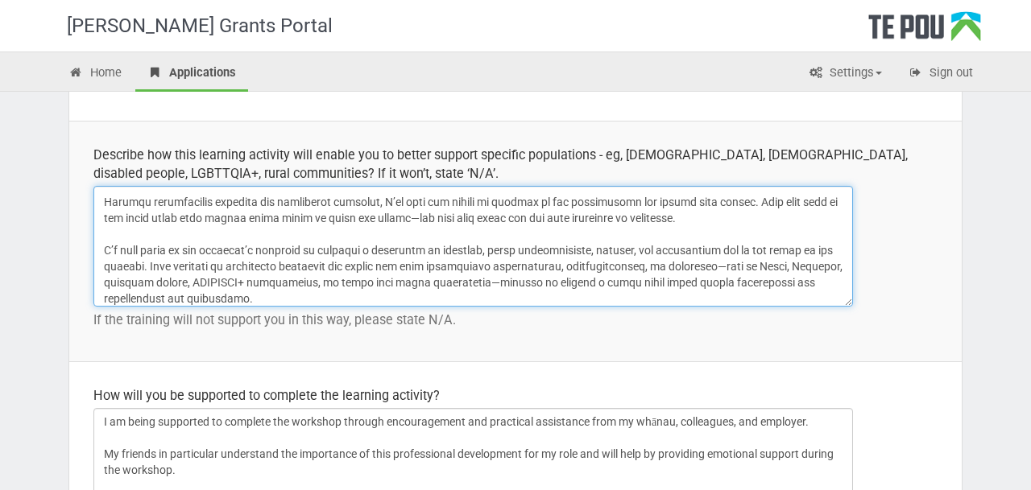
click at [508, 209] on textarea at bounding box center [472, 246] width 759 height 121
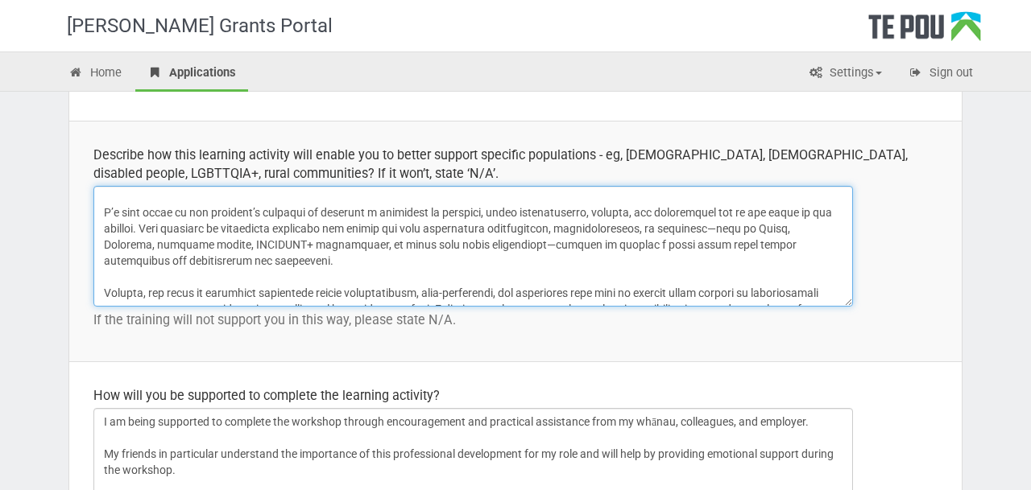
scroll to position [184, 0]
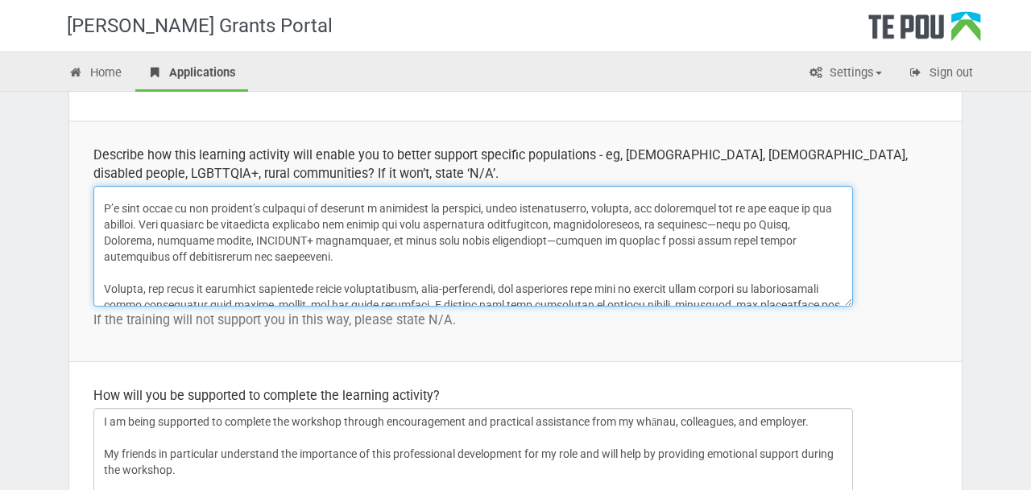
click at [430, 256] on textarea at bounding box center [472, 246] width 759 height 121
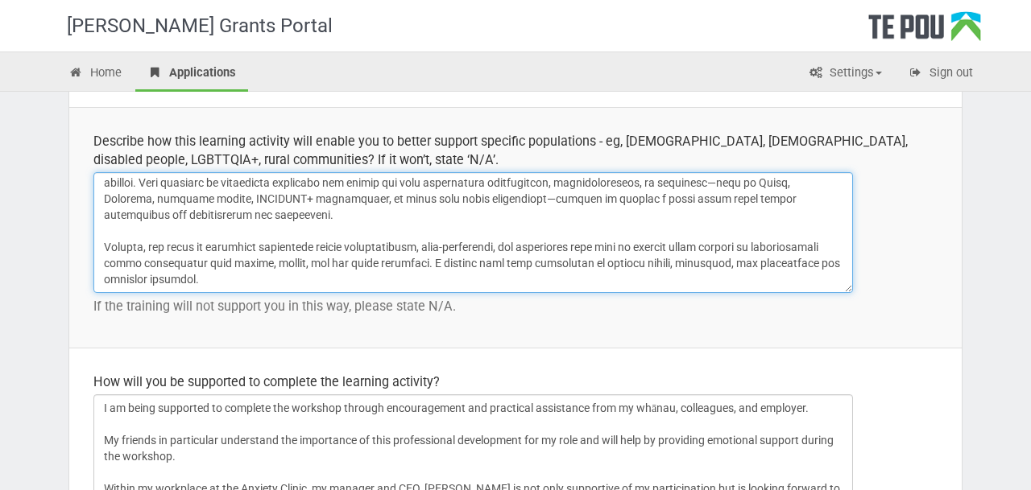
scroll to position [2237, 0]
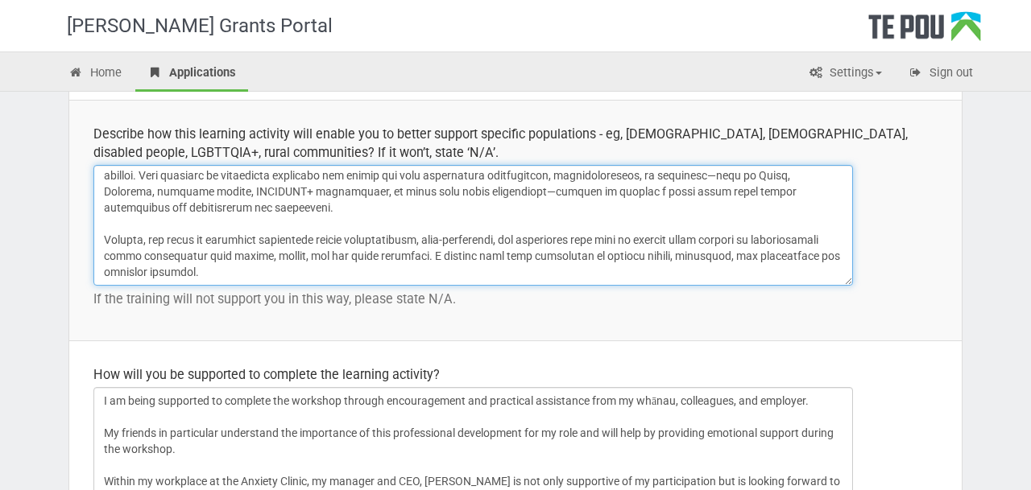
click at [334, 275] on textarea at bounding box center [472, 225] width 759 height 121
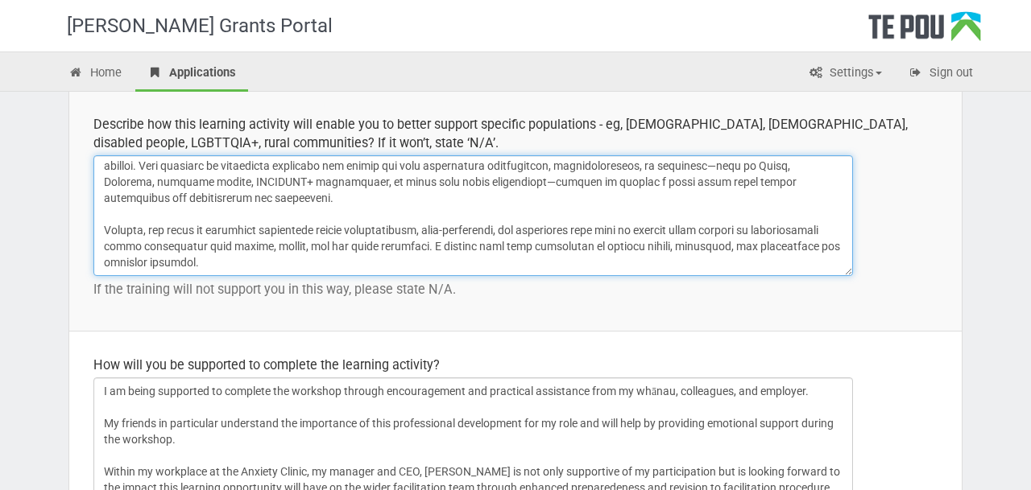
scroll to position [2250, 0]
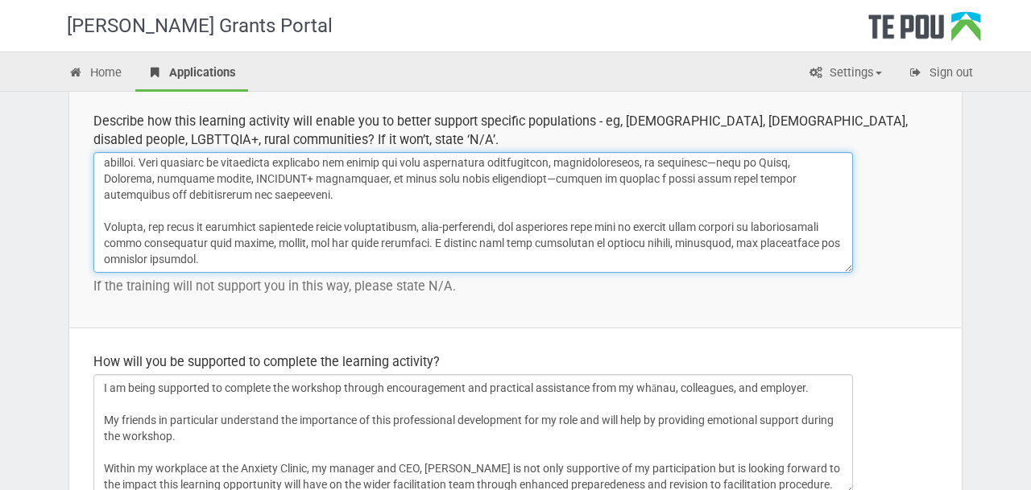
click at [156, 226] on textarea at bounding box center [472, 212] width 759 height 121
click at [428, 262] on textarea at bounding box center [472, 212] width 759 height 121
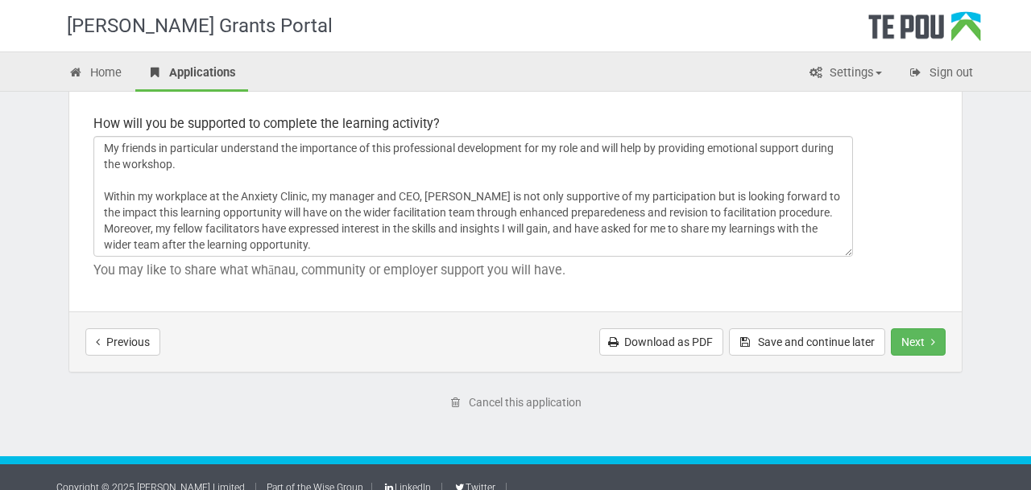
scroll to position [35, 0]
type textarea "This training will support my goal of strengthening my ability to work alongsid…"
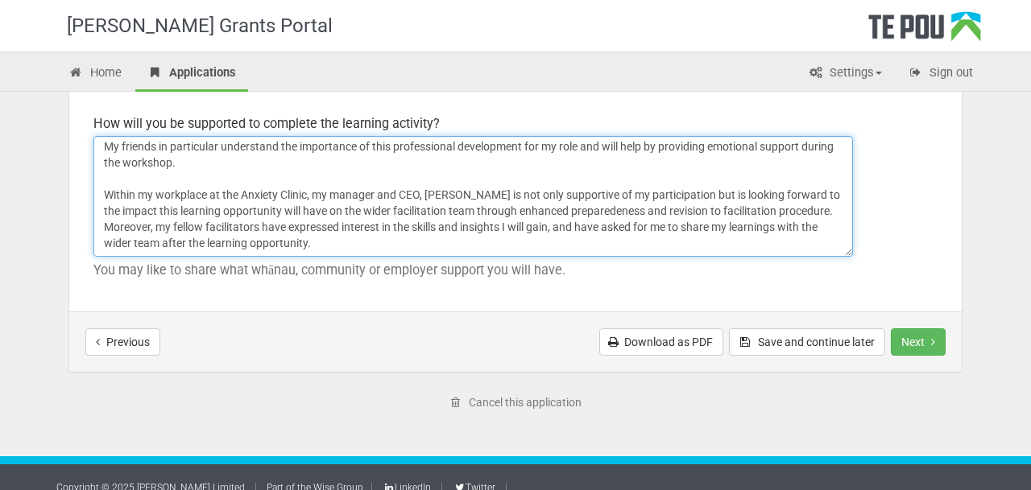
click at [536, 147] on textarea "I am being supported to complete the workshop through encouragement and practic…" at bounding box center [472, 196] width 759 height 121
click at [578, 146] on textarea "I am being supported to complete the workshop through encouragement and practic…" at bounding box center [472, 196] width 759 height 121
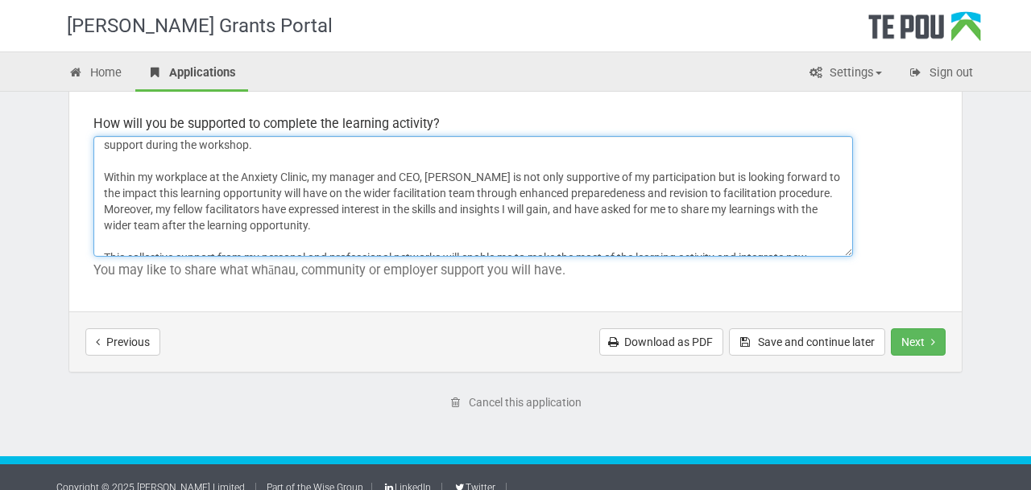
scroll to position [37, 0]
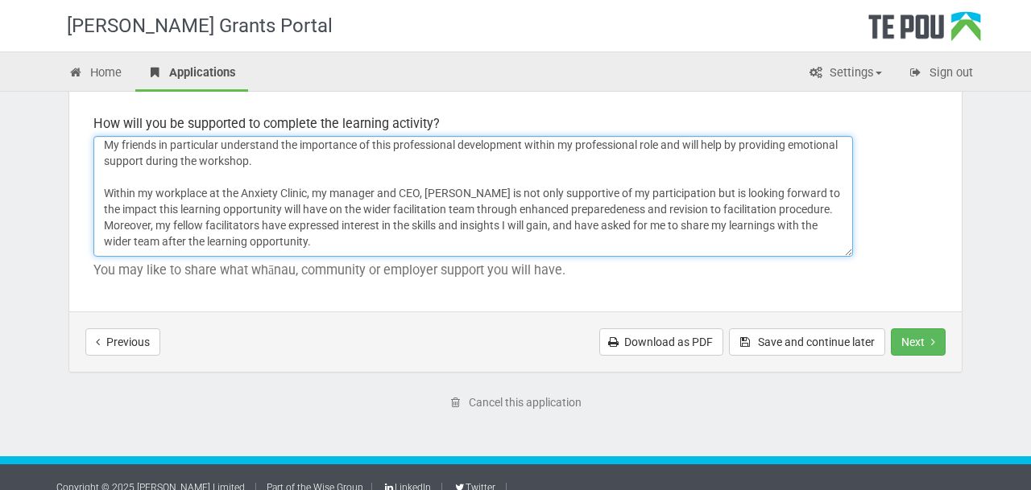
click at [728, 146] on textarea "I am being supported to complete the workshop through encouragement and practic…" at bounding box center [472, 196] width 759 height 121
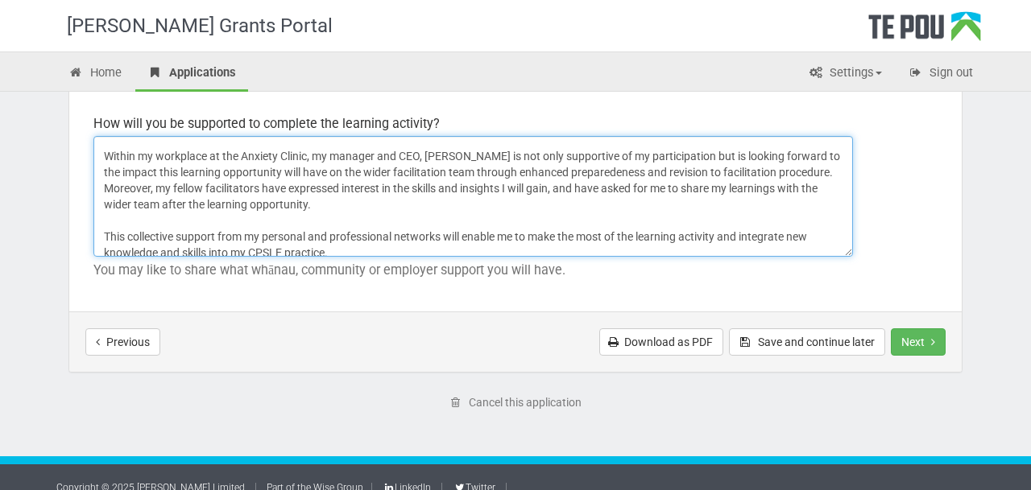
scroll to position [80, 0]
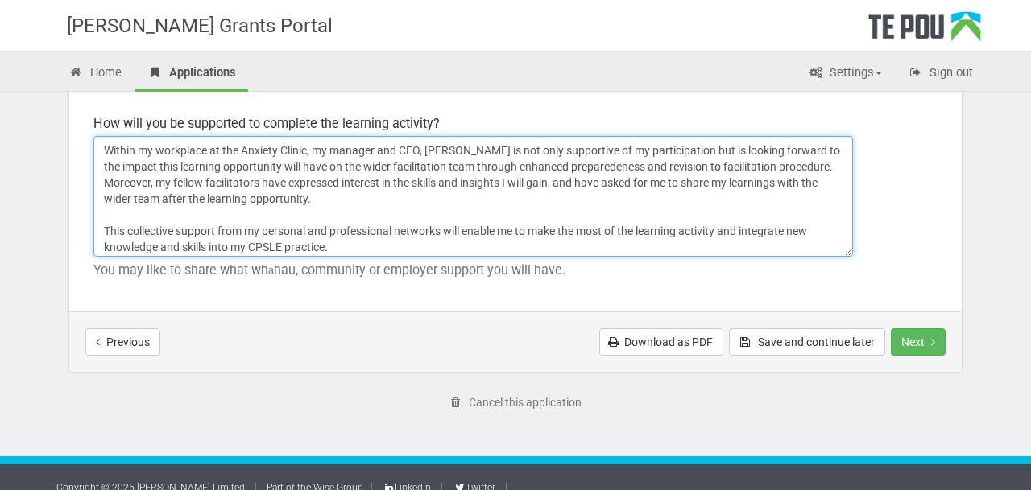
click at [344, 215] on textarea "I am being supported to complete the workshop through encouragement and practic…" at bounding box center [472, 196] width 759 height 121
click at [374, 203] on textarea "I am being supported to complete the workshop through encouragement and practic…" at bounding box center [472, 196] width 759 height 121
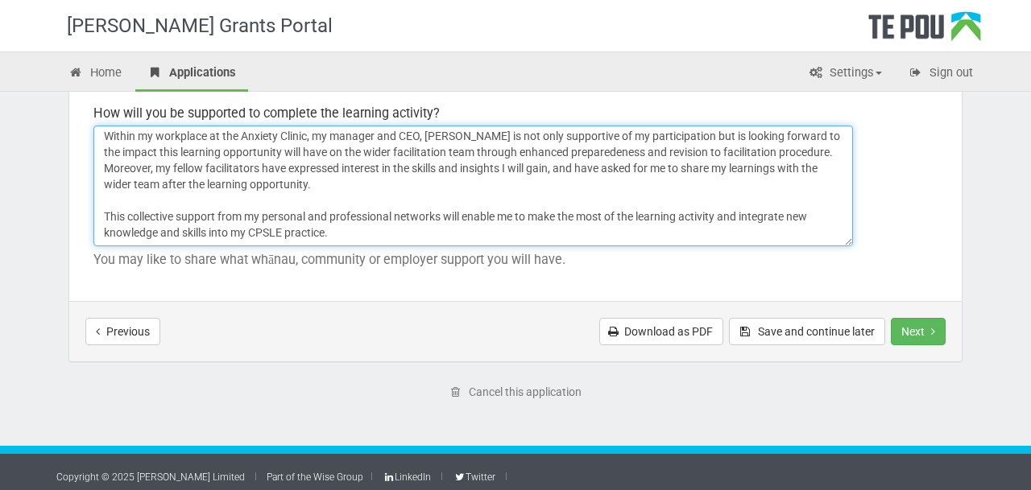
scroll to position [2502, 0]
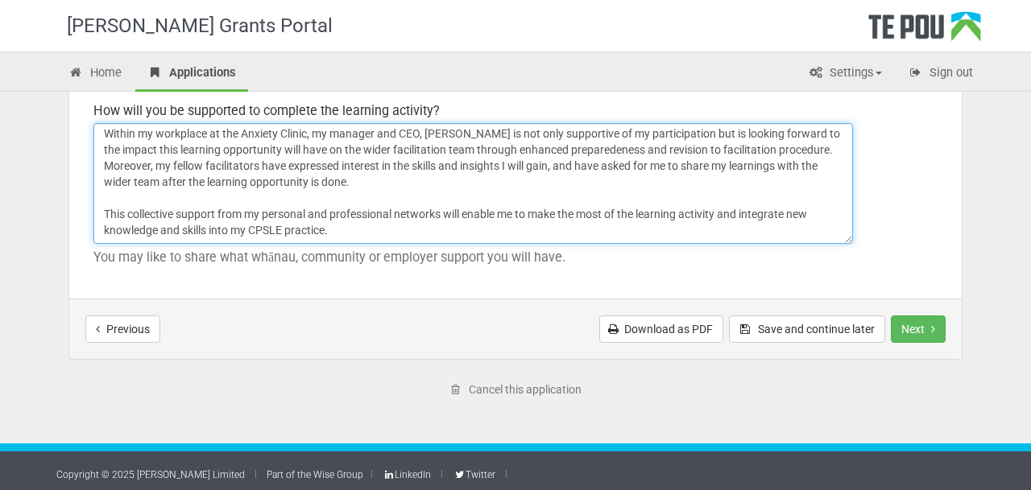
click at [366, 238] on textarea "I am being supported to complete the workshop through encouragement and practic…" at bounding box center [472, 183] width 759 height 121
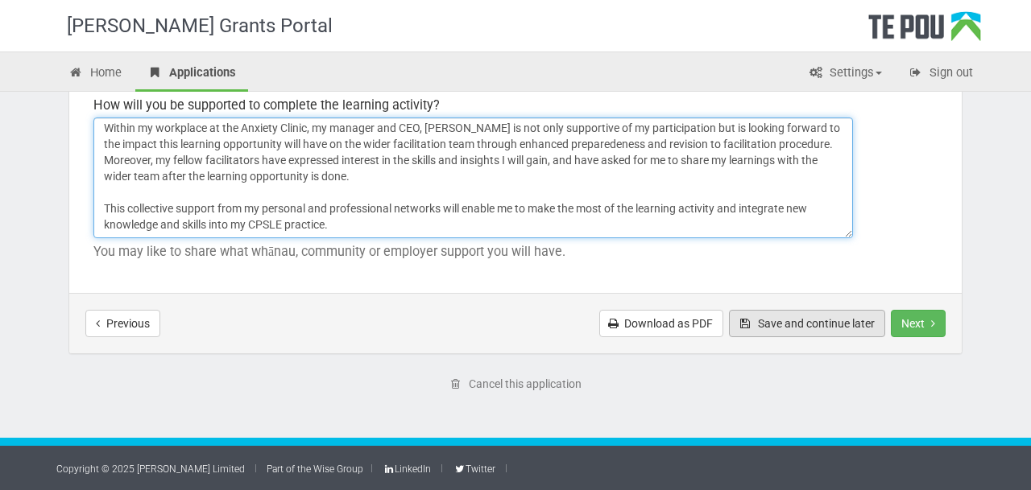
type textarea "I am being supported to complete the workshop through encouragement and practic…"
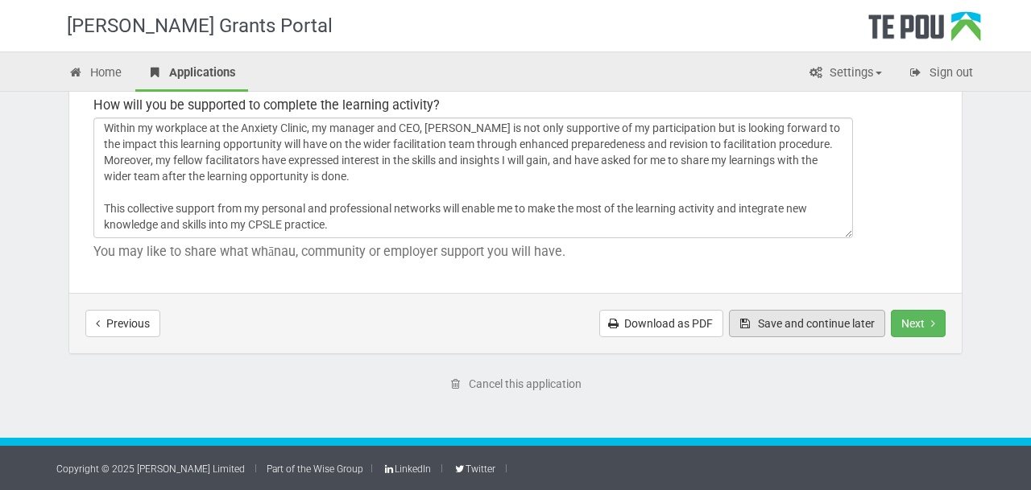
click at [828, 322] on button "Save and continue later" at bounding box center [807, 323] width 156 height 27
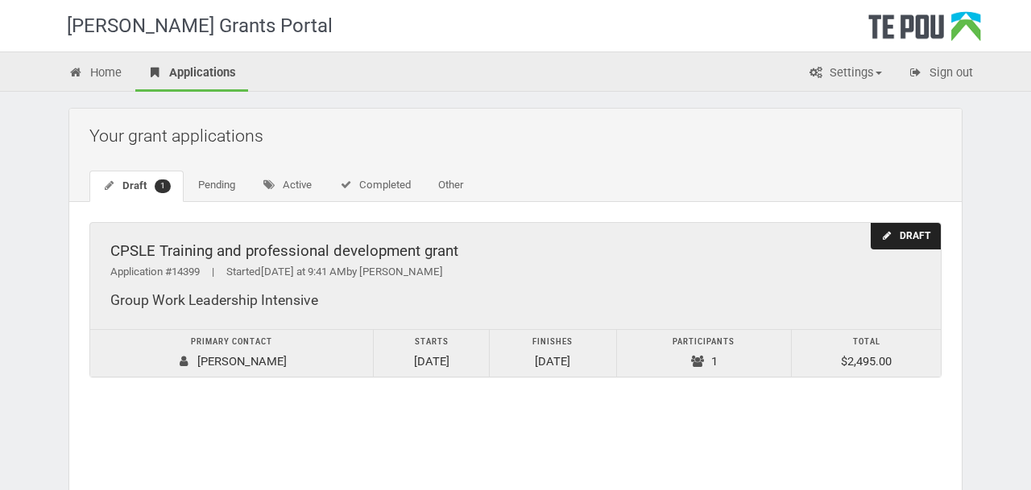
click at [891, 232] on icon at bounding box center [887, 236] width 12 height 10
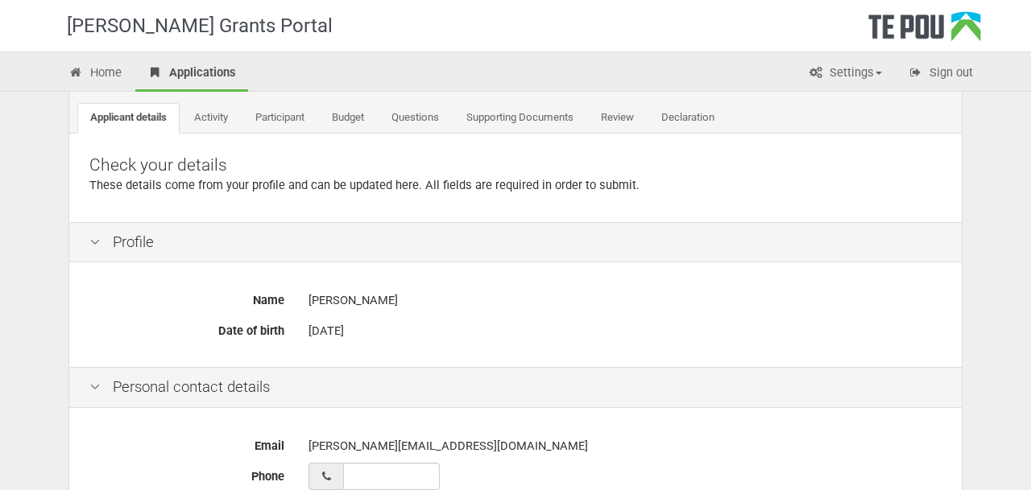
scroll to position [82, 0]
click at [552, 121] on link "Supporting Documents" at bounding box center [519, 117] width 133 height 31
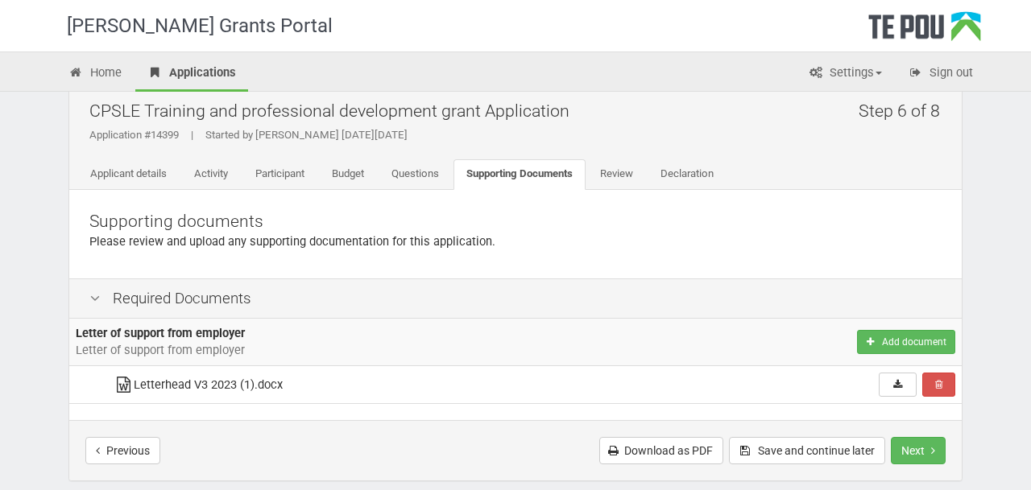
scroll to position [30, 0]
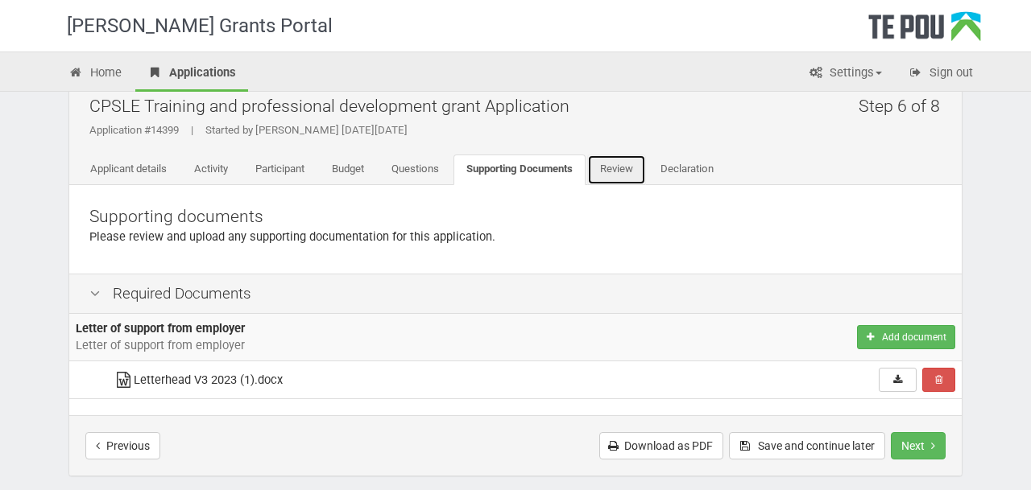
click at [628, 176] on link "Review" at bounding box center [616, 170] width 59 height 31
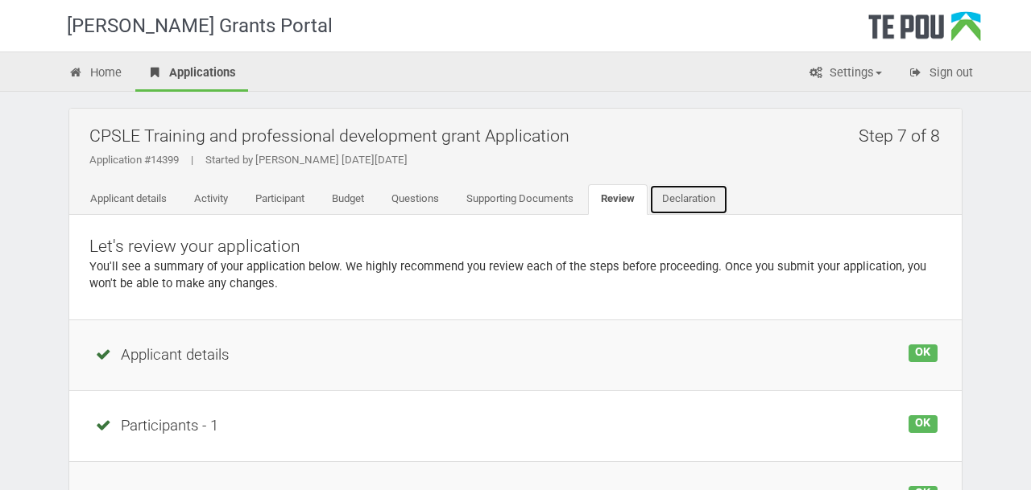
click at [717, 206] on link "Declaration" at bounding box center [688, 199] width 79 height 31
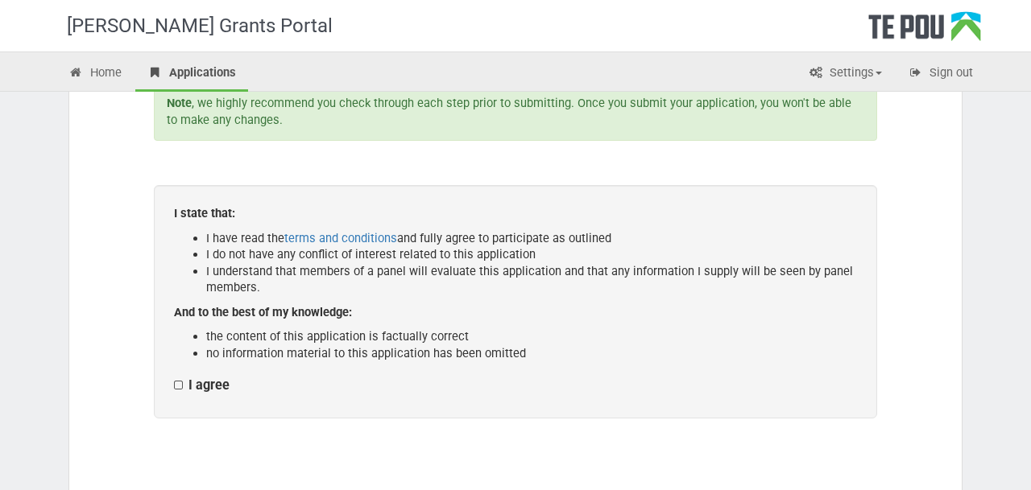
scroll to position [213, 0]
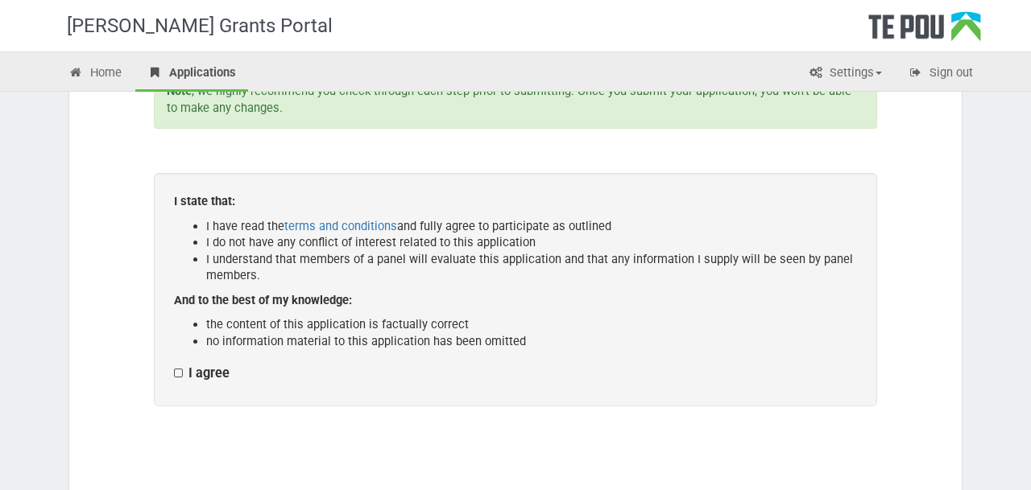
click at [178, 368] on label "I agree" at bounding box center [202, 374] width 56 height 17
click at [174, 366] on input "I agree" at bounding box center [173, 365] width 1 height 1
checkbox input "true"
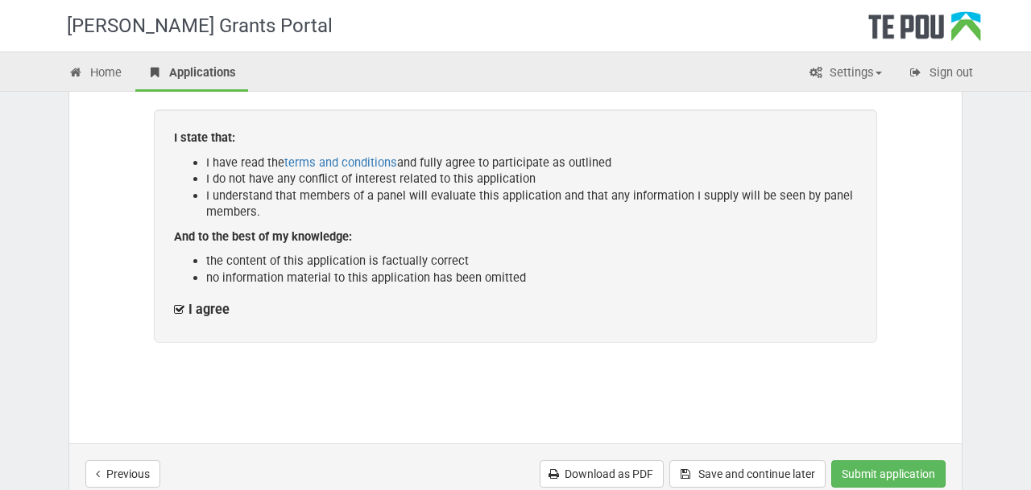
scroll to position [427, 0]
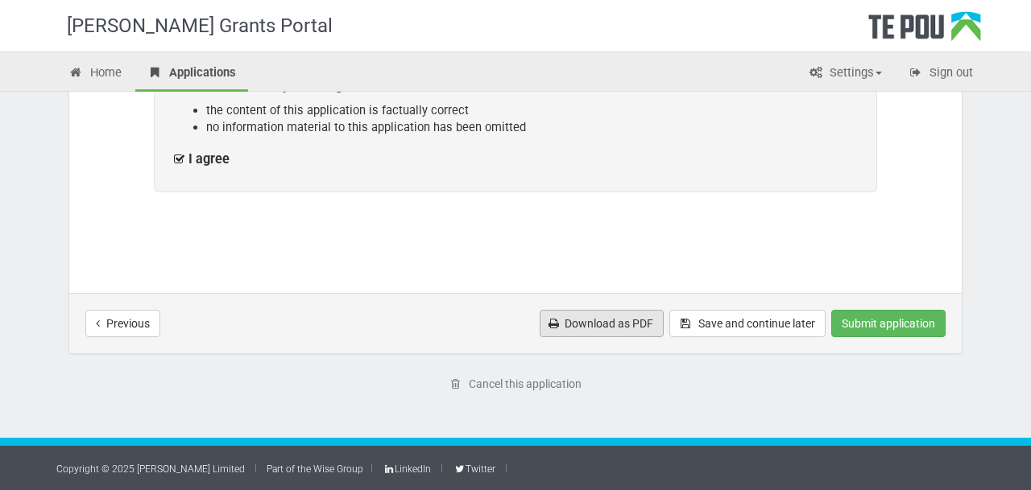
click at [614, 329] on link "Download as PDF" at bounding box center [602, 323] width 124 height 27
click at [876, 278] on div "Great, it looks like you're ready to submit Note , we highly recommend you chec…" at bounding box center [515, 40] width 892 height 505
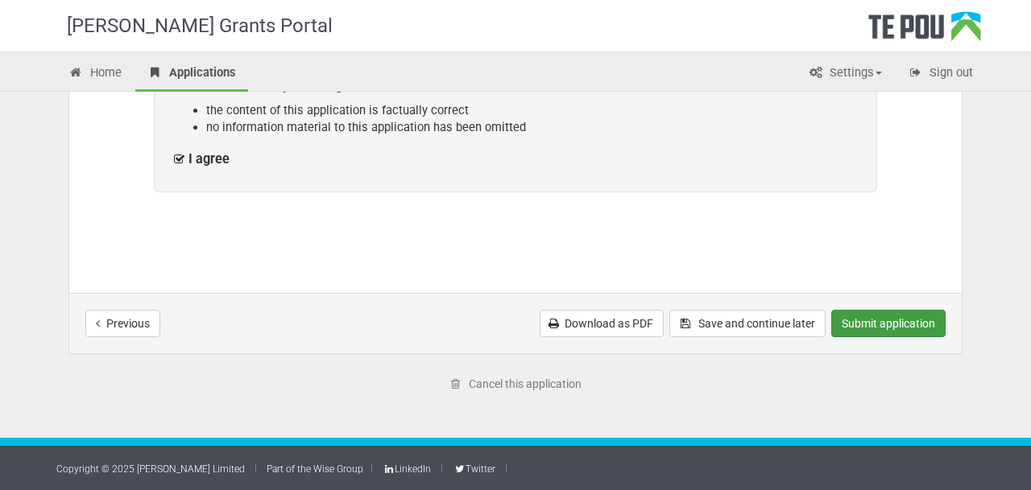
click at [881, 325] on button "Submit application" at bounding box center [888, 323] width 114 height 27
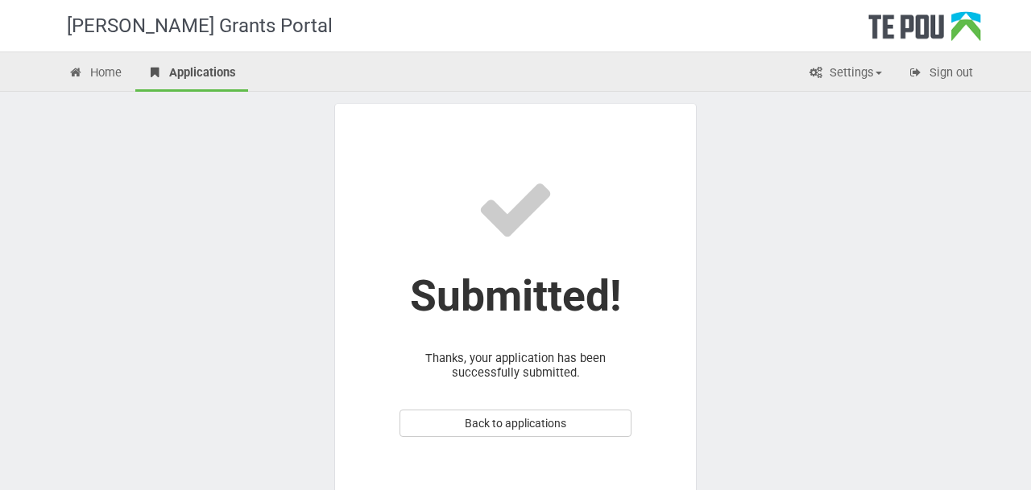
scroll to position [150, 0]
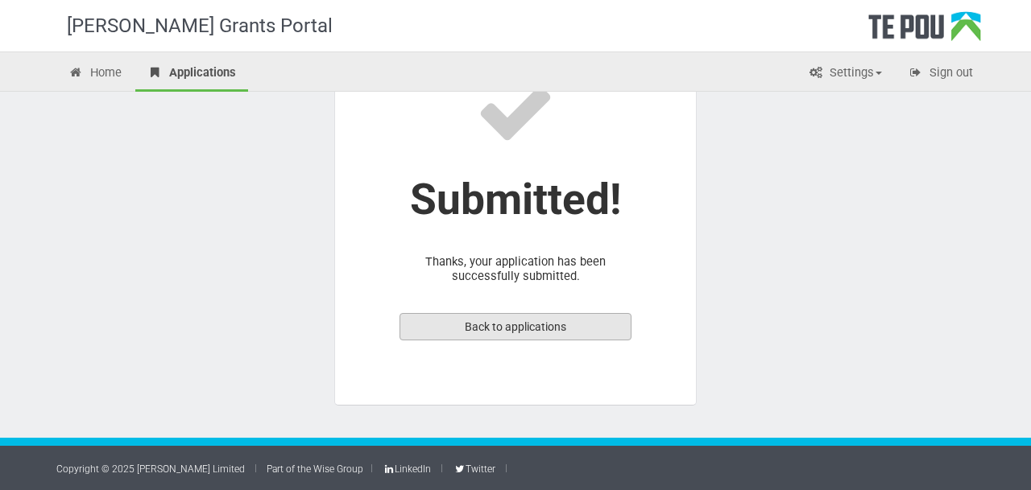
click at [576, 327] on link "Back to applications" at bounding box center [515, 326] width 232 height 27
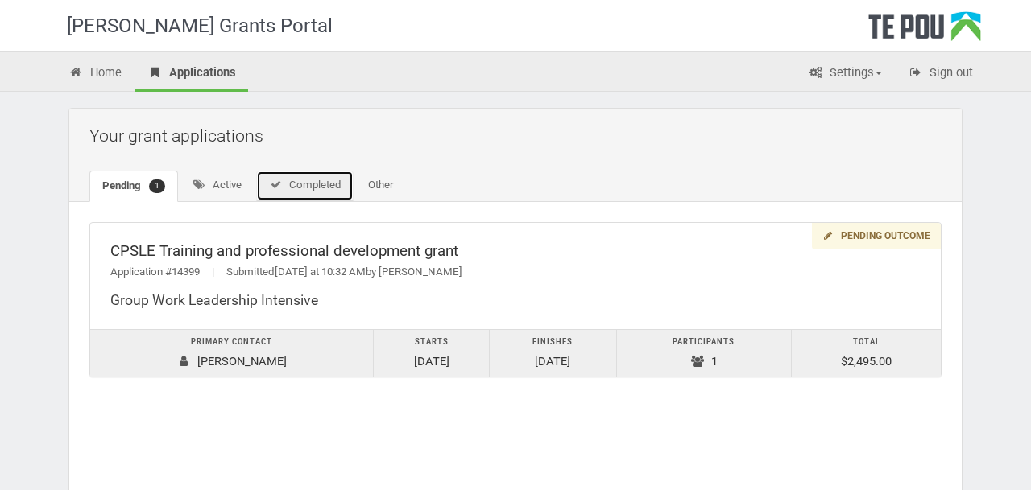
click at [303, 185] on link "Completed" at bounding box center [304, 186] width 97 height 31
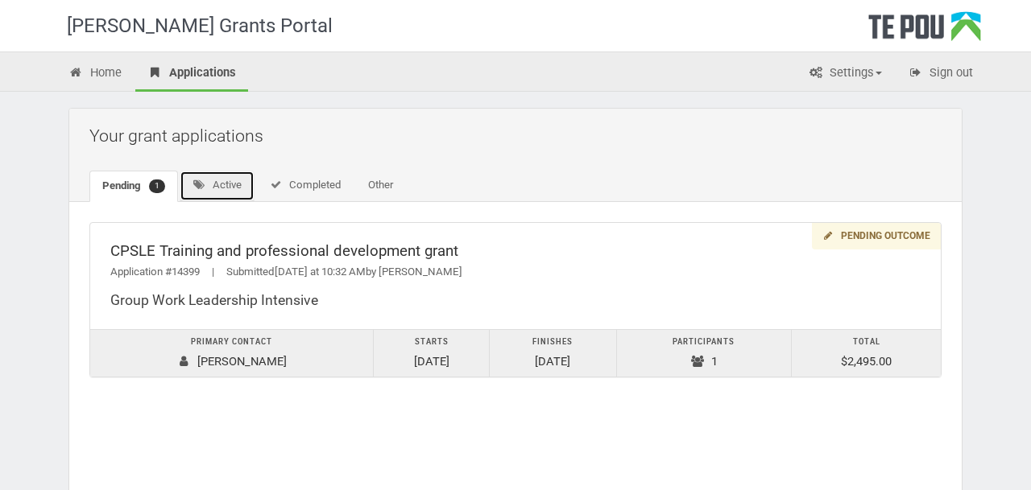
click at [225, 184] on link "Active" at bounding box center [217, 186] width 75 height 31
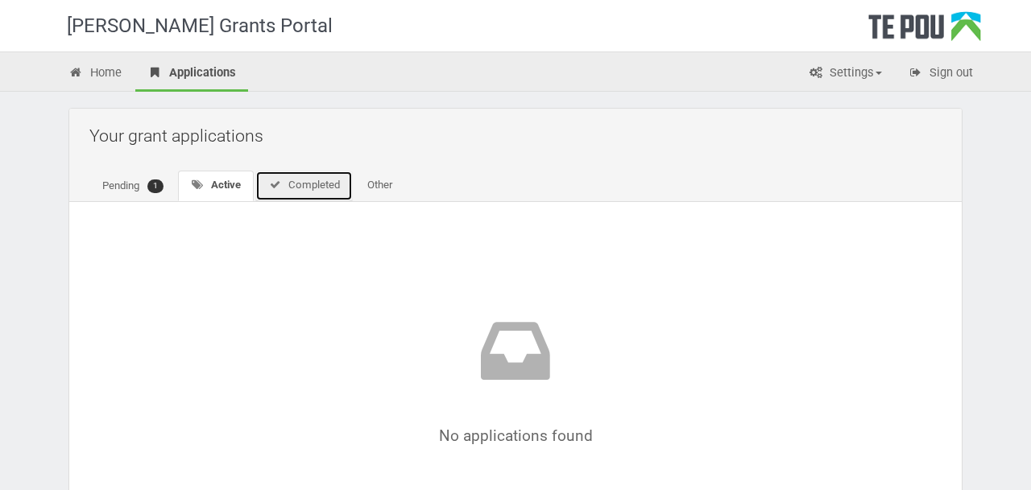
click at [295, 185] on link "Completed" at bounding box center [303, 186] width 97 height 31
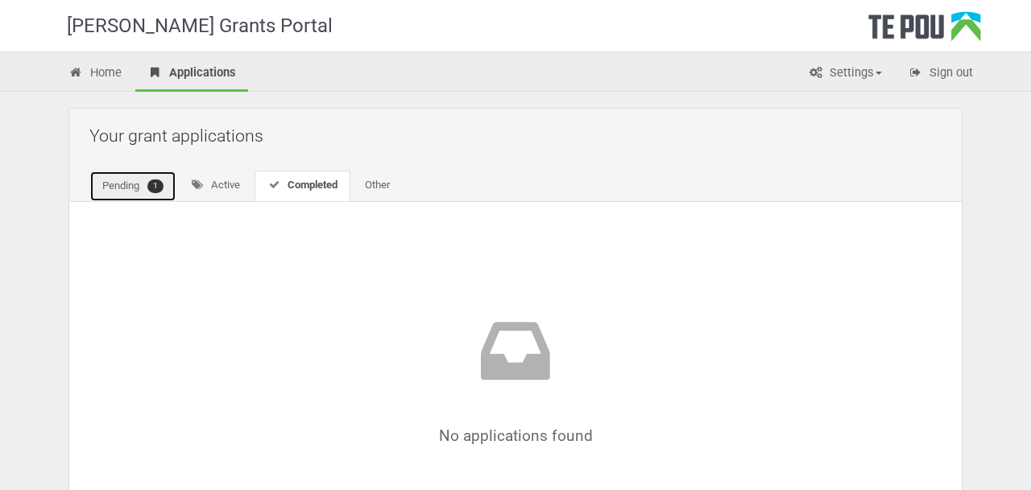
click at [143, 188] on link "Pending 1" at bounding box center [132, 186] width 87 height 31
